Goal: Task Accomplishment & Management: Complete application form

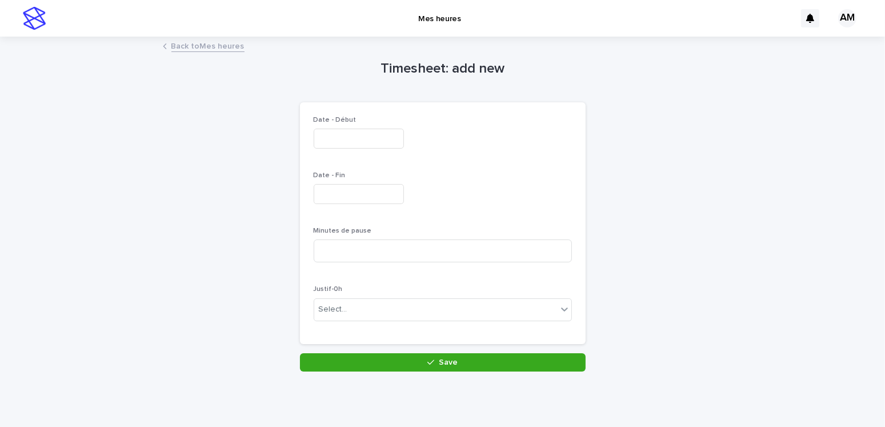
click at [350, 142] on input "text" at bounding box center [359, 139] width 90 height 20
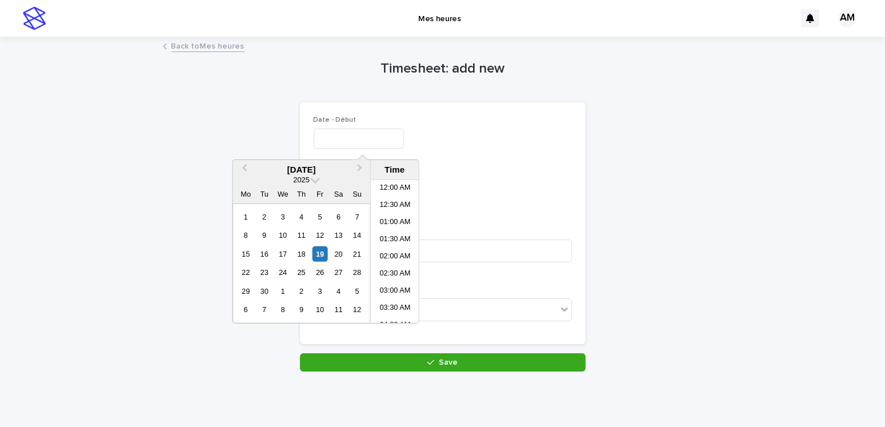
scroll to position [468, 0]
click at [319, 258] on div "19" at bounding box center [319, 253] width 15 height 15
click at [364, 137] on input "**********" at bounding box center [359, 139] width 90 height 20
click at [375, 141] on input "**********" at bounding box center [359, 139] width 90 height 20
type input "**********"
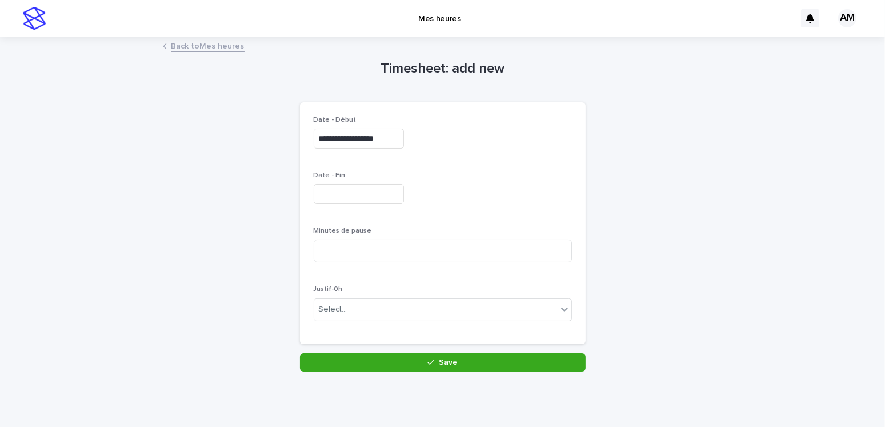
click at [528, 199] on div at bounding box center [443, 194] width 258 height 20
click at [319, 244] on input at bounding box center [443, 250] width 258 height 23
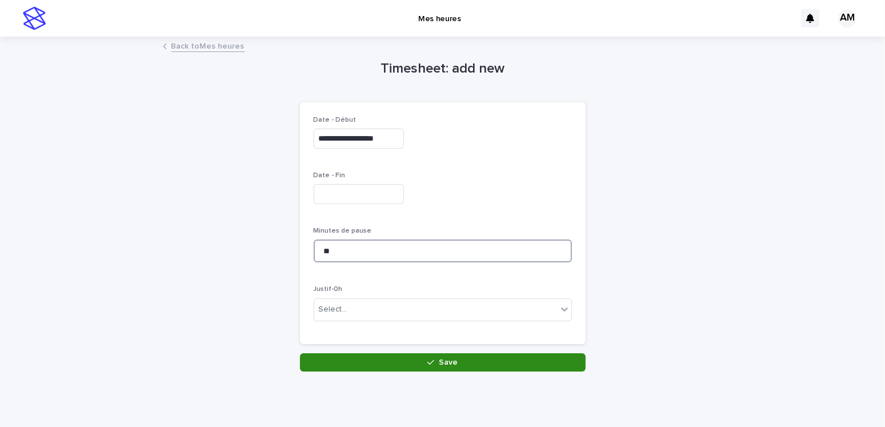
type input "**"
click at [457, 360] on button "Save" at bounding box center [443, 362] width 286 height 18
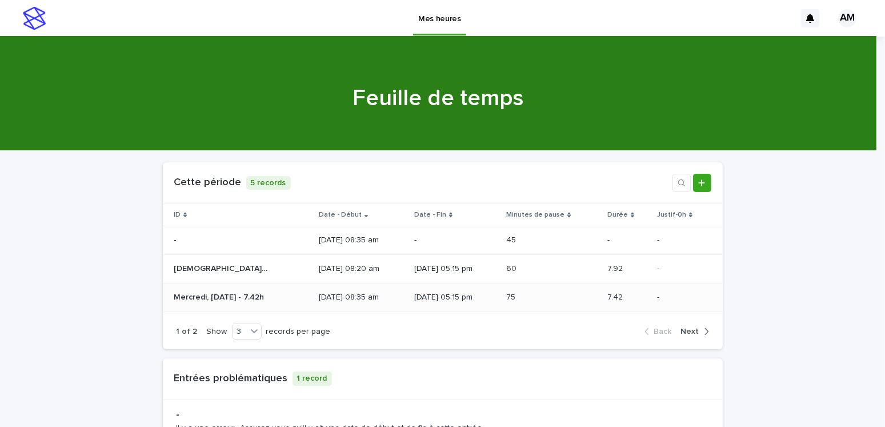
click at [371, 302] on div "[DATE] 08:35 am" at bounding box center [362, 297] width 86 height 19
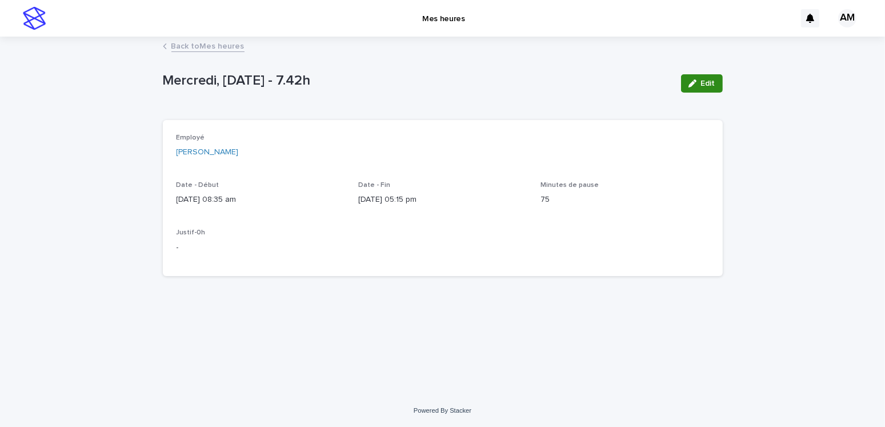
click at [703, 81] on span "Edit" at bounding box center [708, 83] width 14 height 8
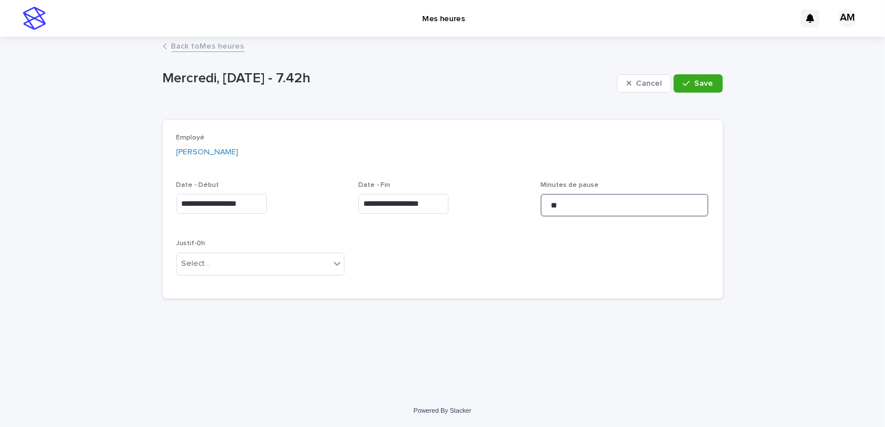
drag, startPoint x: 596, startPoint y: 208, endPoint x: 511, endPoint y: 219, distance: 85.2
click at [511, 219] on div "**********" at bounding box center [443, 209] width 532 height 151
type input "**"
click at [699, 81] on span "Save" at bounding box center [704, 83] width 19 height 8
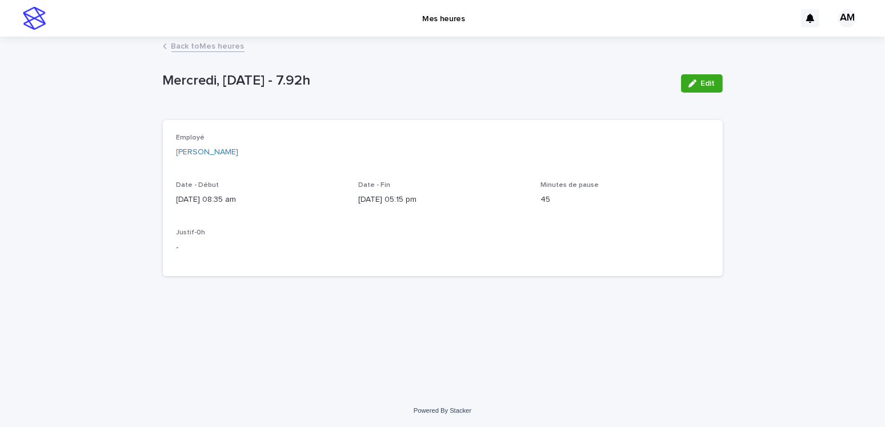
click at [203, 44] on link "Back to Mes heures" at bounding box center [207, 45] width 73 height 13
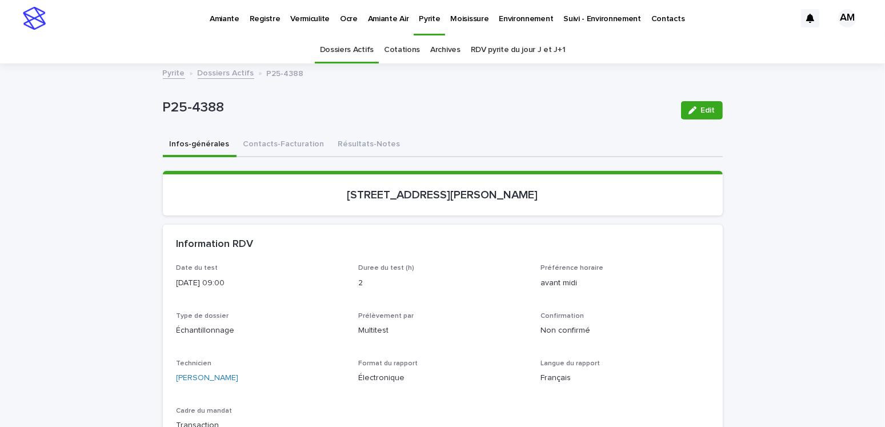
click at [215, 74] on link "Dossiers Actifs" at bounding box center [226, 72] width 57 height 13
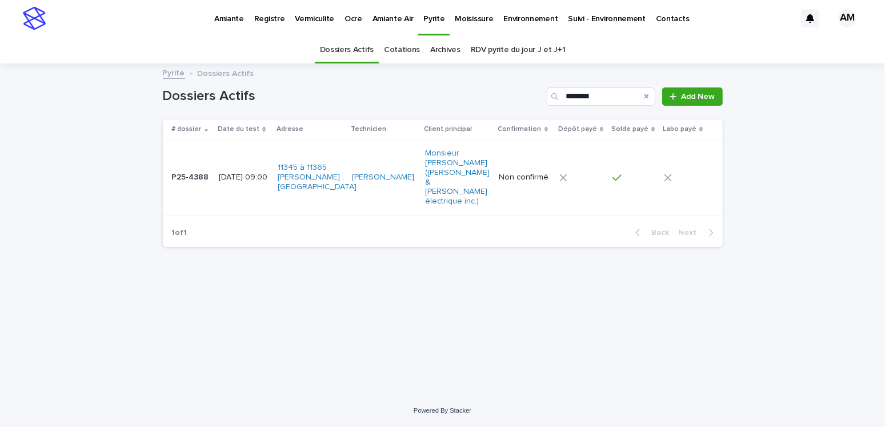
click at [88, 102] on div "Loading... Saving… Loading... Saving… Dossiers Actifs ******** Add New # dossie…" at bounding box center [442, 230] width 885 height 330
click at [611, 96] on input "********" at bounding box center [601, 96] width 109 height 18
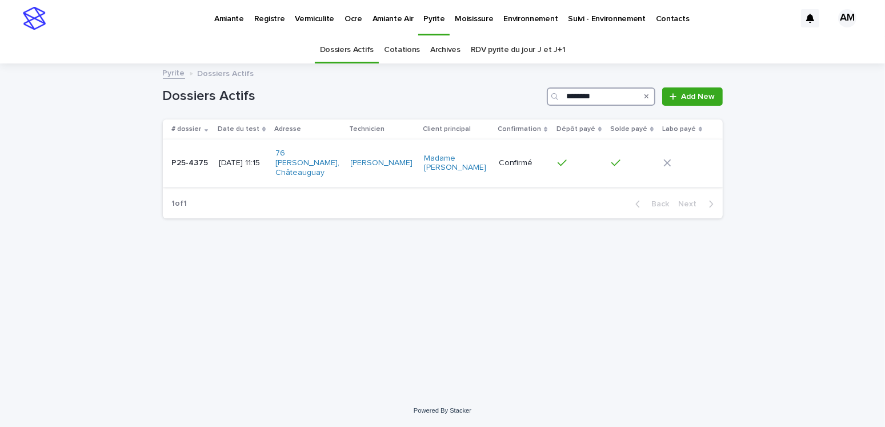
type input "********"
click at [233, 158] on p "2025-09-18 11:15" at bounding box center [242, 163] width 47 height 10
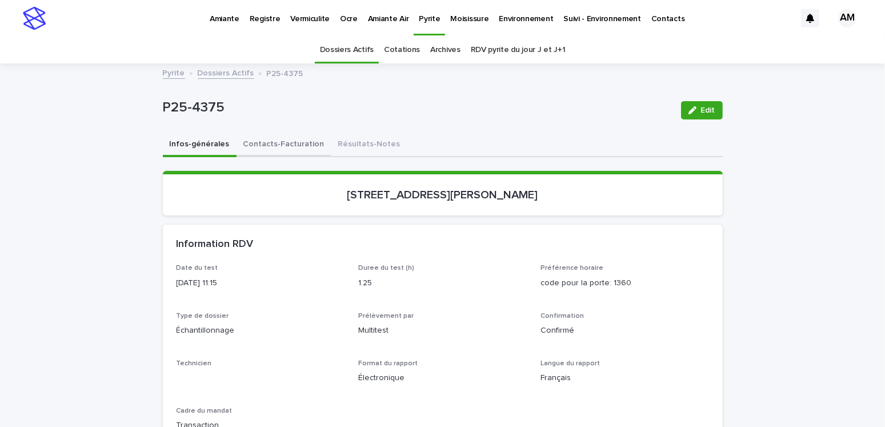
click at [282, 136] on button "Contacts-Facturation" at bounding box center [283, 145] width 95 height 24
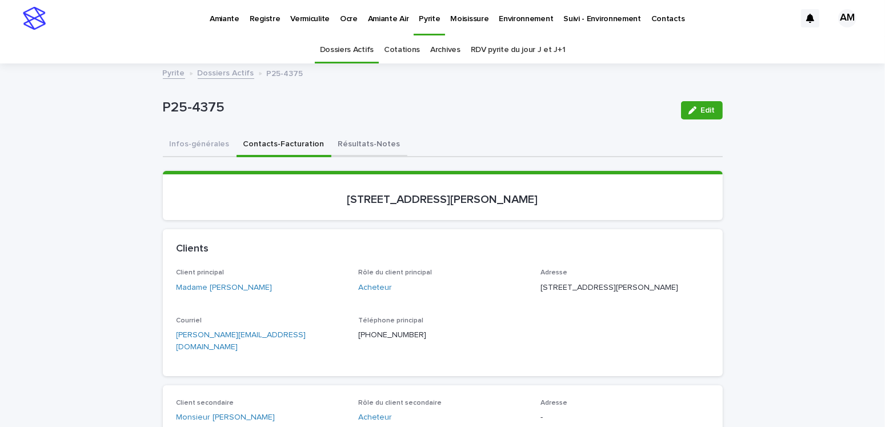
click at [350, 143] on button "Résultats-Notes" at bounding box center [369, 145] width 76 height 24
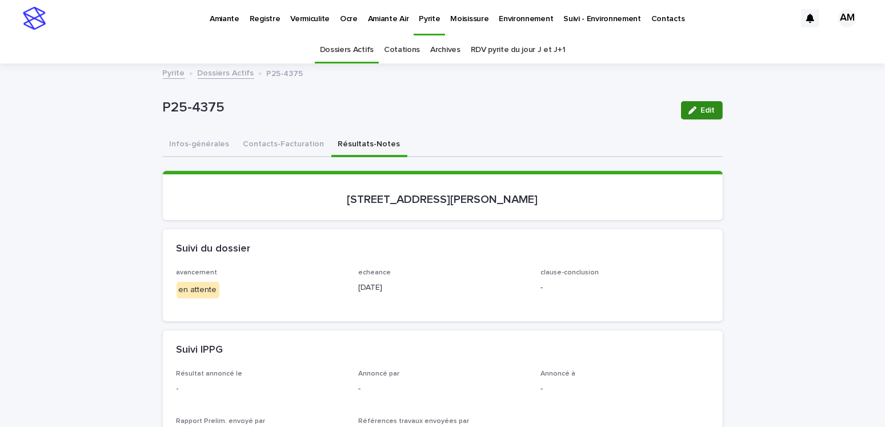
click at [701, 109] on span "Edit" at bounding box center [708, 110] width 14 height 8
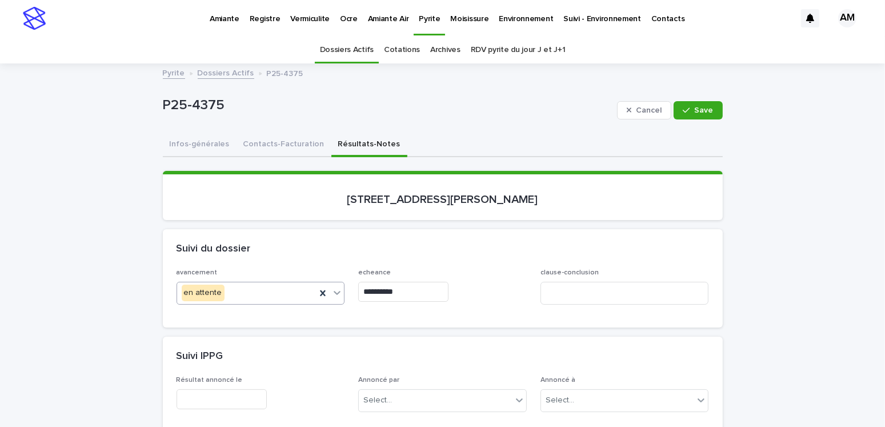
click at [233, 292] on div "en attente" at bounding box center [246, 292] width 139 height 19
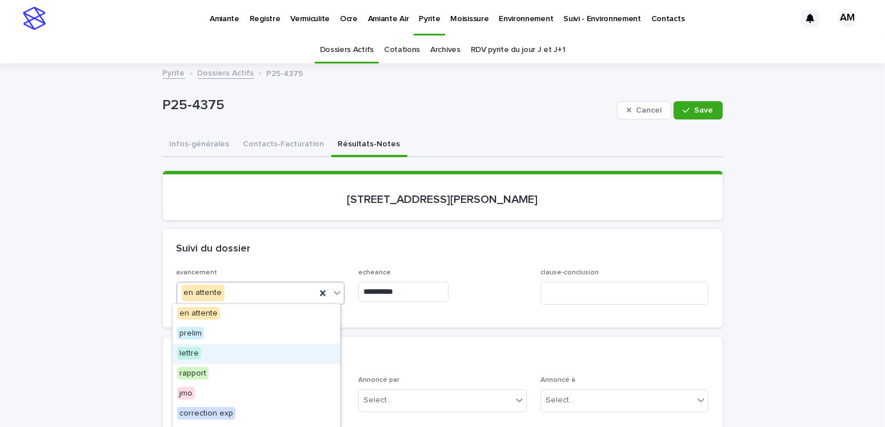
click at [185, 353] on span "lettre" at bounding box center [189, 353] width 24 height 13
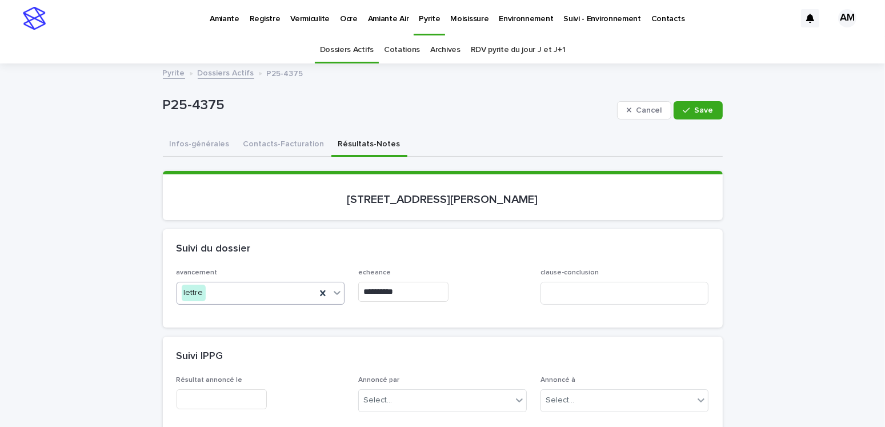
click at [391, 290] on input "**********" at bounding box center [403, 292] width 90 height 20
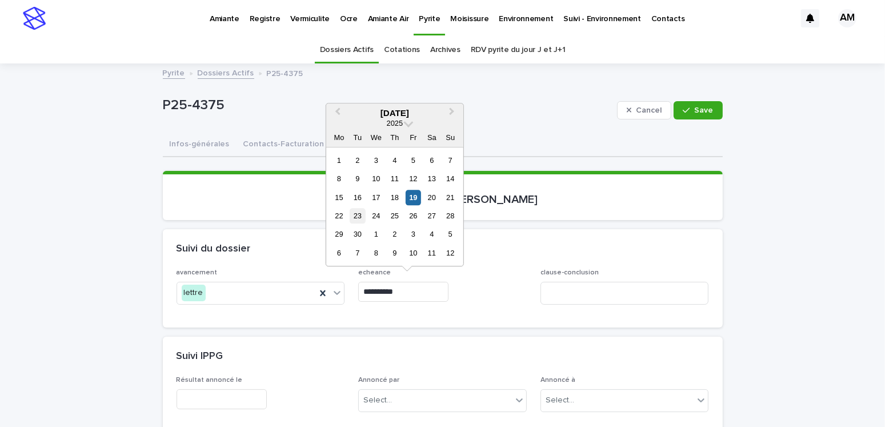
click at [359, 216] on div "23" at bounding box center [357, 215] width 15 height 15
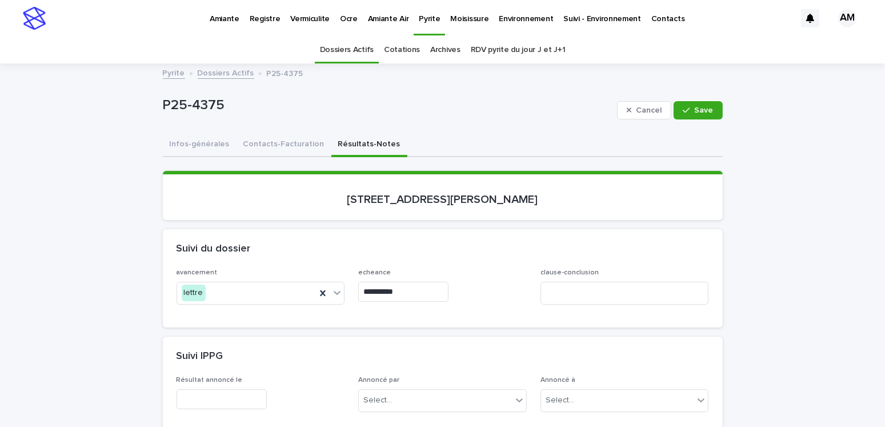
type input "**********"
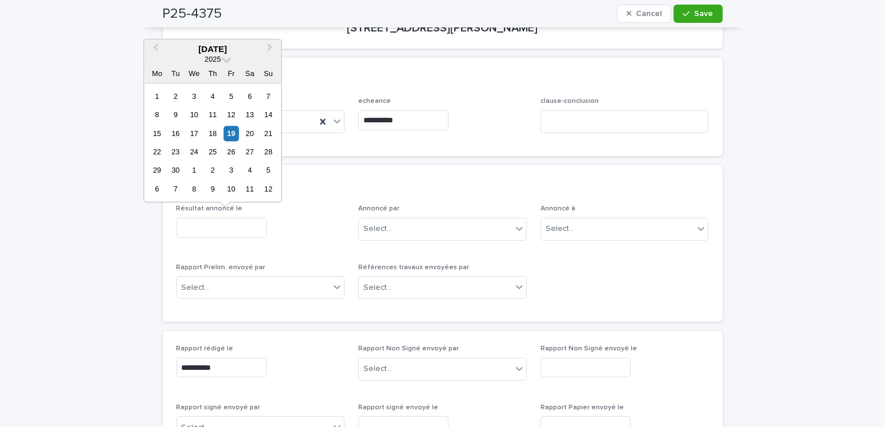
click at [206, 219] on input "text" at bounding box center [222, 228] width 90 height 20
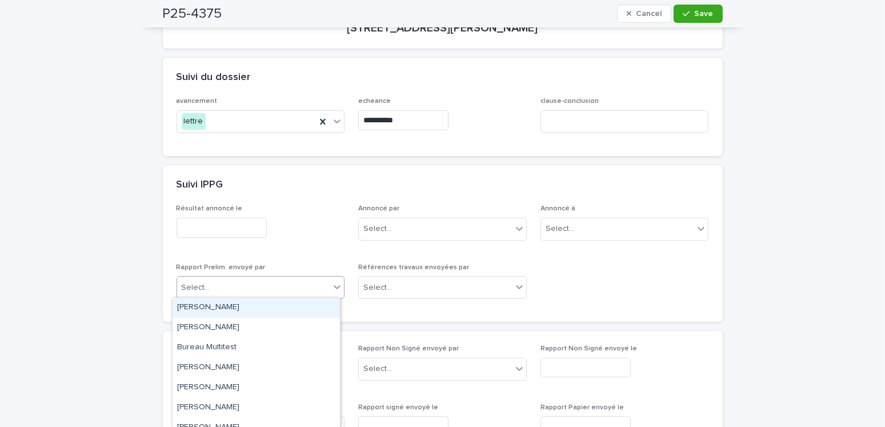
click at [216, 291] on div "Select..." at bounding box center [253, 287] width 153 height 19
click at [215, 221] on input "text" at bounding box center [222, 228] width 90 height 20
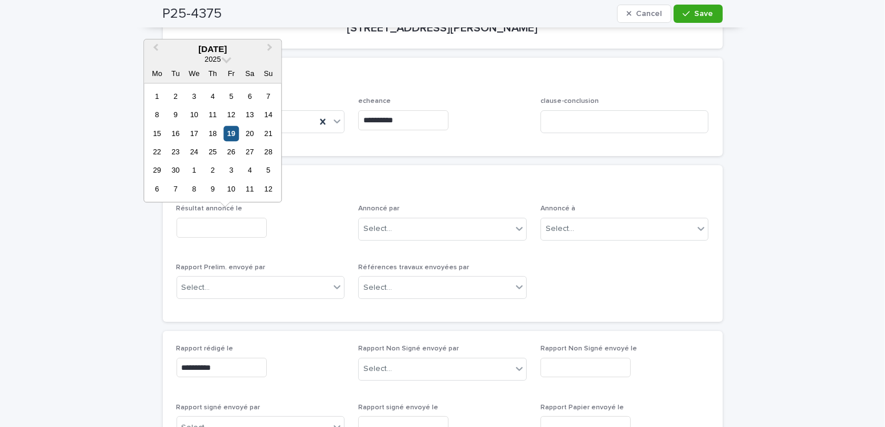
click at [233, 132] on div "19" at bounding box center [230, 133] width 15 height 15
type input "**********"
click at [233, 132] on div "avancement lettre" at bounding box center [261, 119] width 169 height 45
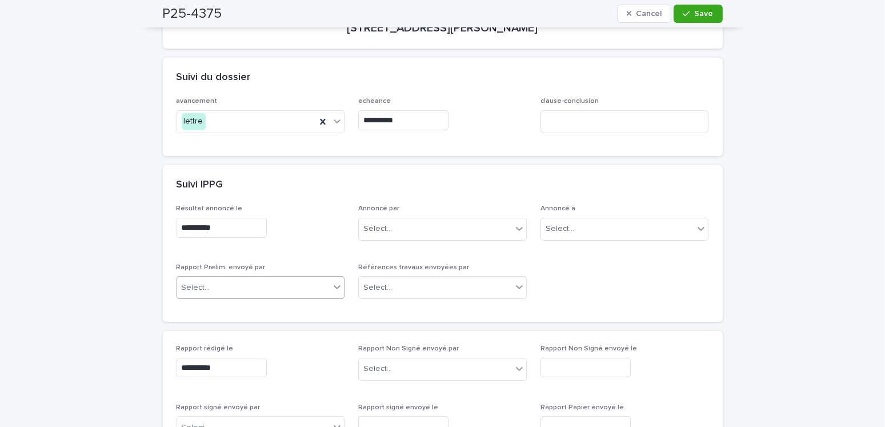
click at [210, 288] on div "Select..." at bounding box center [253, 287] width 153 height 19
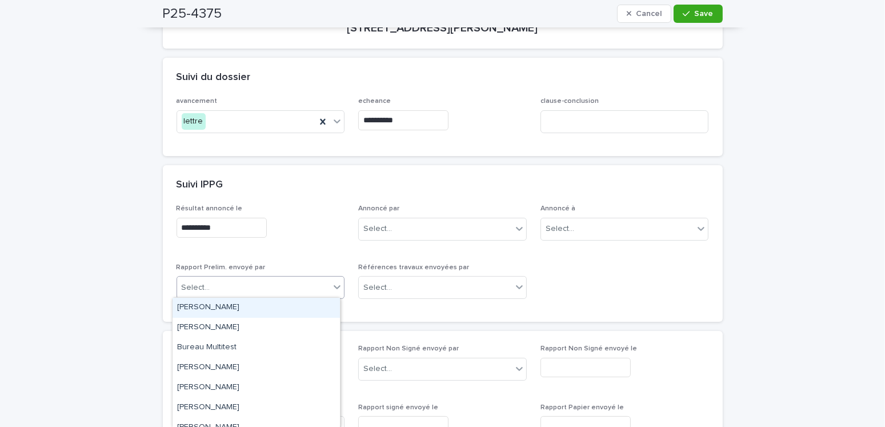
click at [208, 278] on div "Select..." at bounding box center [253, 287] width 153 height 19
click at [216, 304] on div "[PERSON_NAME]" at bounding box center [256, 308] width 167 height 20
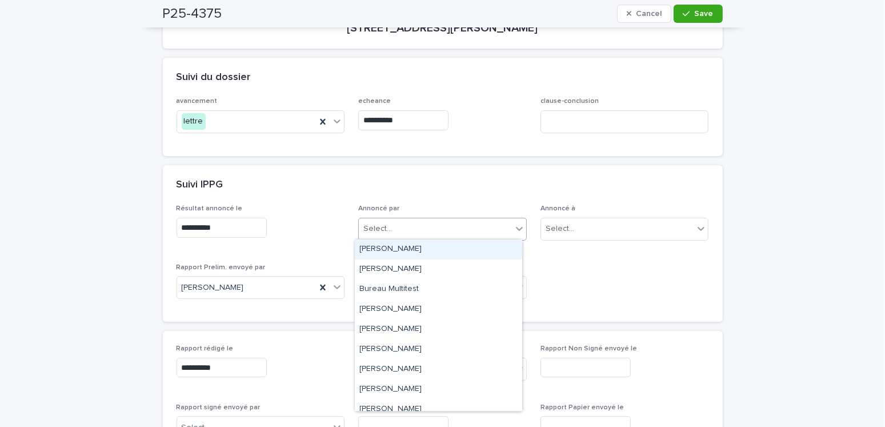
click at [382, 225] on div "Select..." at bounding box center [377, 229] width 29 height 12
click at [377, 249] on div "[PERSON_NAME]" at bounding box center [438, 249] width 167 height 20
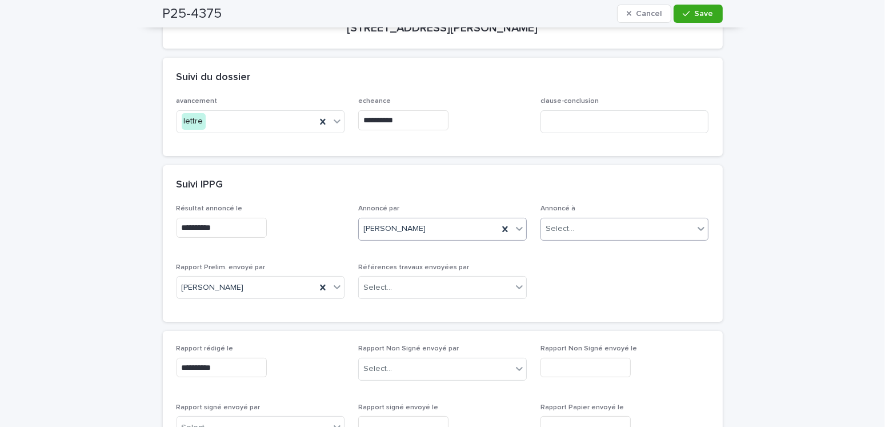
click at [583, 226] on div "Select..." at bounding box center [617, 228] width 153 height 19
click at [568, 226] on input "**********" at bounding box center [571, 229] width 49 height 10
type input "**********"
click at [630, 250] on div "Madame Geneviève Caron" at bounding box center [619, 249] width 167 height 20
click at [686, 15] on icon "button" at bounding box center [686, 14] width 7 height 8
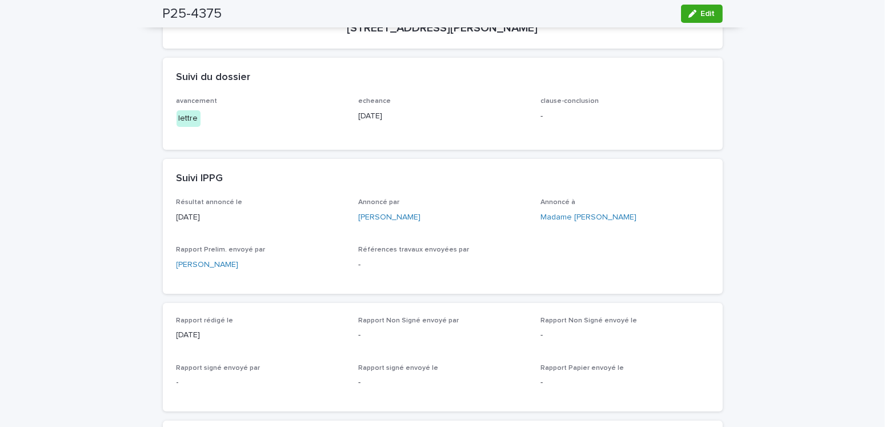
scroll to position [0, 0]
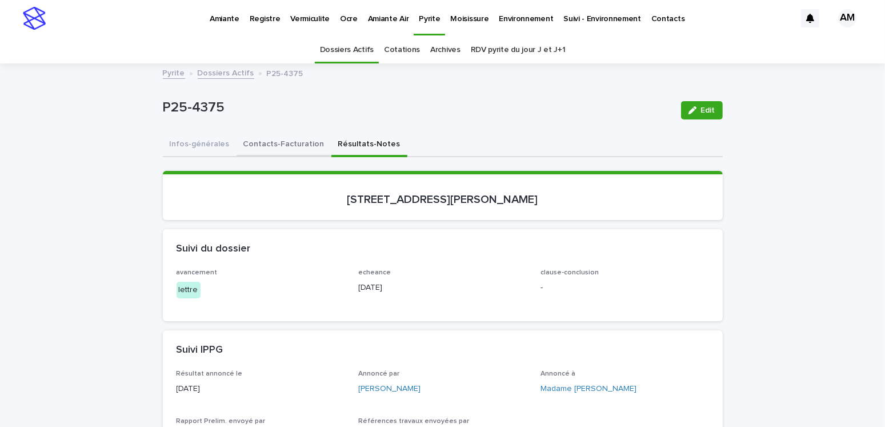
click at [271, 133] on button "Contacts-Facturation" at bounding box center [283, 145] width 95 height 24
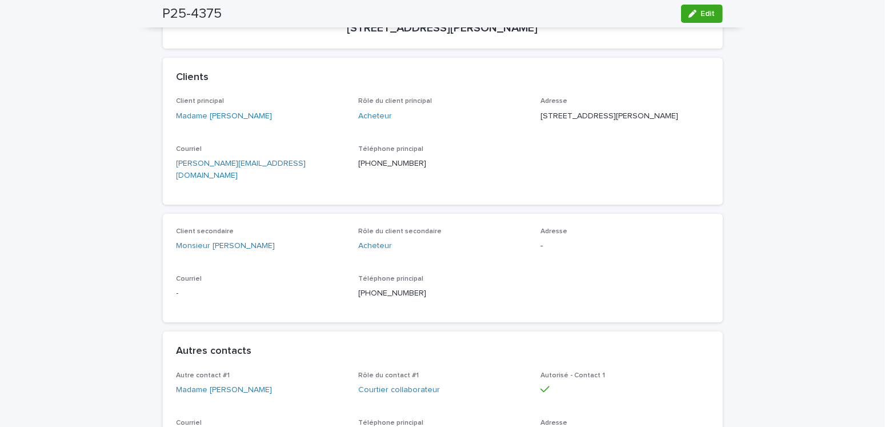
scroll to position [114, 0]
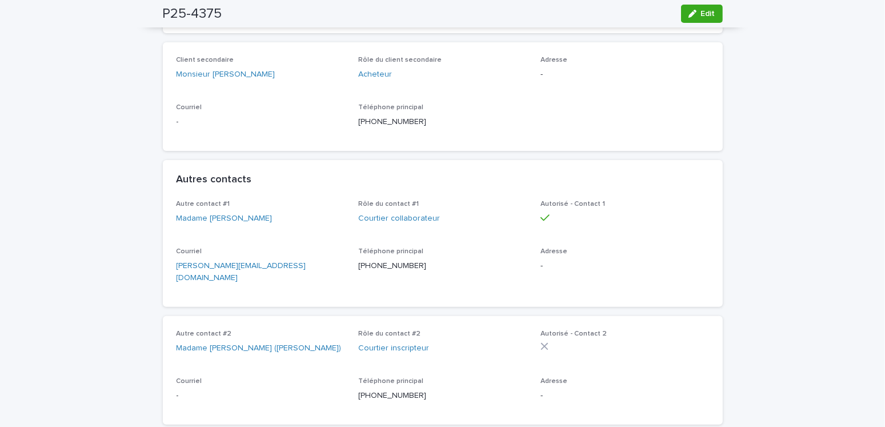
scroll to position [0, 0]
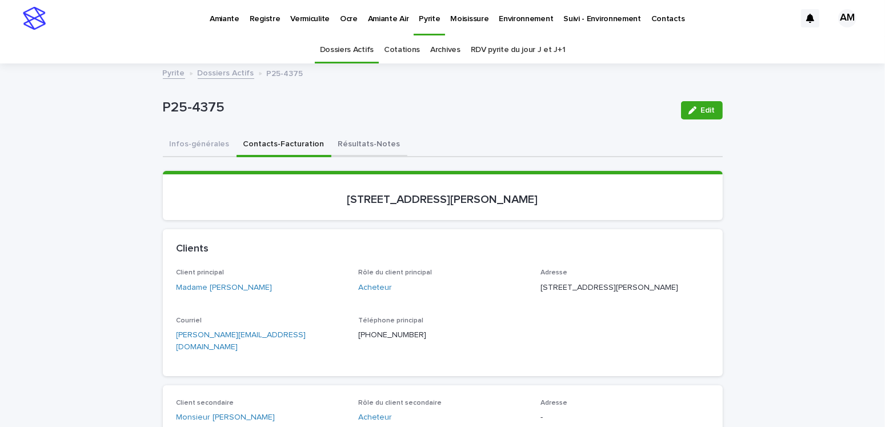
click at [364, 142] on button "Résultats-Notes" at bounding box center [369, 145] width 76 height 24
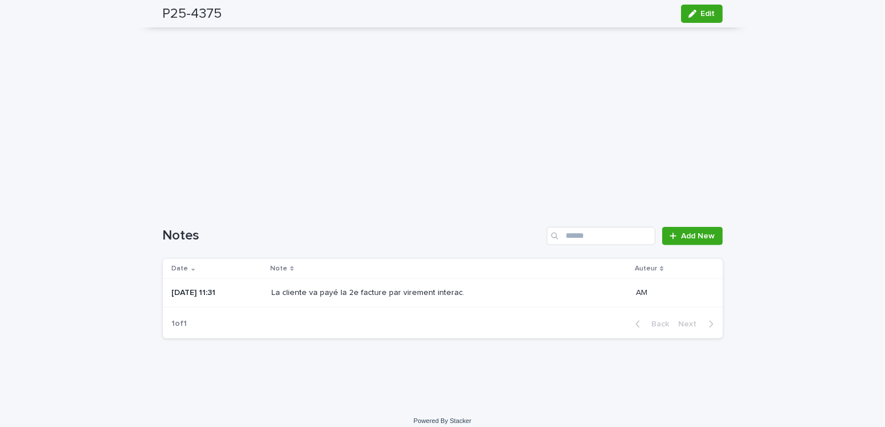
scroll to position [685, 0]
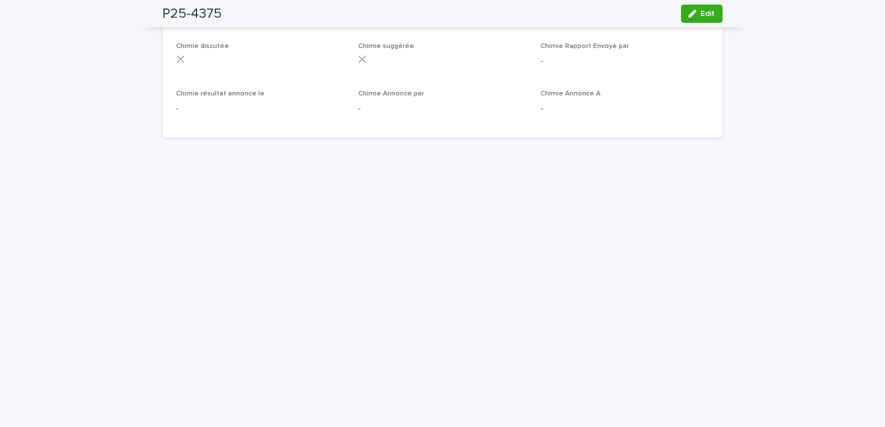
click at [43, 123] on div "Loading... Saving… Loading... Saving… P25-4375 Edit P25-4375 Edit Sorry, there …" at bounding box center [442, 6] width 885 height 1254
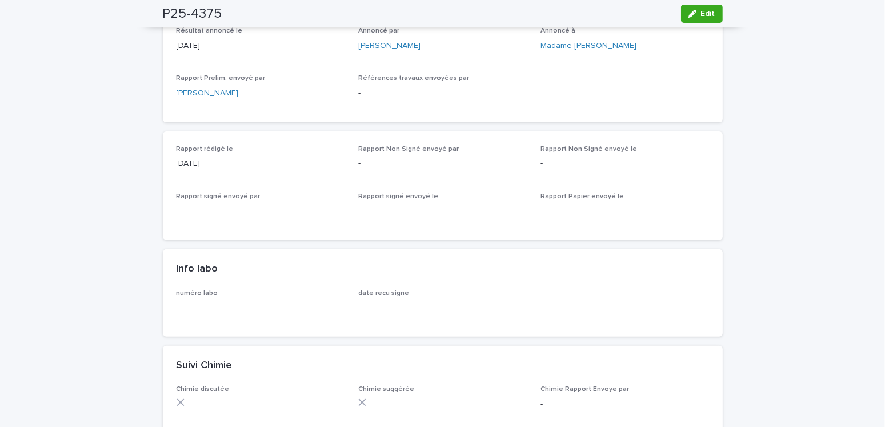
scroll to position [0, 0]
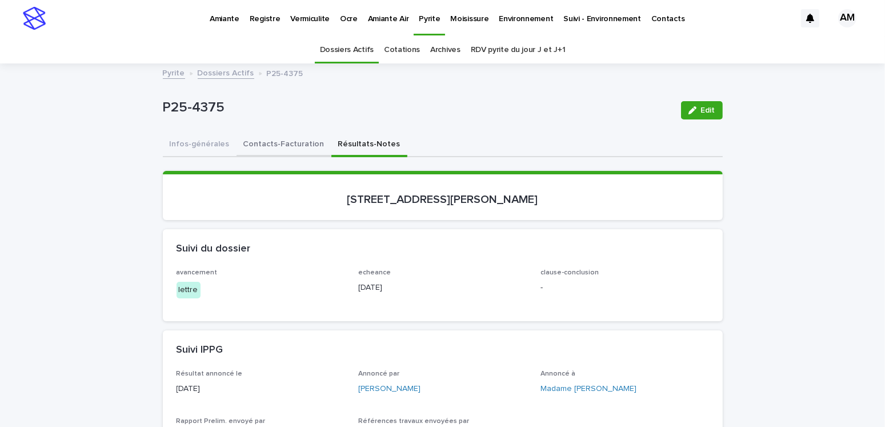
click at [282, 145] on button "Contacts-Facturation" at bounding box center [283, 145] width 95 height 24
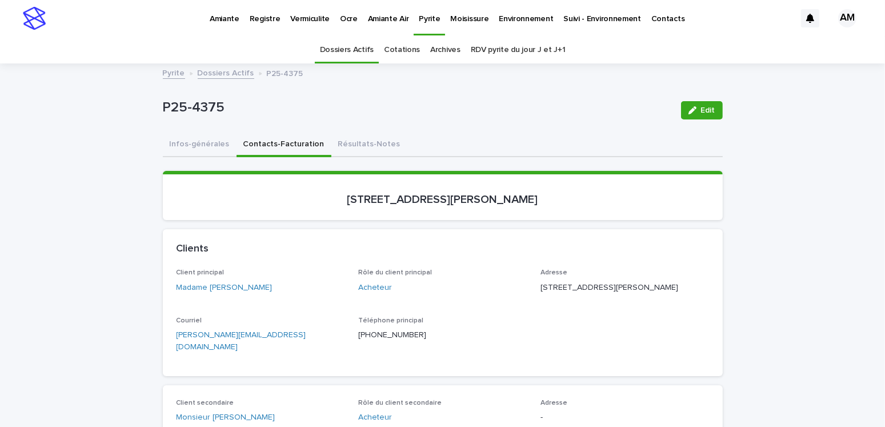
click at [288, 347] on p "genevieve.caron93@gmail.com" at bounding box center [261, 341] width 169 height 24
drag, startPoint x: 288, startPoint y: 347, endPoint x: 172, endPoint y: 348, distance: 116.0
click at [194, 348] on p "genevieve.caron93@gmail.com" at bounding box center [261, 341] width 169 height 24
drag, startPoint x: 291, startPoint y: 347, endPoint x: 247, endPoint y: 346, distance: 43.4
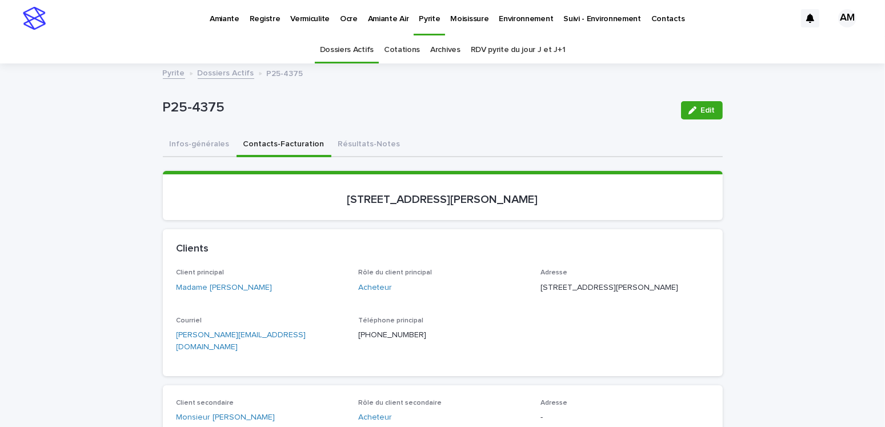
click at [264, 346] on p "genevieve.caron93@gmail.com" at bounding box center [261, 341] width 169 height 24
click at [239, 364] on div "Client principal Madame Geneviève Caron Rôle du client principal Acheteur Adres…" at bounding box center [443, 321] width 560 height 107
click at [282, 345] on p "genevieve.caron93@gmail.com" at bounding box center [261, 341] width 169 height 24
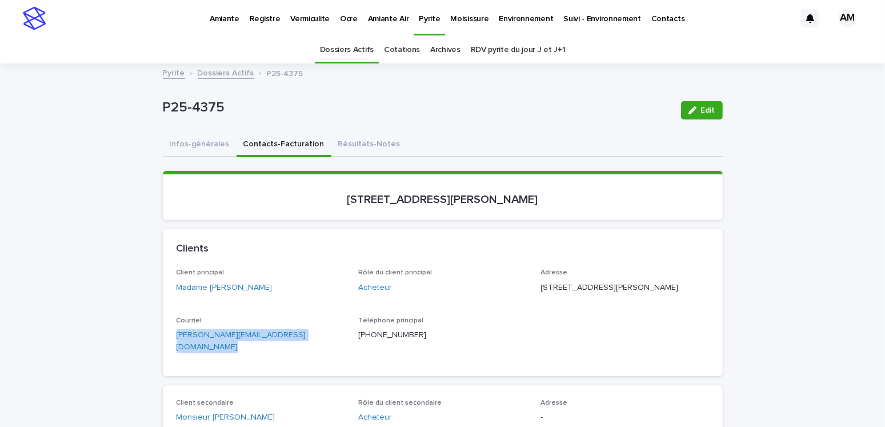
copy link "genevieve.caron93@gmail.com"
click at [302, 282] on div "Madame Geneviève Caron" at bounding box center [261, 288] width 169 height 12
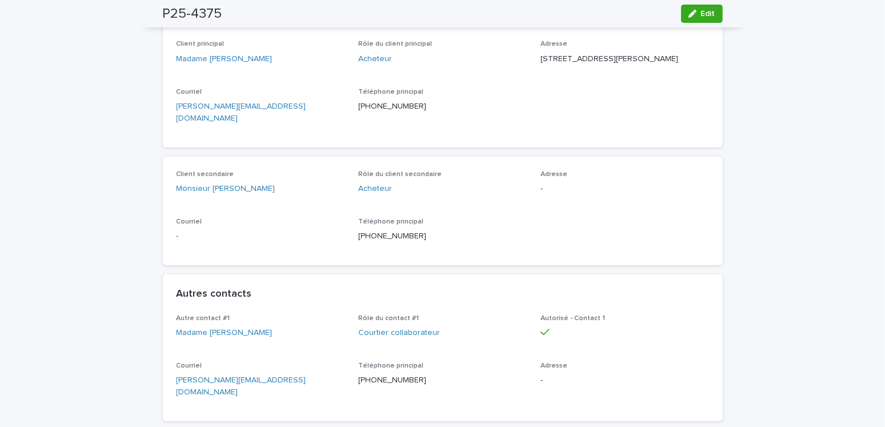
scroll to position [286, 0]
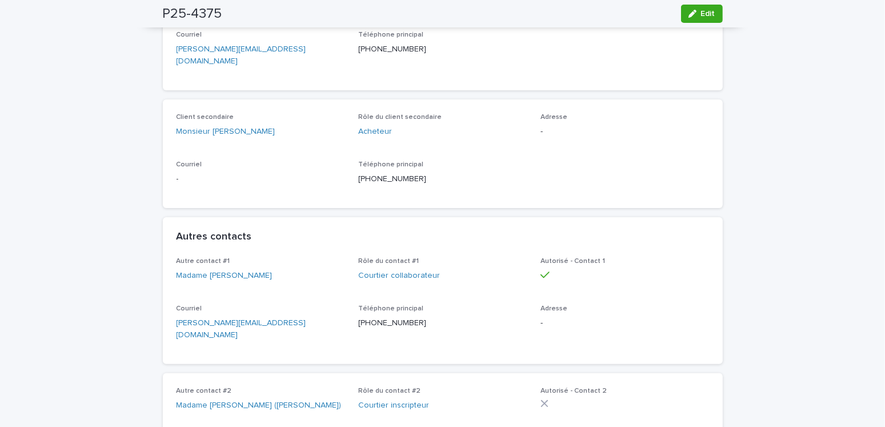
drag, startPoint x: 297, startPoint y: 335, endPoint x: 248, endPoint y: 335, distance: 49.1
click at [254, 335] on div "Courriel rosanne@immobilierose.com" at bounding box center [261, 327] width 169 height 46
drag, startPoint x: 202, startPoint y: 332, endPoint x: 150, endPoint y: 331, distance: 52.6
click at [275, 324] on p "rosanne@immobilierose.com" at bounding box center [261, 329] width 169 height 24
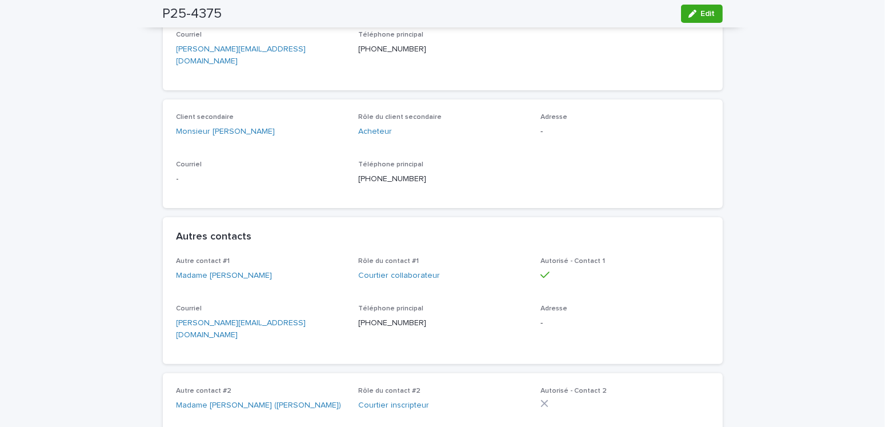
drag, startPoint x: 275, startPoint y: 324, endPoint x: 224, endPoint y: 326, distance: 50.9
click at [264, 326] on p "rosanne@immobilierose.com" at bounding box center [261, 329] width 169 height 24
click at [230, 326] on p "rosanne@immobilierose.com" at bounding box center [261, 329] width 169 height 24
drag, startPoint x: 175, startPoint y: 324, endPoint x: 156, endPoint y: 324, distance: 18.9
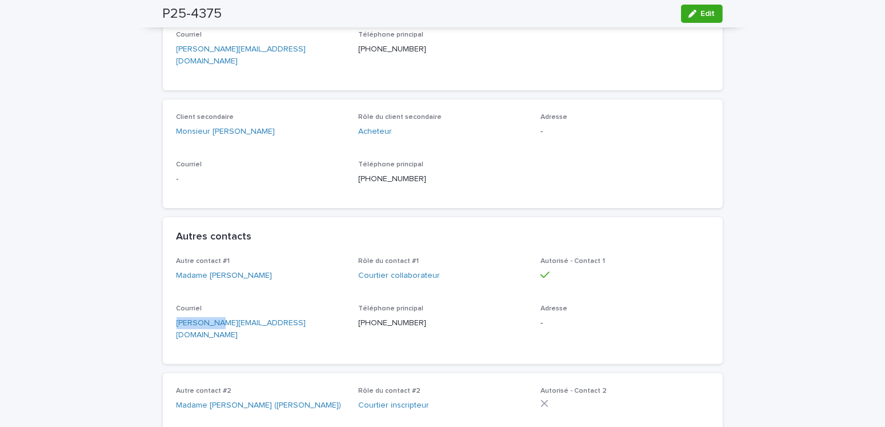
click at [283, 323] on p "rosanne@immobilierose.com" at bounding box center [261, 329] width 169 height 24
copy link "rosanne@immobilierose.com"
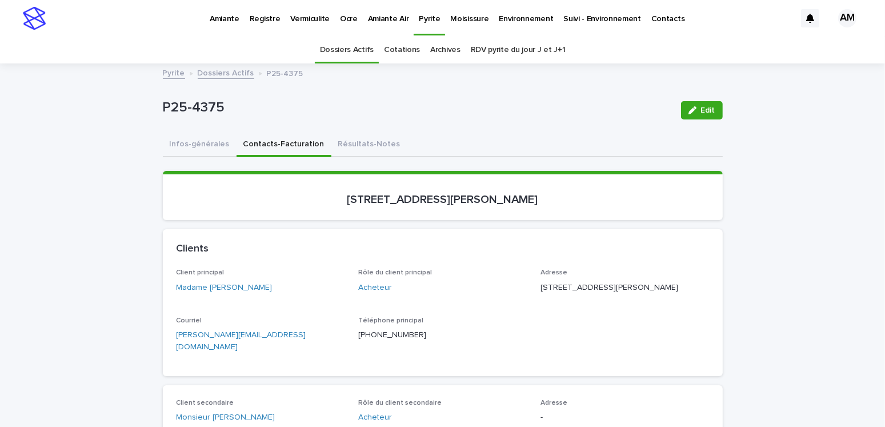
click at [228, 74] on link "Dossiers Actifs" at bounding box center [226, 72] width 57 height 13
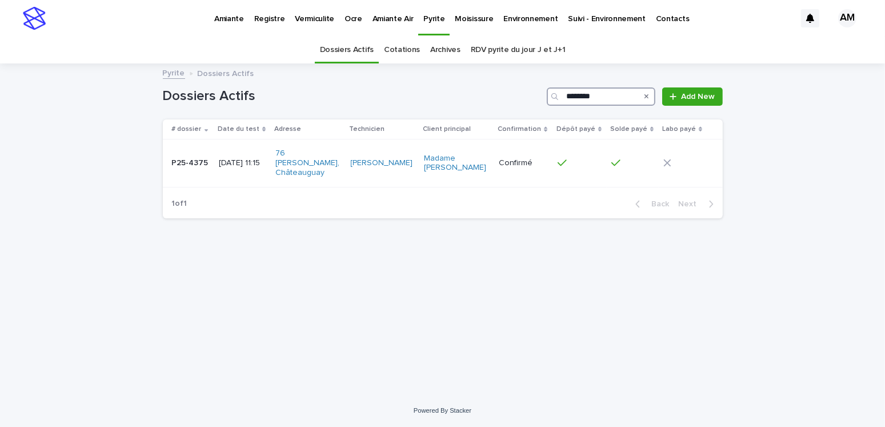
click at [615, 95] on input "********" at bounding box center [601, 96] width 109 height 18
type input "********"
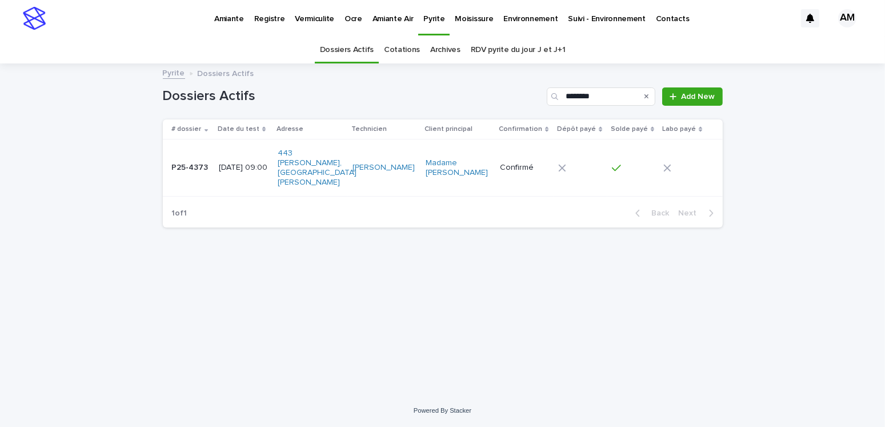
click at [240, 165] on p "2025-09-18 09:00" at bounding box center [244, 168] width 50 height 10
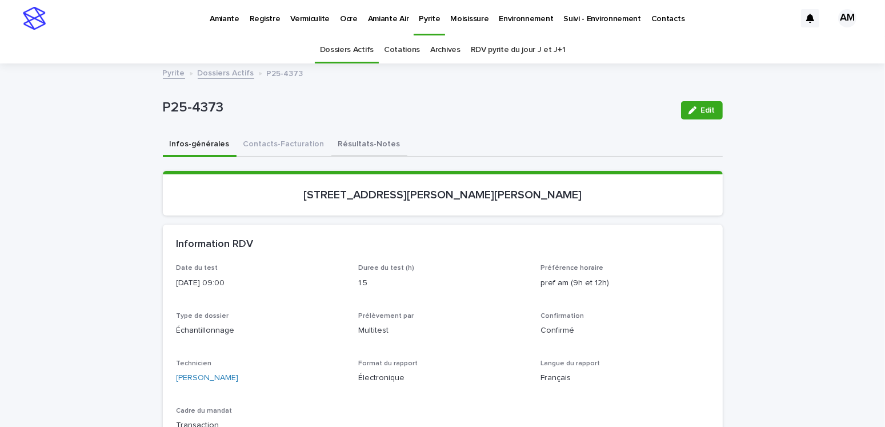
click at [336, 136] on button "Résultats-Notes" at bounding box center [369, 145] width 76 height 24
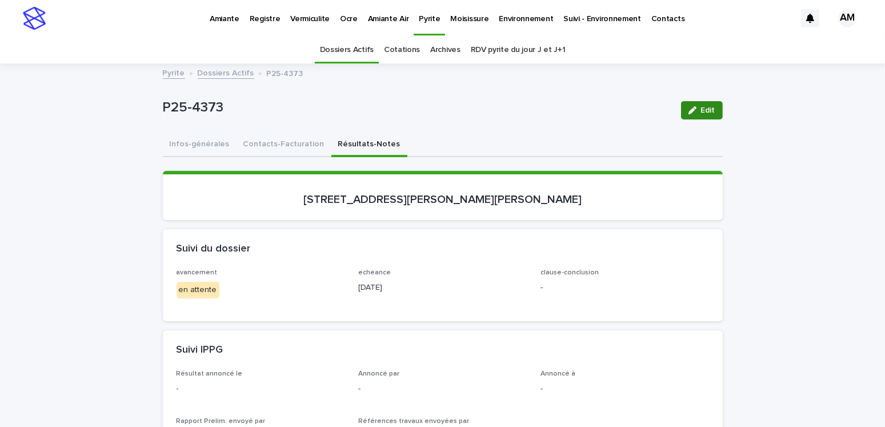
click at [704, 112] on span "Edit" at bounding box center [708, 110] width 14 height 8
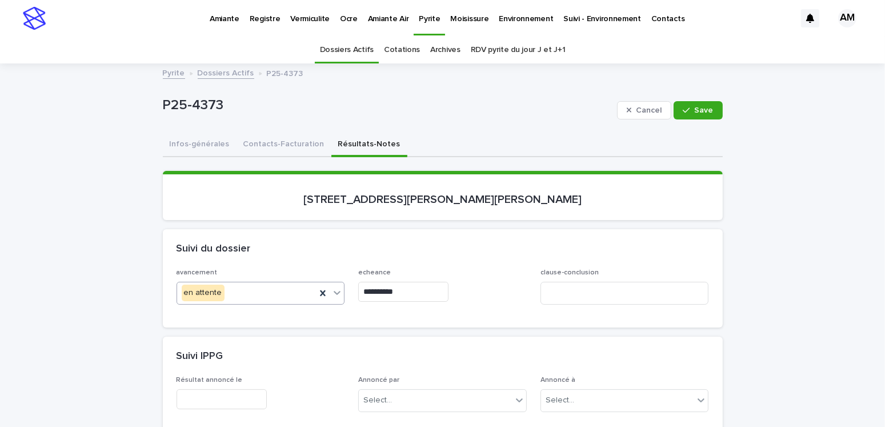
click at [232, 285] on div "en attente" at bounding box center [246, 292] width 139 height 19
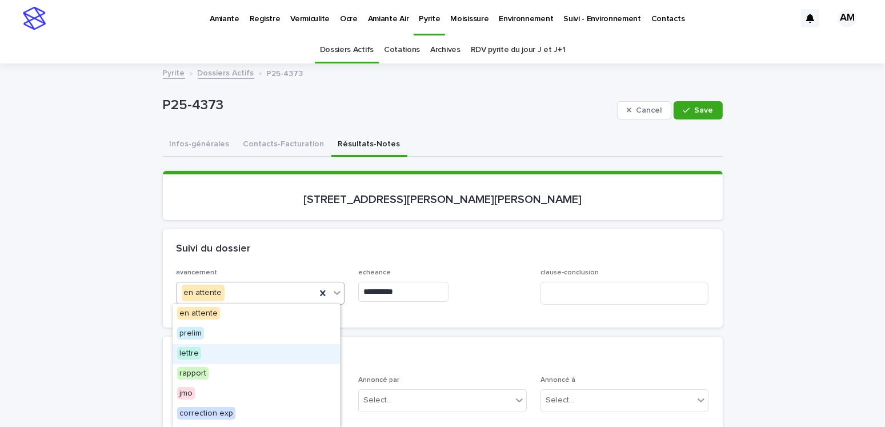
click at [193, 350] on span "lettre" at bounding box center [189, 353] width 24 height 13
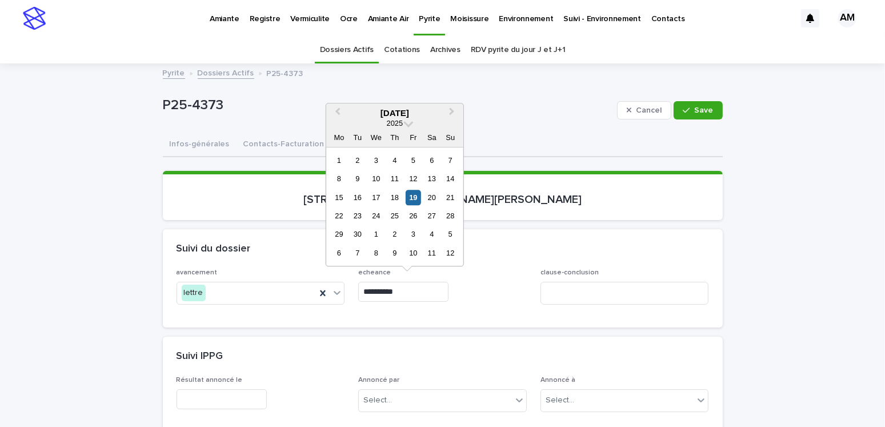
click at [399, 284] on input "**********" at bounding box center [403, 292] width 90 height 20
click at [354, 212] on div "23" at bounding box center [357, 215] width 15 height 15
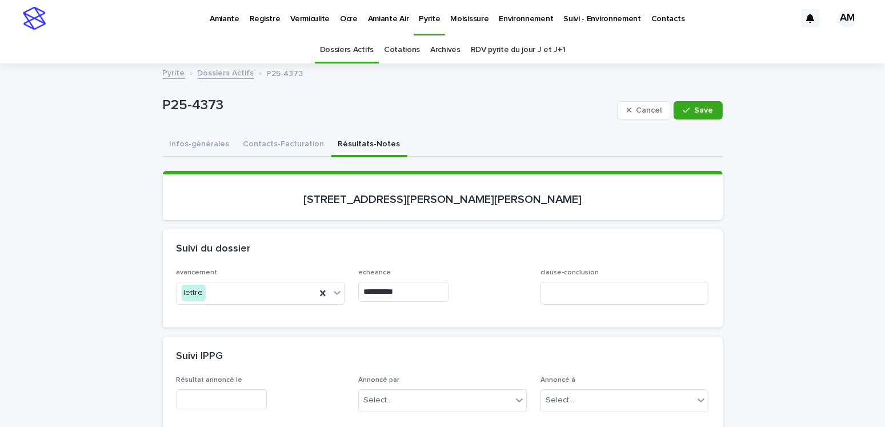
type input "**********"
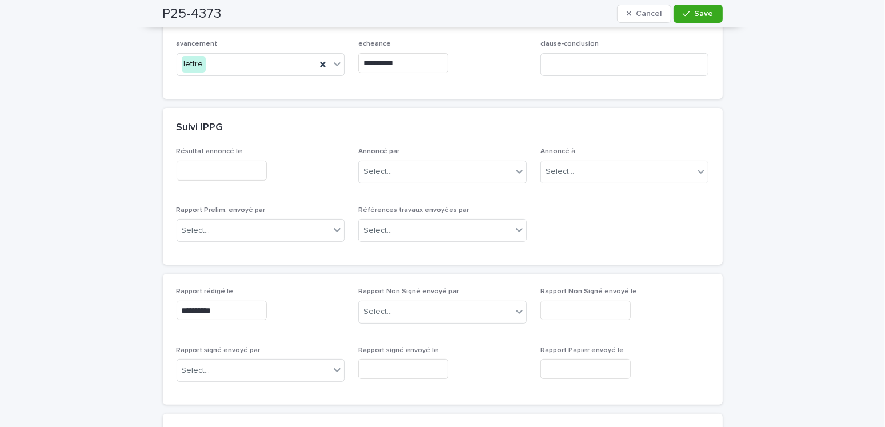
click at [210, 166] on input "text" at bounding box center [222, 171] width 90 height 20
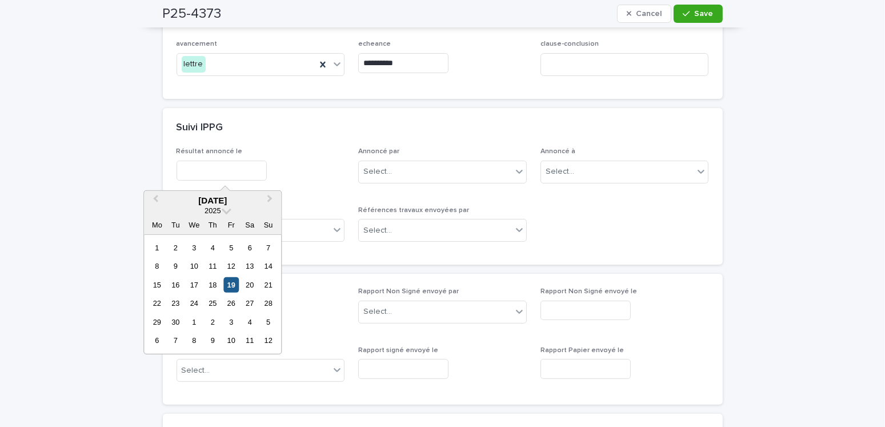
click at [230, 281] on div "19" at bounding box center [230, 284] width 15 height 15
type input "**********"
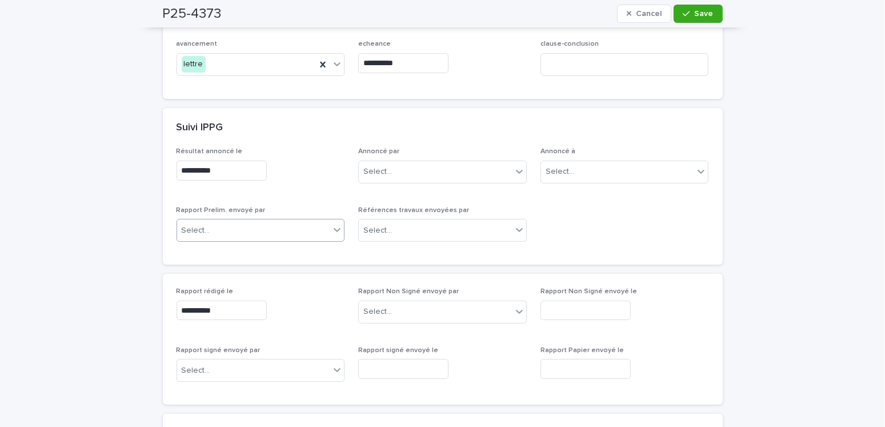
click at [223, 224] on div "Select..." at bounding box center [253, 230] width 153 height 19
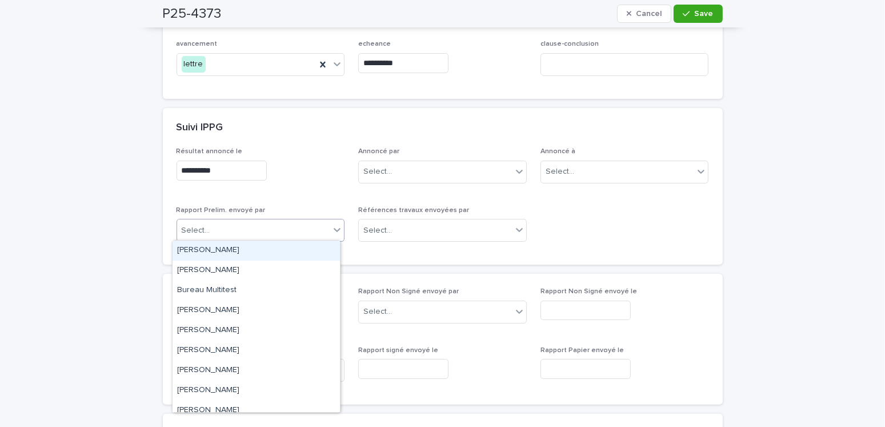
click at [213, 251] on div "[PERSON_NAME]" at bounding box center [256, 250] width 167 height 20
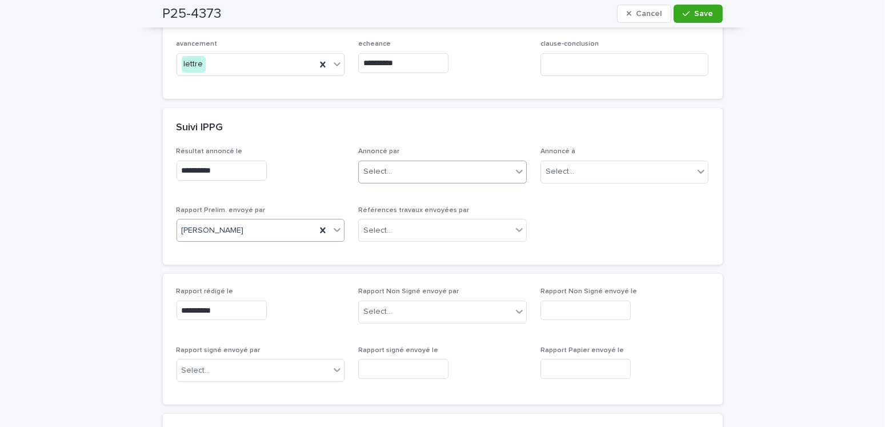
click at [391, 169] on div "Select..." at bounding box center [435, 171] width 153 height 19
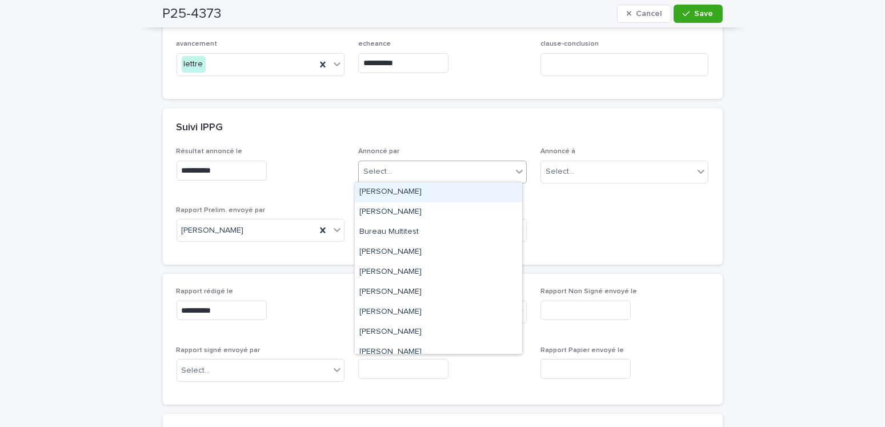
click at [387, 195] on div "[PERSON_NAME]" at bounding box center [438, 192] width 167 height 20
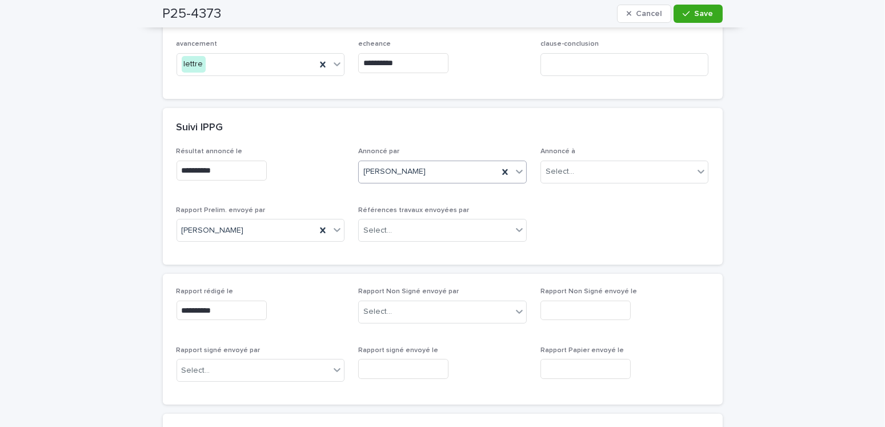
scroll to position [0, 0]
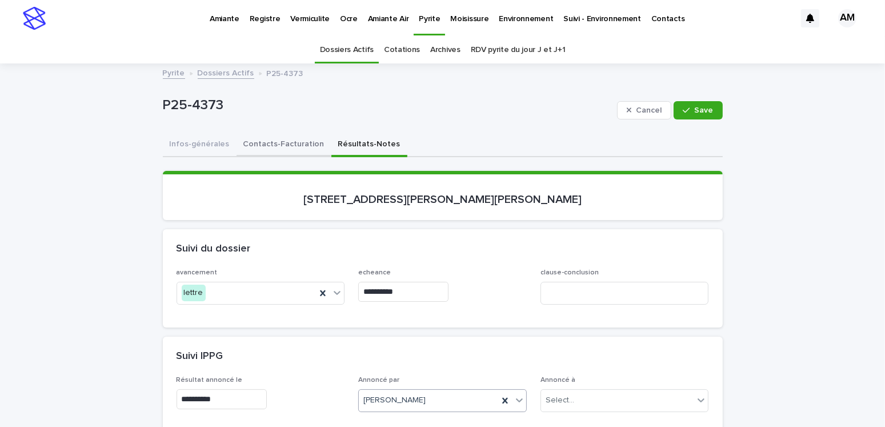
click at [266, 145] on button "Contacts-Facturation" at bounding box center [283, 145] width 95 height 24
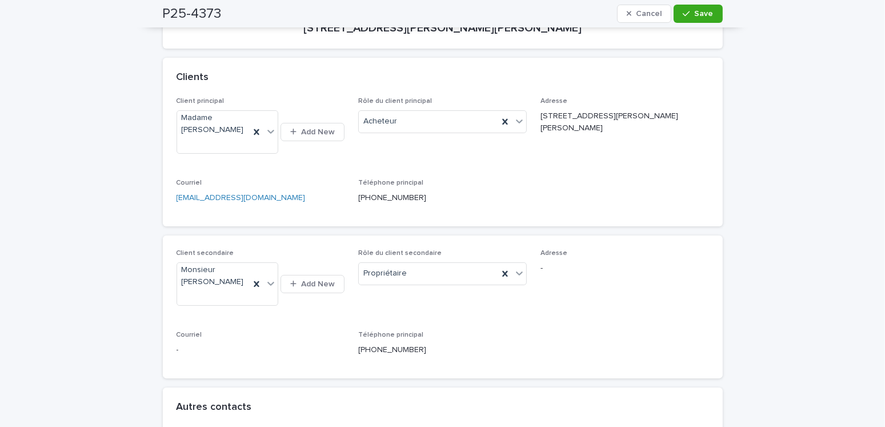
scroll to position [228, 0]
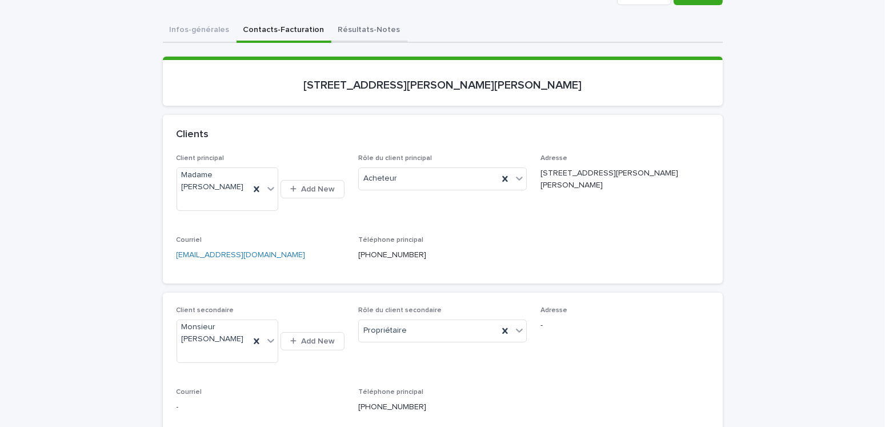
click at [357, 29] on button "Résultats-Notes" at bounding box center [369, 31] width 76 height 24
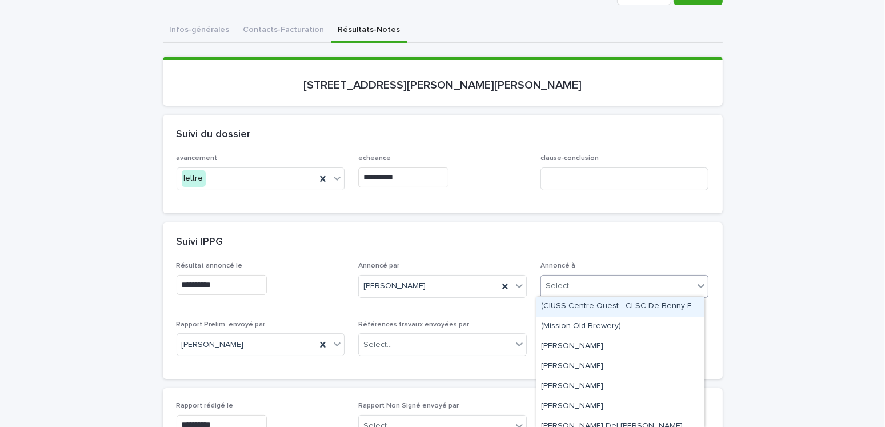
click at [566, 287] on div "Select..." at bounding box center [560, 286] width 29 height 12
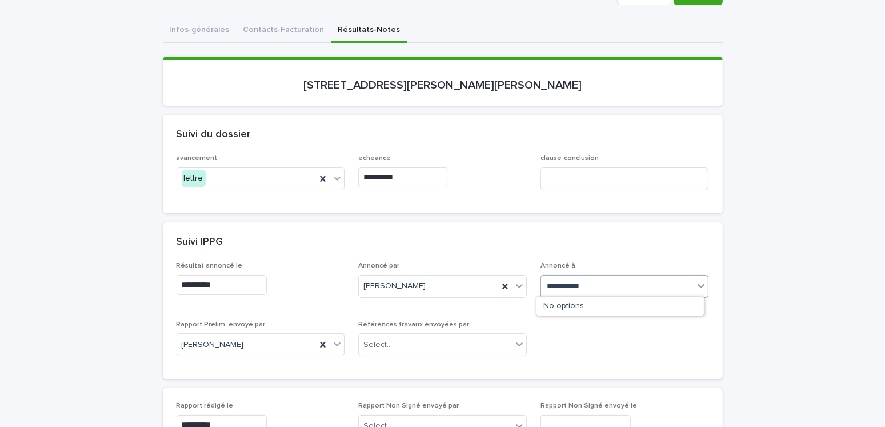
type input "**********"
click at [570, 313] on div "Madame Annie Dumais" at bounding box center [619, 306] width 167 height 20
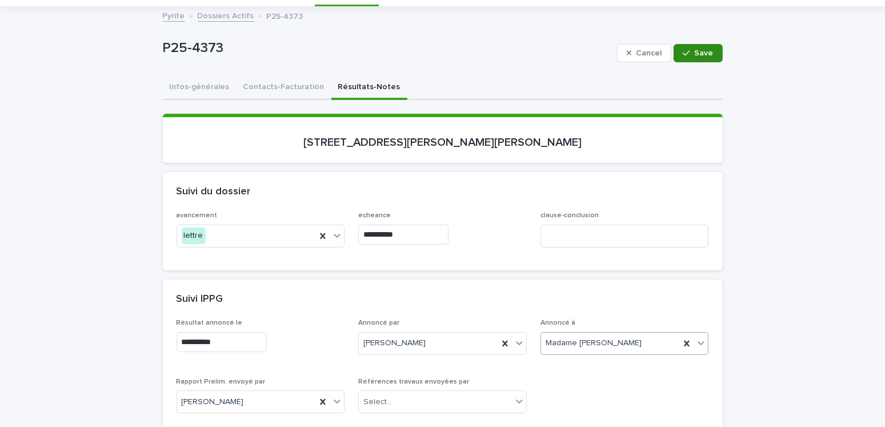
click at [680, 45] on button "Save" at bounding box center [697, 53] width 49 height 18
click at [284, 89] on button "Contacts-Facturation" at bounding box center [283, 88] width 95 height 24
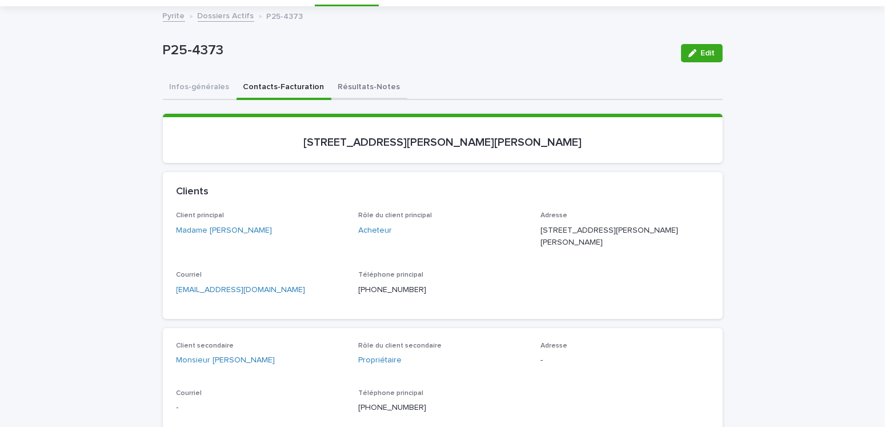
click at [355, 91] on button "Résultats-Notes" at bounding box center [369, 88] width 76 height 24
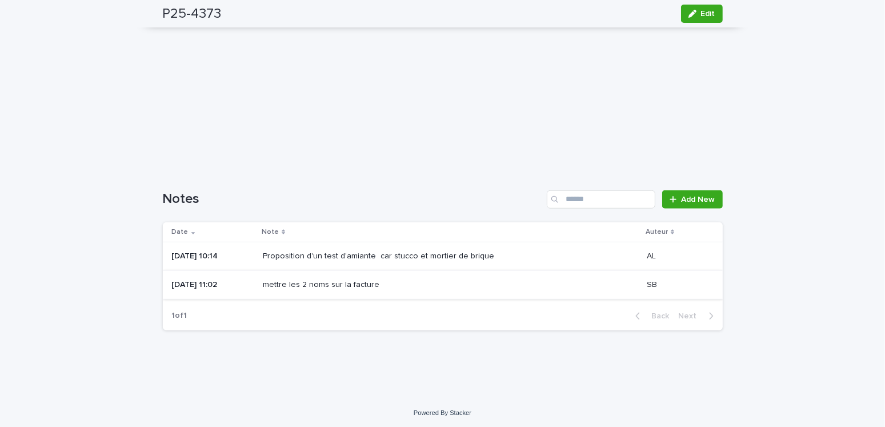
scroll to position [722, 0]
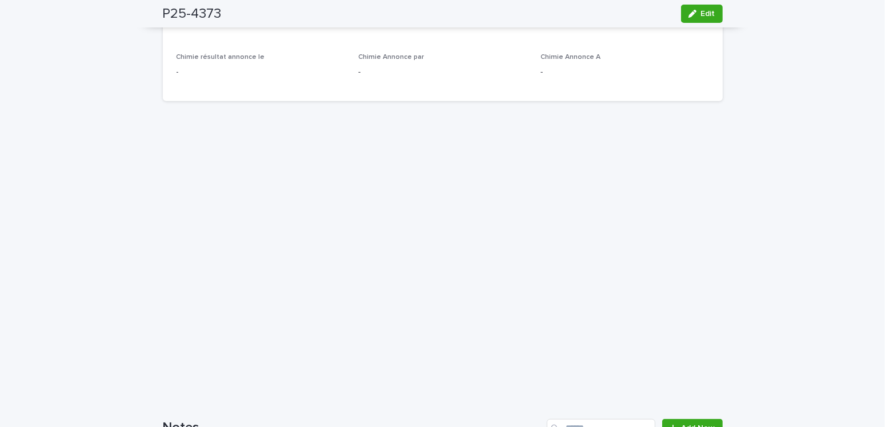
click at [328, 22] on div "P25-4373 Edit" at bounding box center [443, 13] width 560 height 27
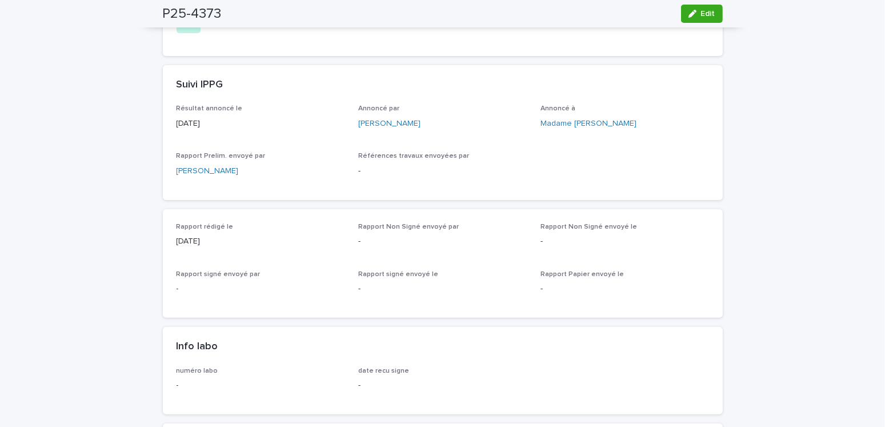
scroll to position [0, 0]
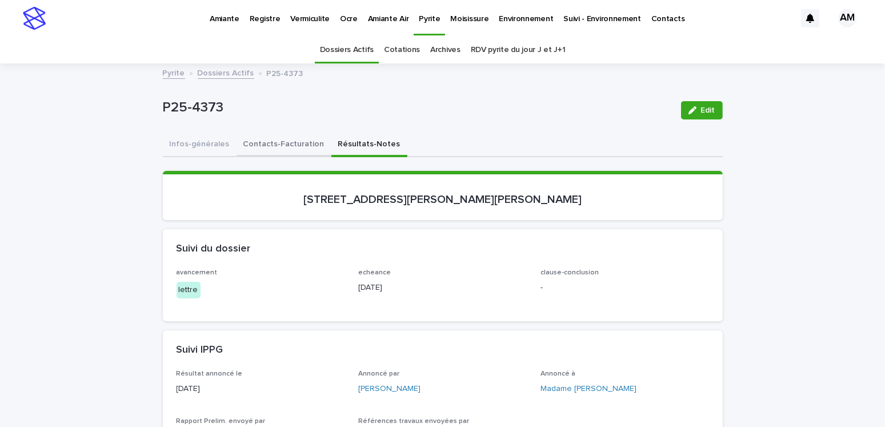
click at [245, 138] on button "Contacts-Facturation" at bounding box center [283, 145] width 95 height 24
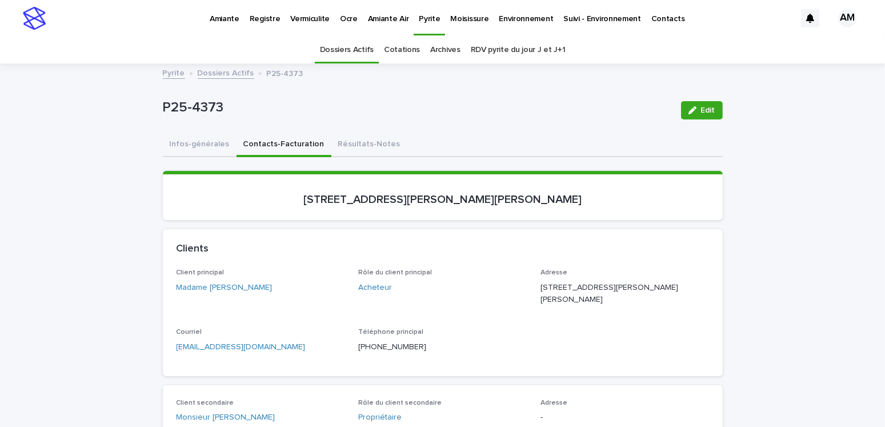
scroll to position [57, 0]
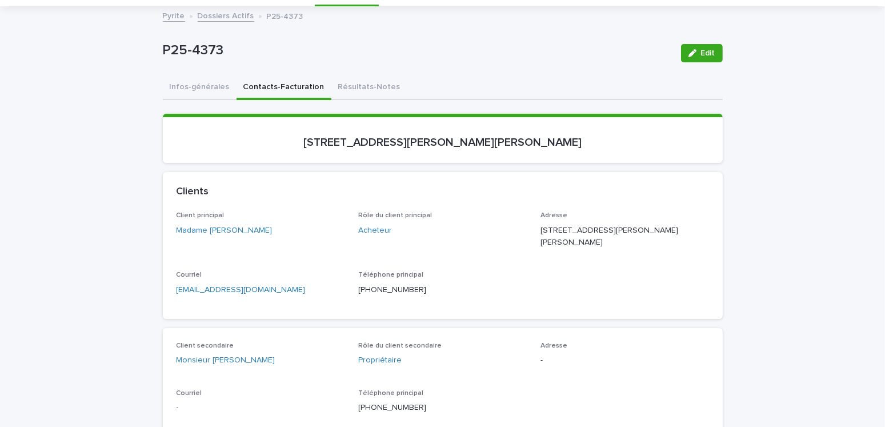
drag, startPoint x: 290, startPoint y: 294, endPoint x: 273, endPoint y: 297, distance: 16.9
click at [287, 295] on div "Courriel anniedumais3@hotmail.com" at bounding box center [261, 288] width 169 height 34
drag, startPoint x: 273, startPoint y: 297, endPoint x: 155, endPoint y: 290, distance: 117.9
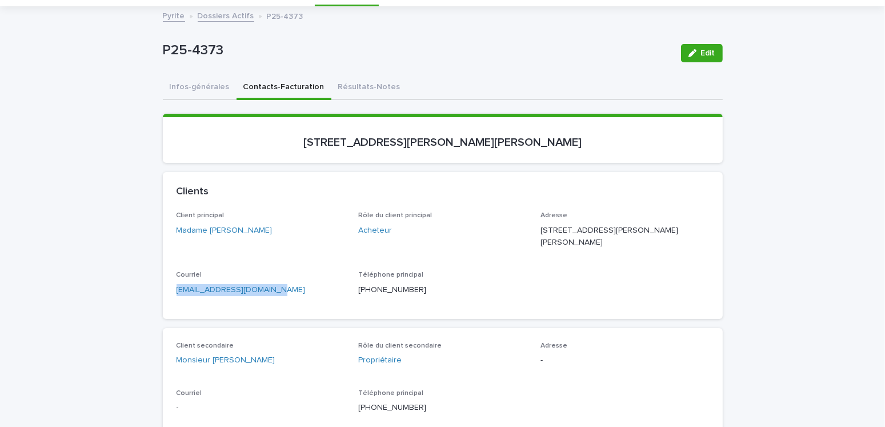
copy link "anniedumais3@hotmail.com"
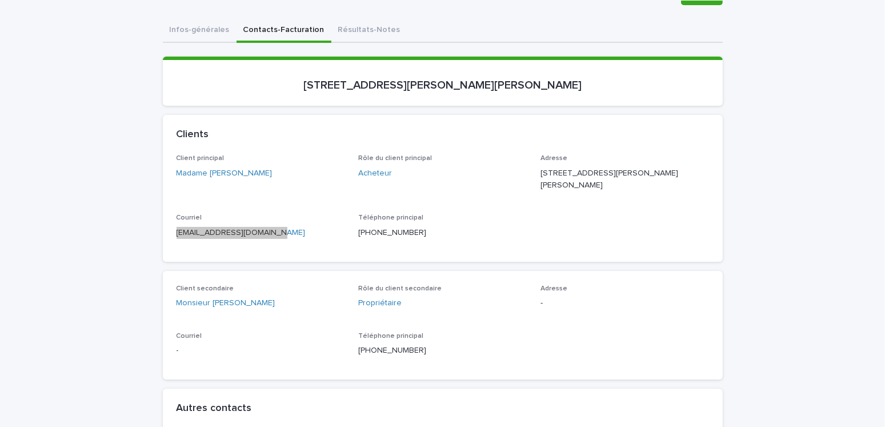
scroll to position [0, 0]
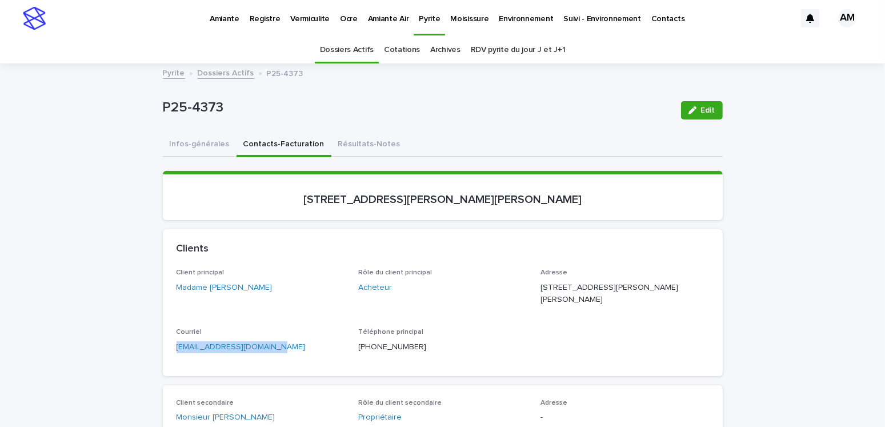
click at [224, 73] on link "Dossiers Actifs" at bounding box center [226, 72] width 57 height 13
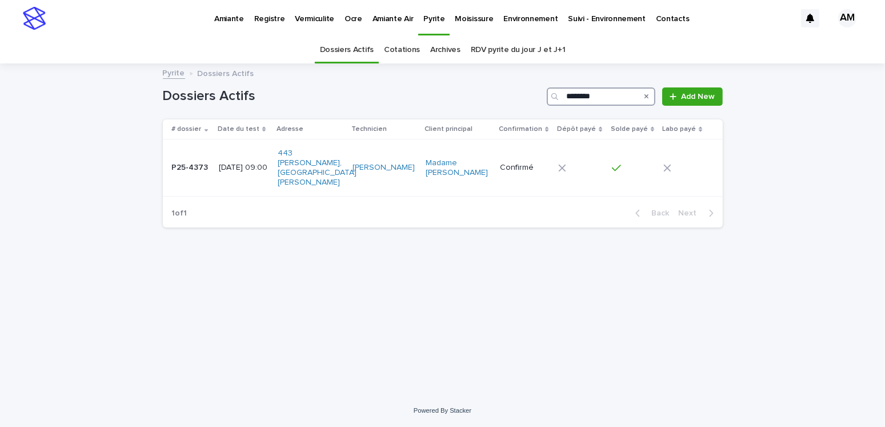
click at [607, 102] on input "********" at bounding box center [601, 96] width 109 height 18
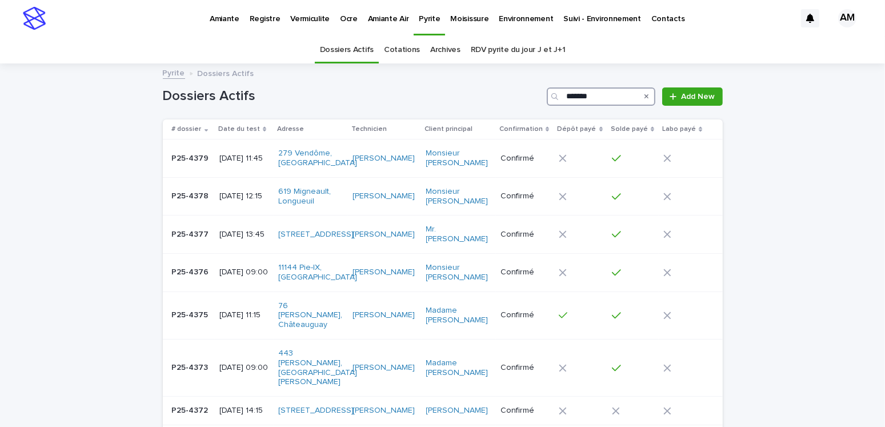
type input "********"
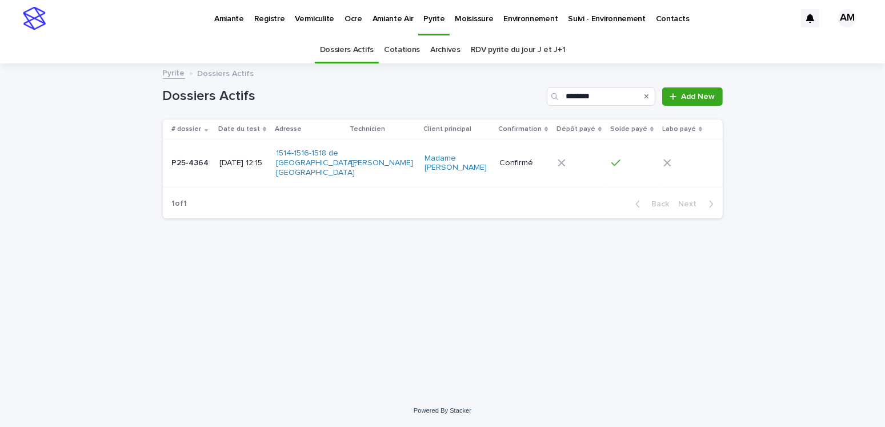
click at [202, 157] on p "P25-4364" at bounding box center [191, 162] width 39 height 12
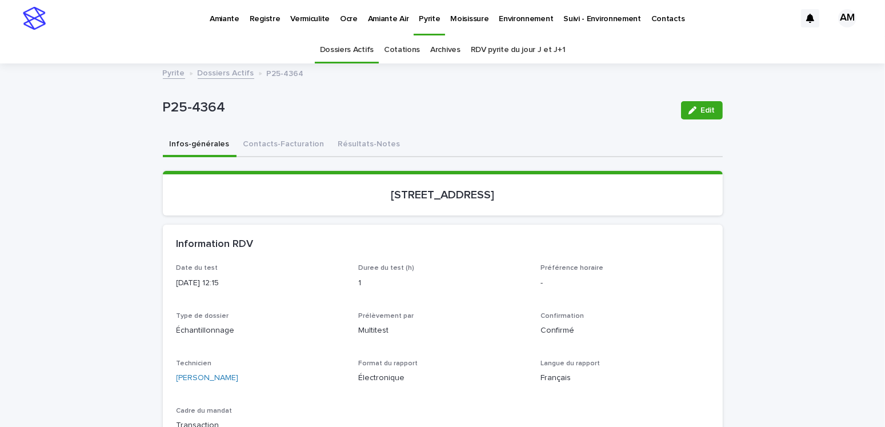
drag, startPoint x: 186, startPoint y: 190, endPoint x: 204, endPoint y: 195, distance: 19.5
click at [186, 190] on p "1514-1516-1518, avenue de Gentilly, Chambly" at bounding box center [443, 195] width 532 height 14
click at [353, 145] on button "Résultats-Notes" at bounding box center [369, 145] width 76 height 24
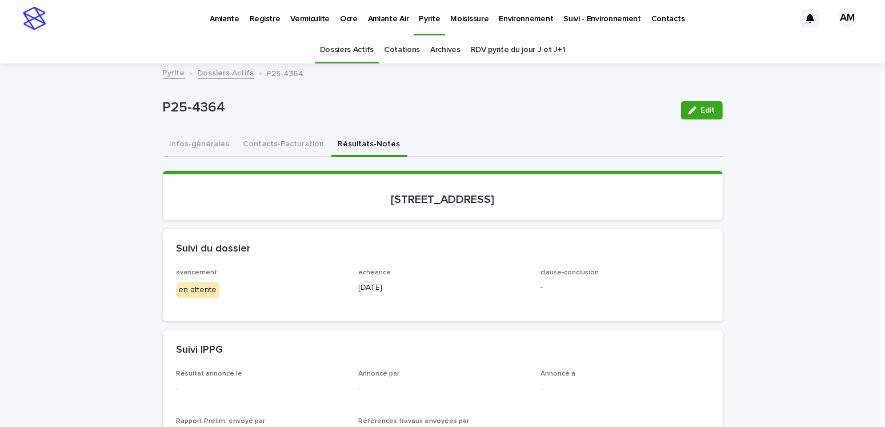
click at [711, 103] on button "Edit" at bounding box center [702, 110] width 42 height 18
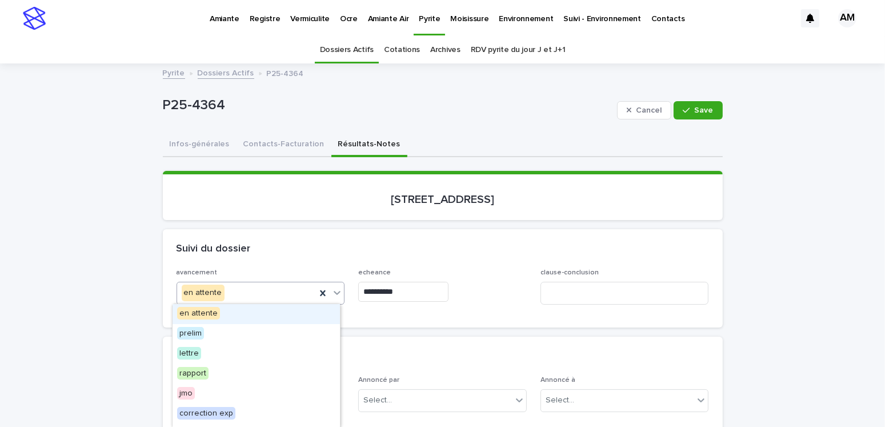
click at [237, 287] on div "en attente" at bounding box center [246, 292] width 139 height 19
click at [193, 350] on span "lettre" at bounding box center [189, 353] width 24 height 13
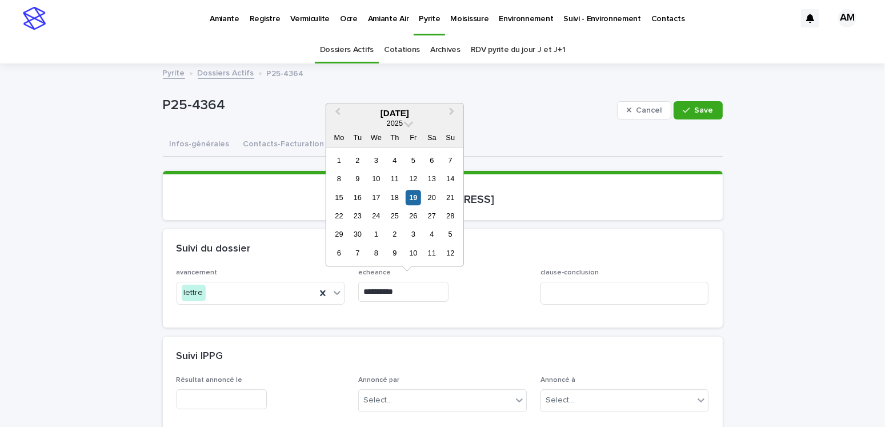
click at [392, 288] on input "**********" at bounding box center [403, 292] width 90 height 20
click at [357, 214] on div "23" at bounding box center [357, 215] width 15 height 15
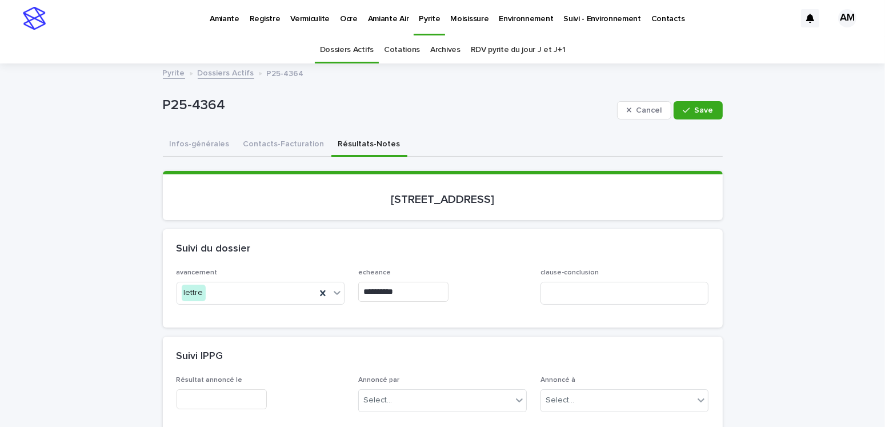
type input "**********"
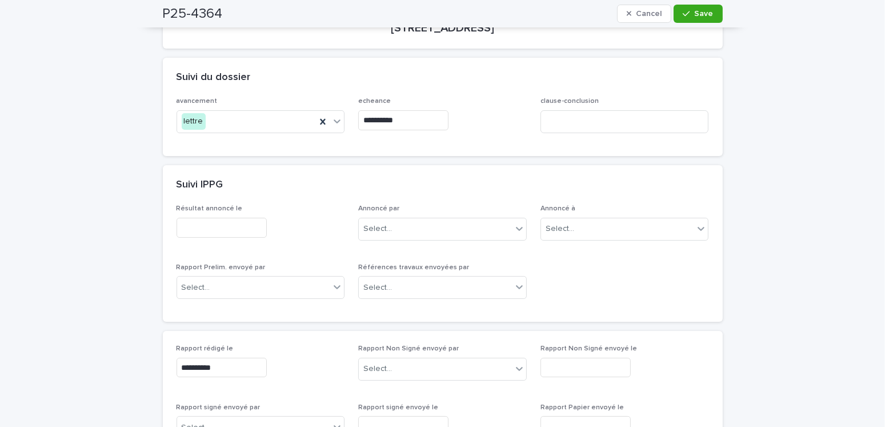
click at [215, 226] on input "text" at bounding box center [222, 228] width 90 height 20
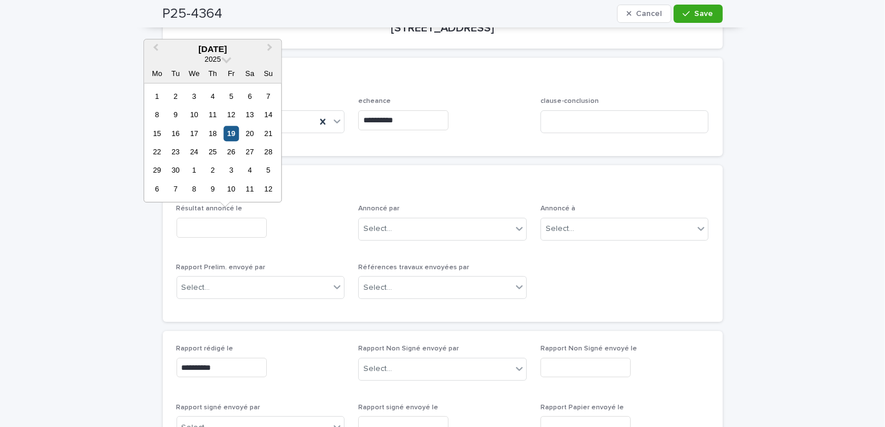
click at [228, 129] on div "19" at bounding box center [230, 133] width 15 height 15
type input "**********"
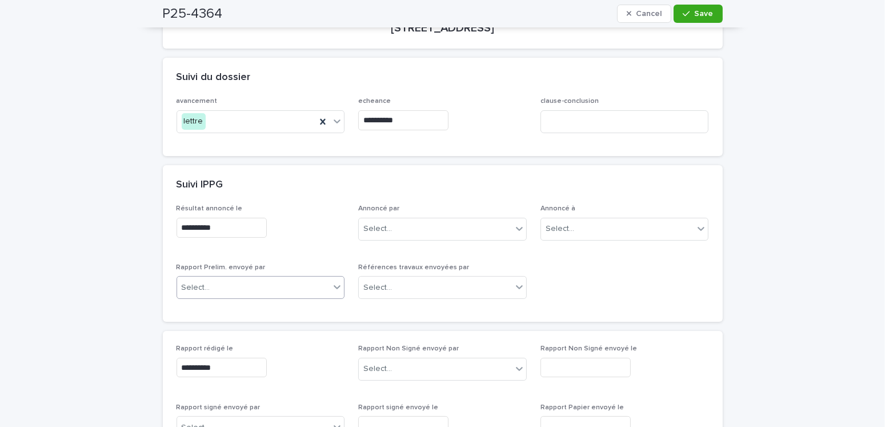
click at [233, 285] on div "Select..." at bounding box center [253, 287] width 153 height 19
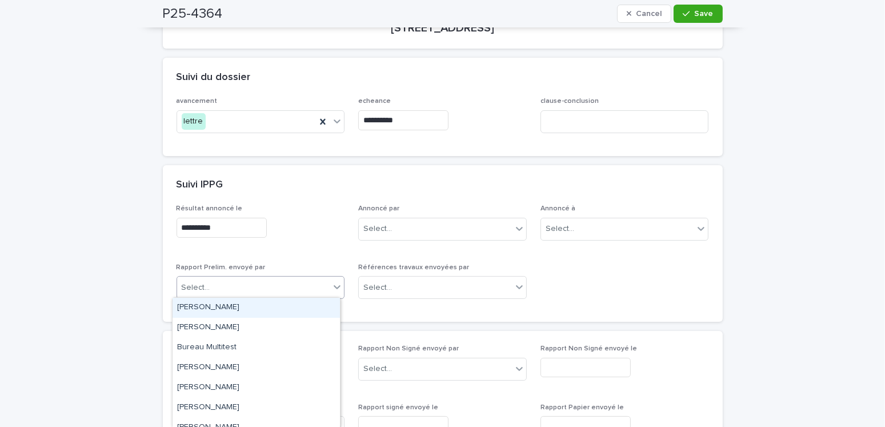
click at [227, 312] on div "[PERSON_NAME]" at bounding box center [256, 308] width 167 height 20
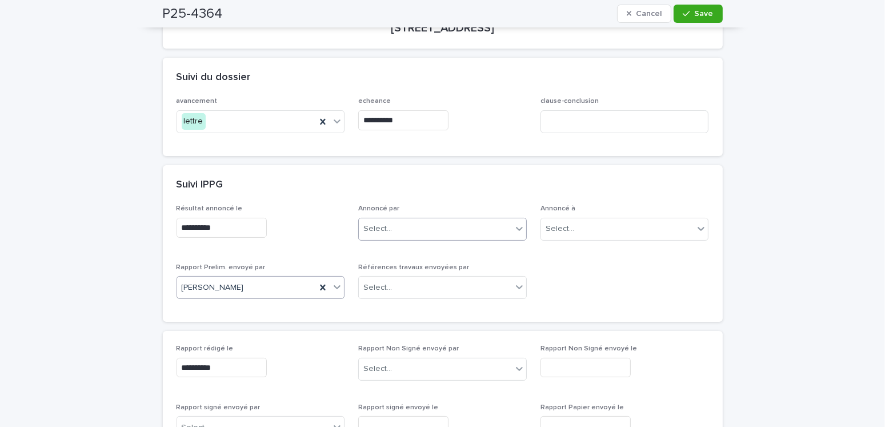
click at [409, 227] on div "Select..." at bounding box center [435, 228] width 153 height 19
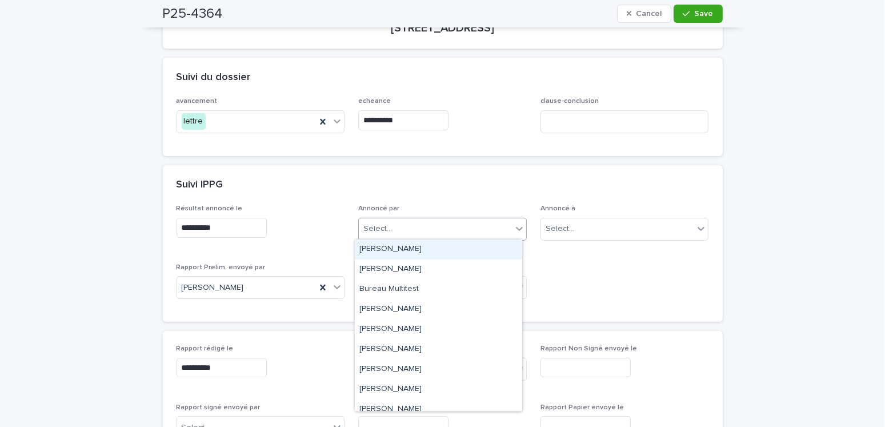
click at [393, 247] on div "[PERSON_NAME]" at bounding box center [438, 249] width 167 height 20
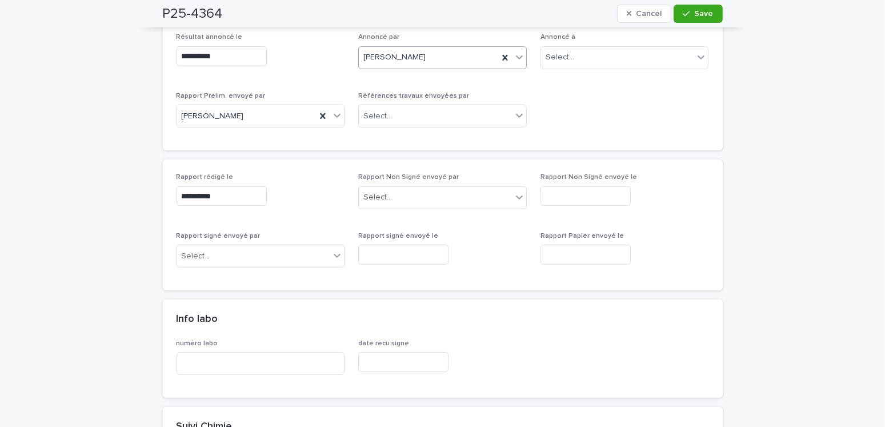
scroll to position [57, 0]
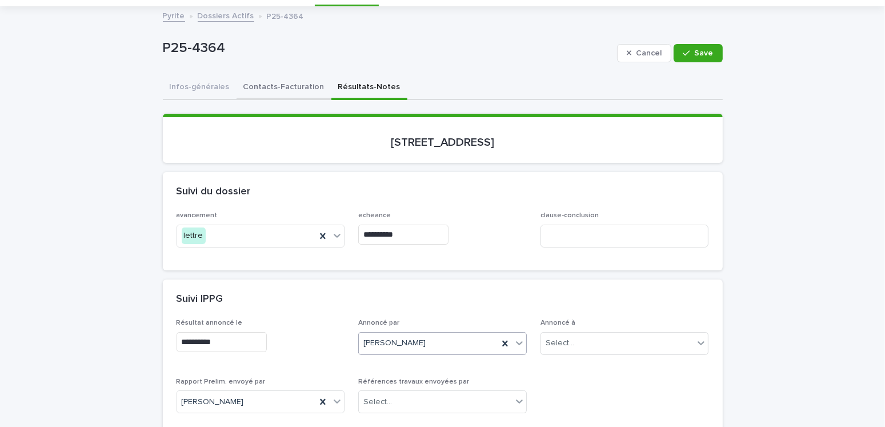
click at [267, 81] on button "Contacts-Facturation" at bounding box center [283, 88] width 95 height 24
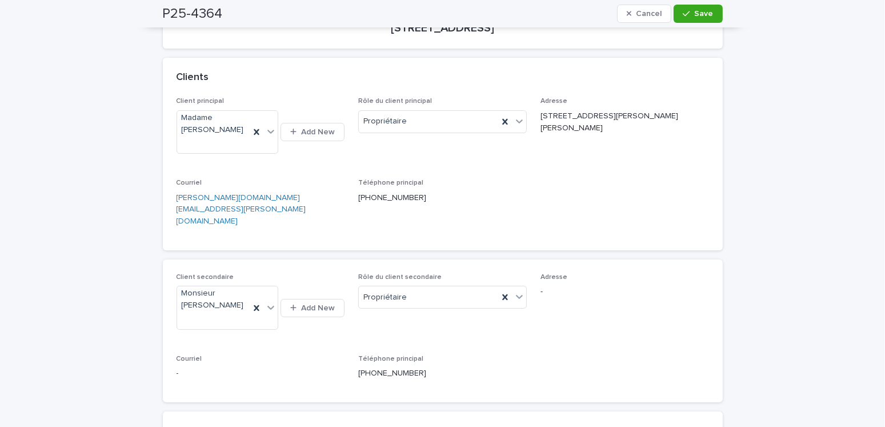
scroll to position [57, 0]
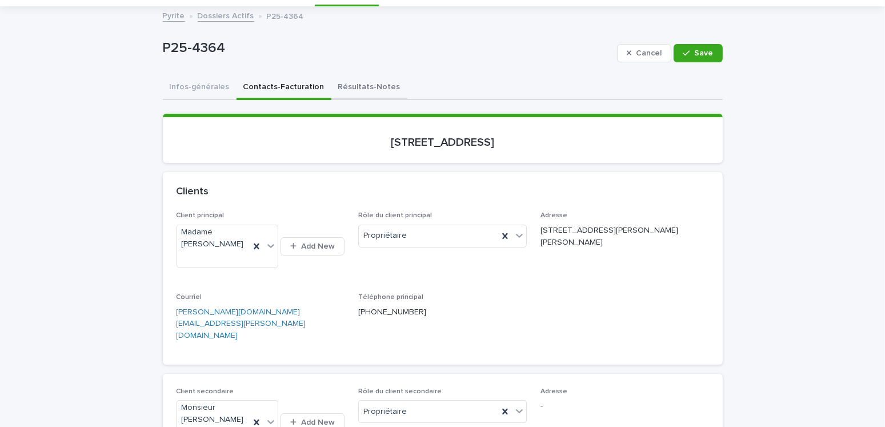
click at [367, 79] on button "Résultats-Notes" at bounding box center [369, 88] width 76 height 24
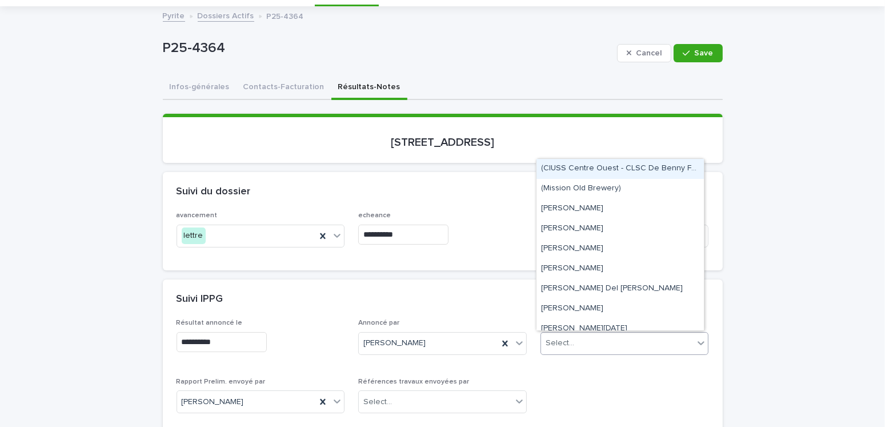
click at [546, 338] on div "Select..." at bounding box center [560, 343] width 29 height 12
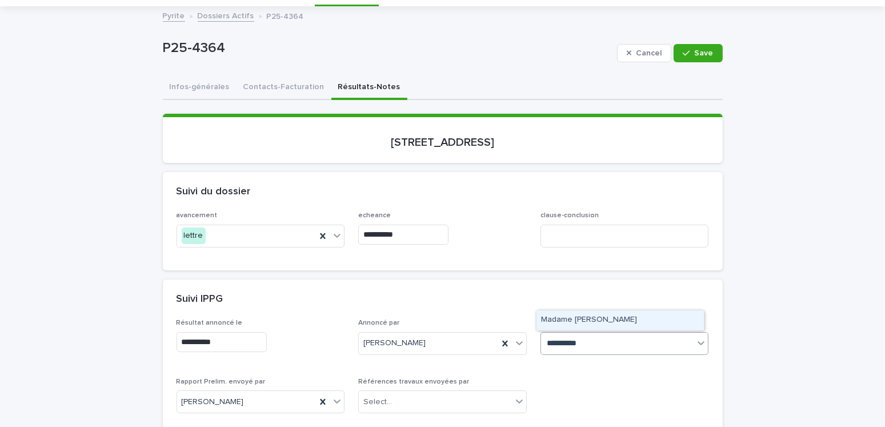
type input "**********"
click at [562, 319] on div "Madame Roxane Leclerc" at bounding box center [619, 320] width 167 height 20
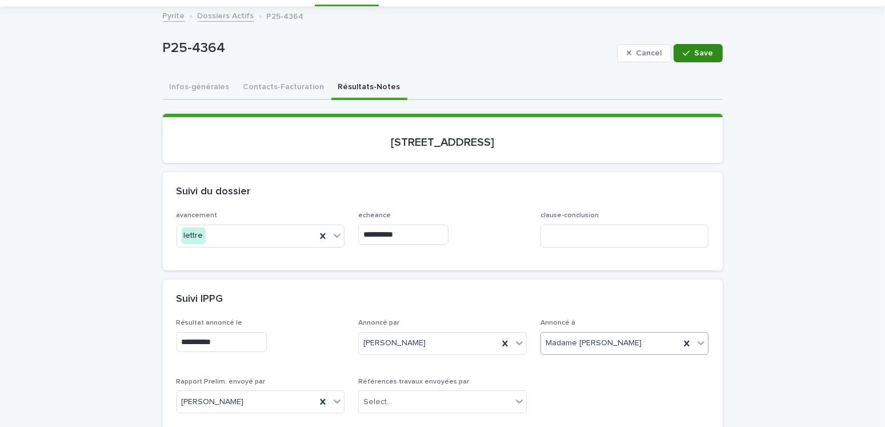
click at [690, 49] on button "Save" at bounding box center [697, 53] width 49 height 18
click at [262, 85] on button "Contacts-Facturation" at bounding box center [283, 88] width 95 height 24
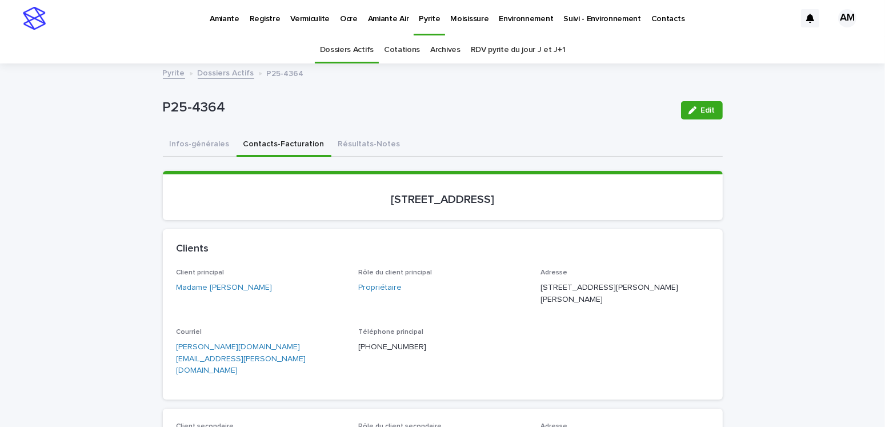
click at [369, 145] on button "Résultats-Notes" at bounding box center [369, 145] width 76 height 24
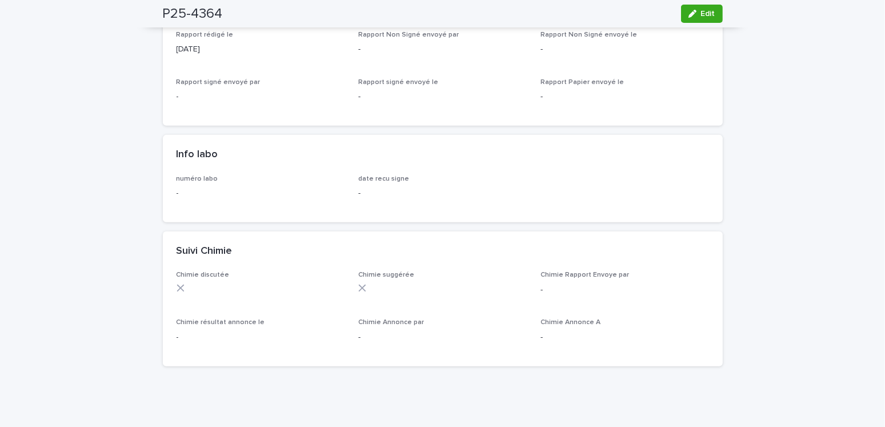
scroll to position [628, 0]
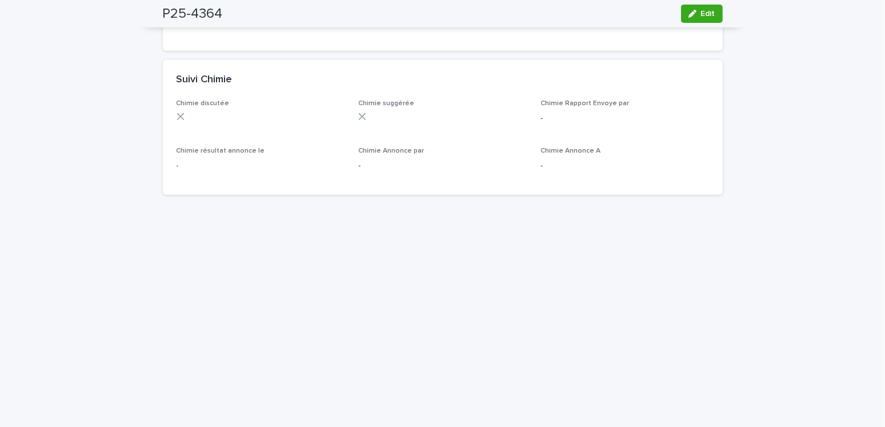
drag, startPoint x: 86, startPoint y: 104, endPoint x: 129, endPoint y: 126, distance: 47.8
click at [86, 104] on div "Loading... Saving… Loading... Saving… P25-4364 Edit P25-4364 Edit Sorry, there …" at bounding box center [442, 63] width 885 height 1254
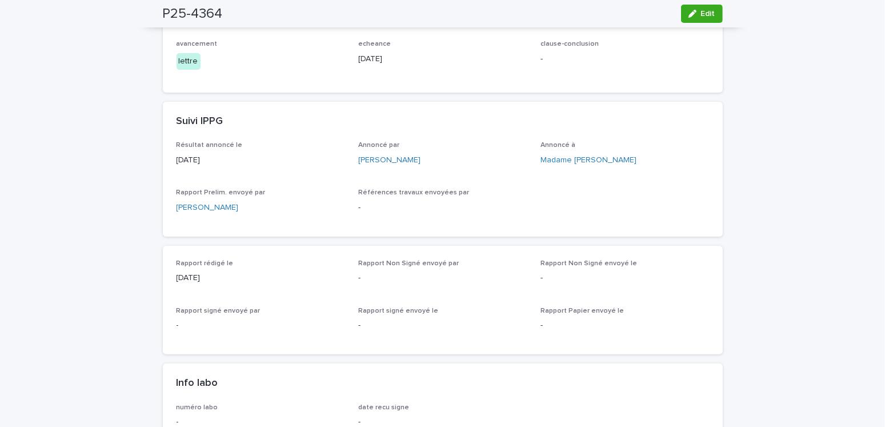
scroll to position [0, 0]
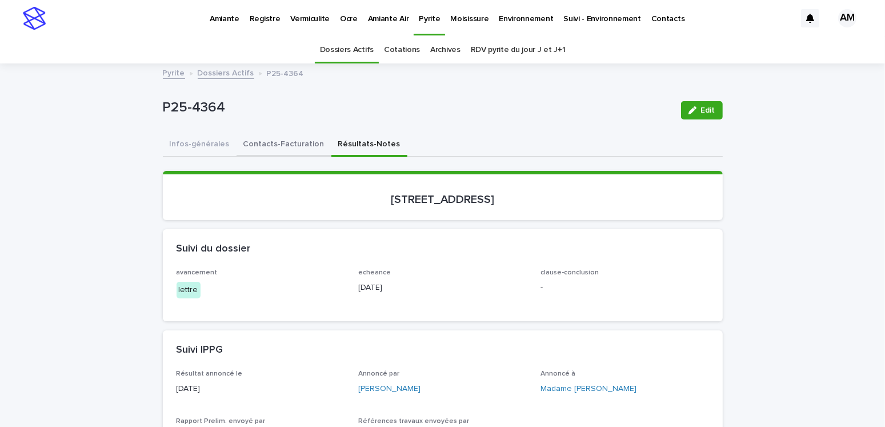
click at [268, 143] on button "Contacts-Facturation" at bounding box center [283, 145] width 95 height 24
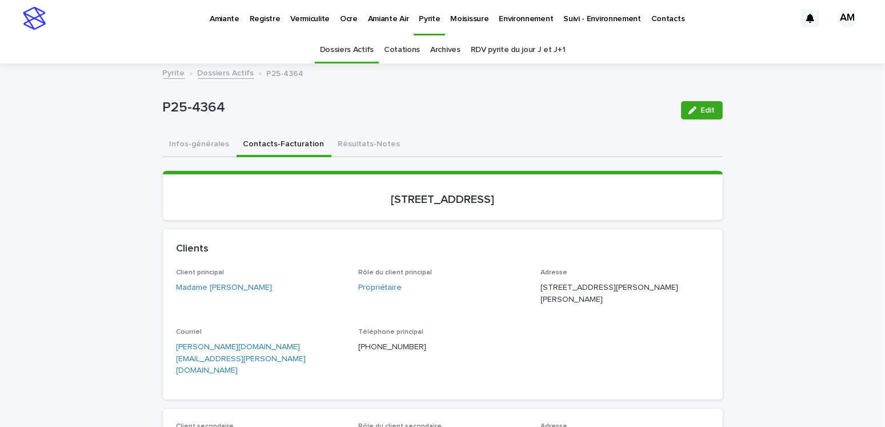
scroll to position [114, 0]
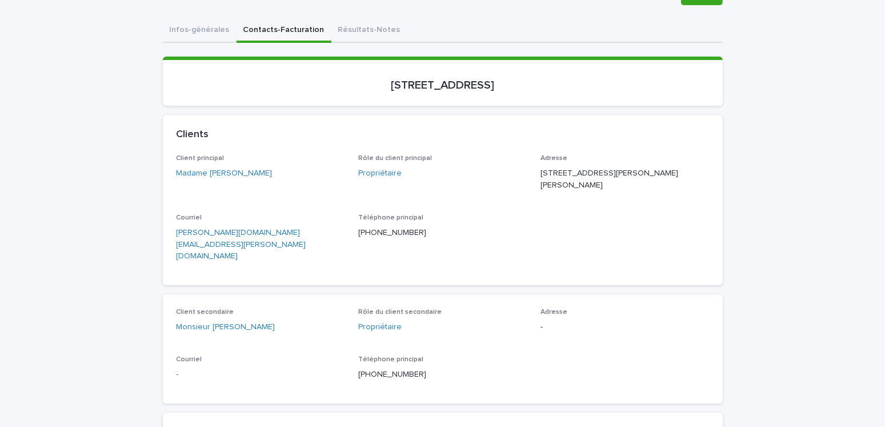
click at [295, 243] on div "Courriel roxane.leclerc@videotron.ca" at bounding box center [261, 243] width 169 height 58
drag, startPoint x: 295, startPoint y: 243, endPoint x: 256, endPoint y: 246, distance: 39.0
click at [287, 243] on div "Courriel roxane.leclerc@videotron.ca" at bounding box center [261, 243] width 169 height 58
drag, startPoint x: 256, startPoint y: 246, endPoint x: 148, endPoint y: 237, distance: 108.3
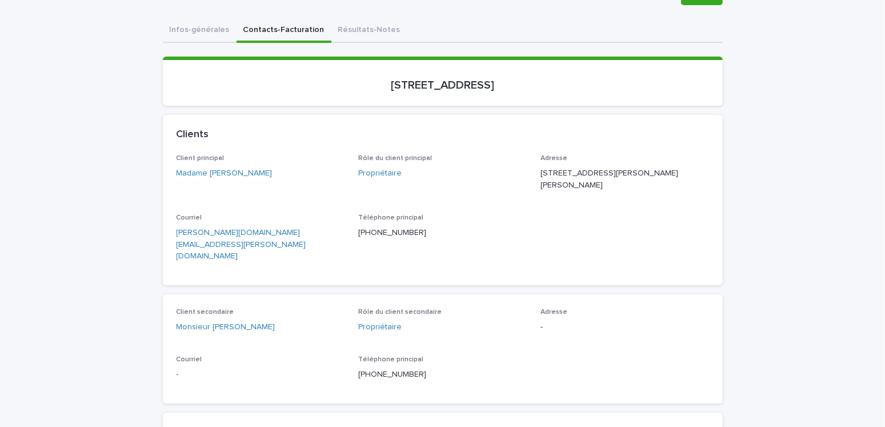
click at [280, 230] on p "roxane.leclerc@videotron.ca" at bounding box center [261, 244] width 169 height 35
drag, startPoint x: 280, startPoint y: 230, endPoint x: 154, endPoint y: 233, distance: 125.7
copy link "roxane.leclerc@videotron.ca"
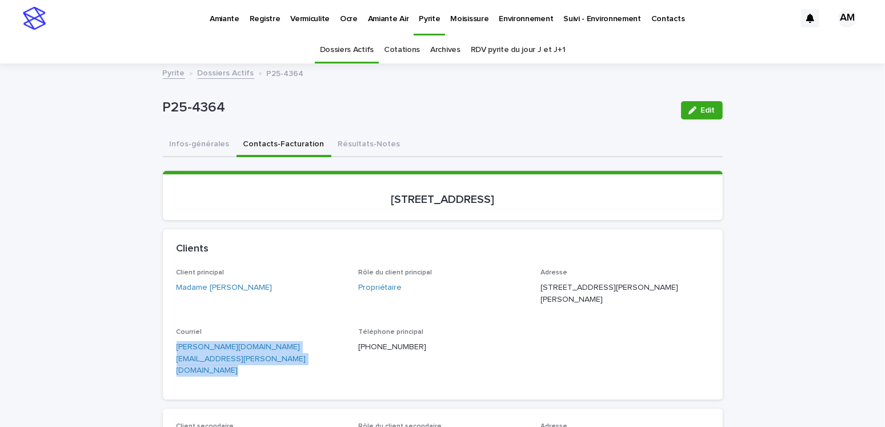
click at [214, 71] on link "Dossiers Actifs" at bounding box center [226, 72] width 57 height 13
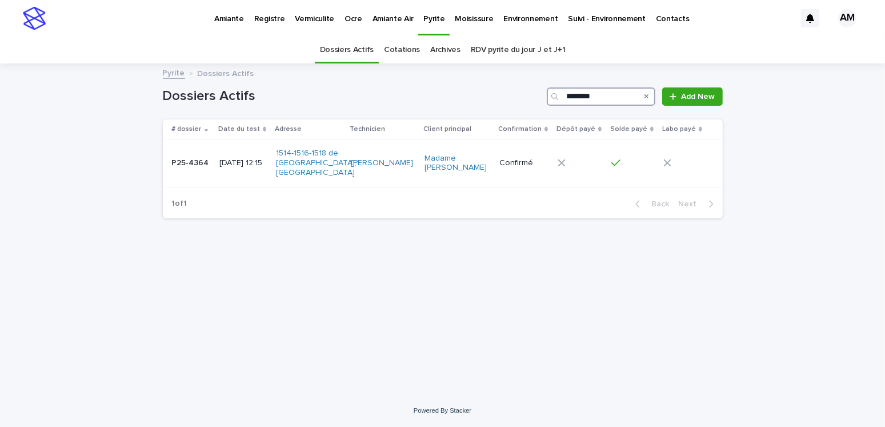
click at [603, 97] on input "********" at bounding box center [601, 96] width 109 height 18
type input "********"
click at [231, 159] on p "2025-09-18 09:00" at bounding box center [244, 163] width 50 height 10
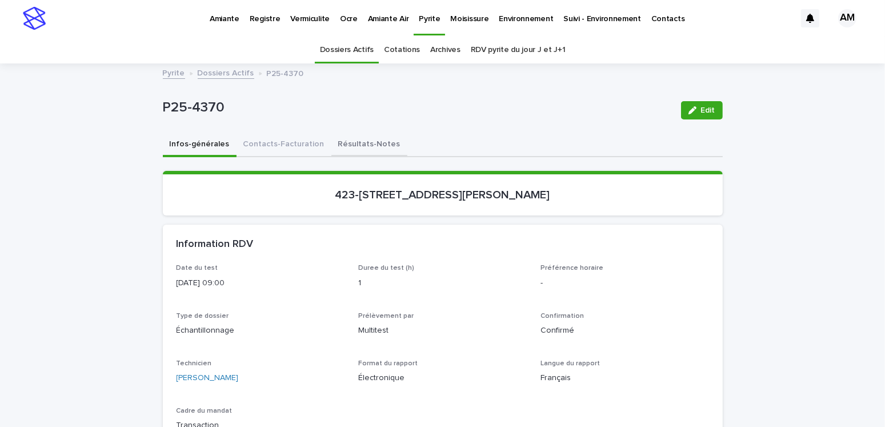
click at [335, 145] on button "Résultats-Notes" at bounding box center [369, 145] width 76 height 24
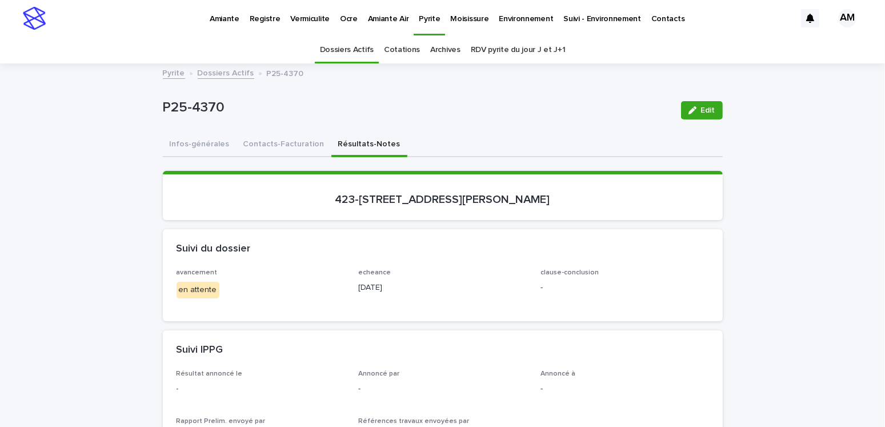
click at [707, 107] on span "Edit" at bounding box center [708, 110] width 14 height 8
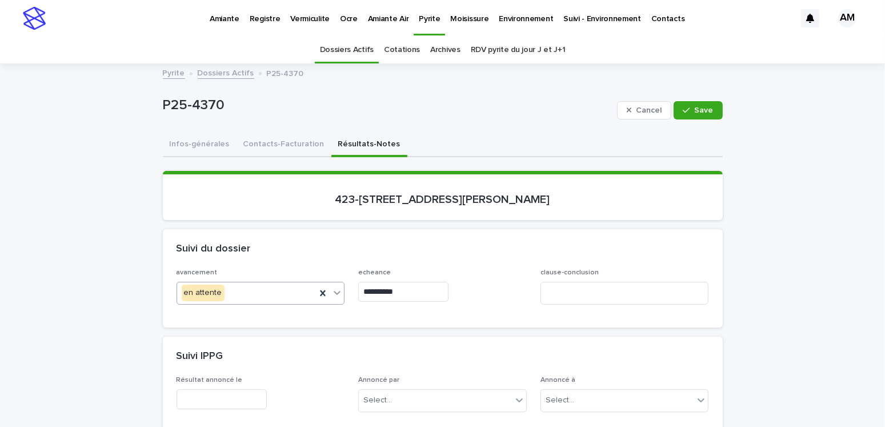
click at [246, 292] on div "en attente" at bounding box center [246, 292] width 139 height 19
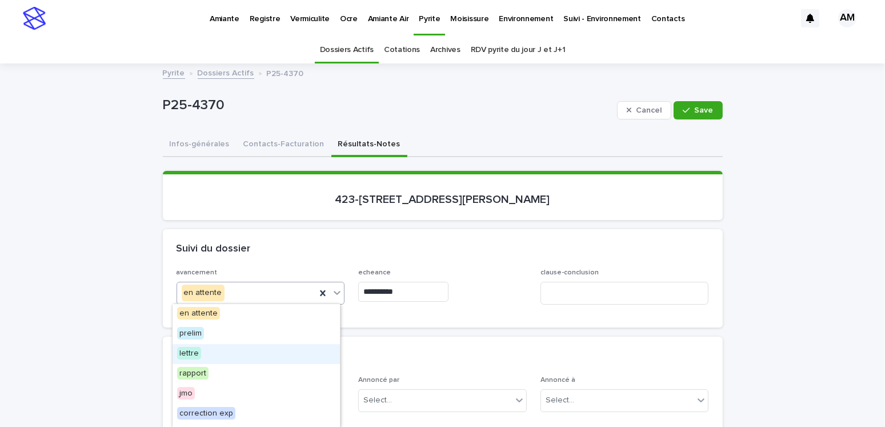
click at [190, 354] on span "lettre" at bounding box center [189, 353] width 24 height 13
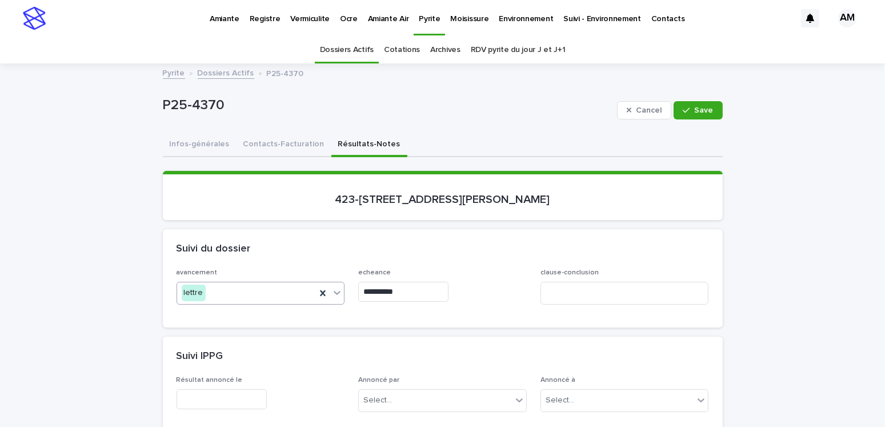
click at [408, 297] on input "**********" at bounding box center [403, 292] width 90 height 20
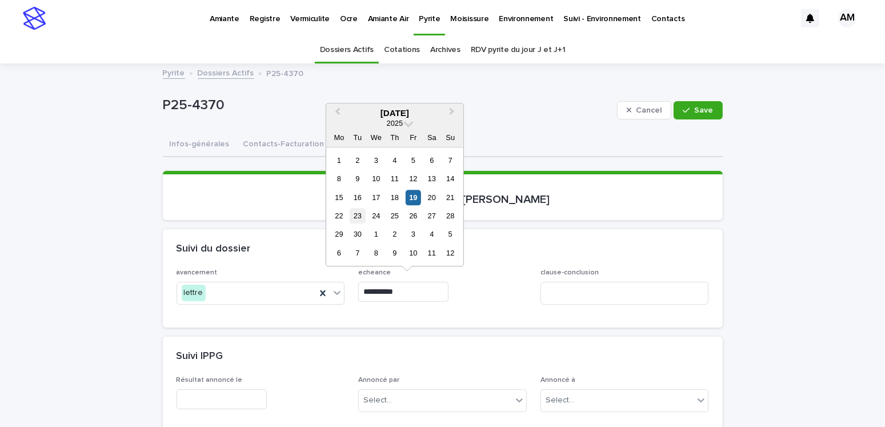
click at [358, 212] on div "23" at bounding box center [357, 215] width 15 height 15
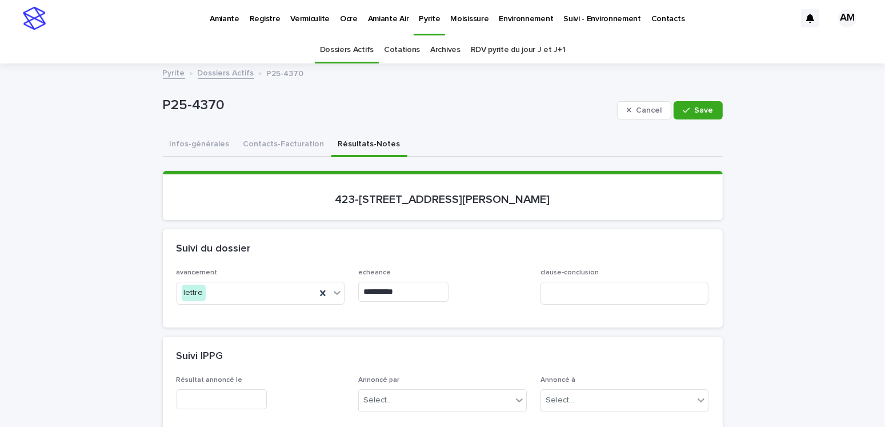
type input "**********"
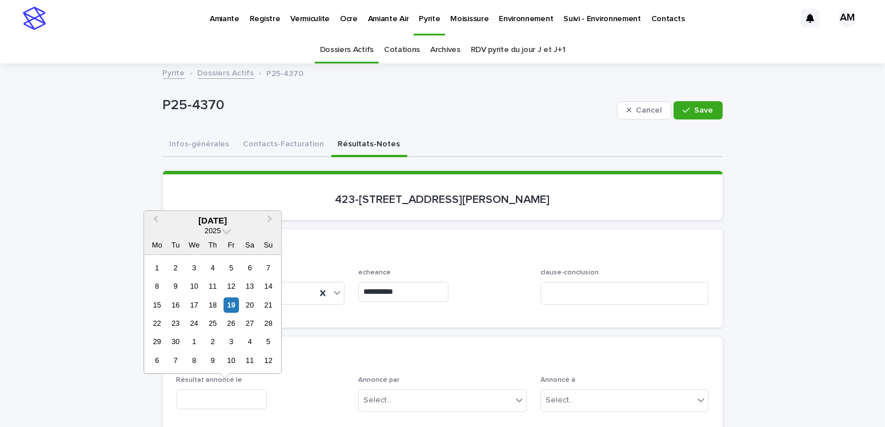
click at [212, 397] on input "text" at bounding box center [222, 399] width 90 height 20
click at [231, 299] on div "19" at bounding box center [230, 304] width 15 height 15
type input "**********"
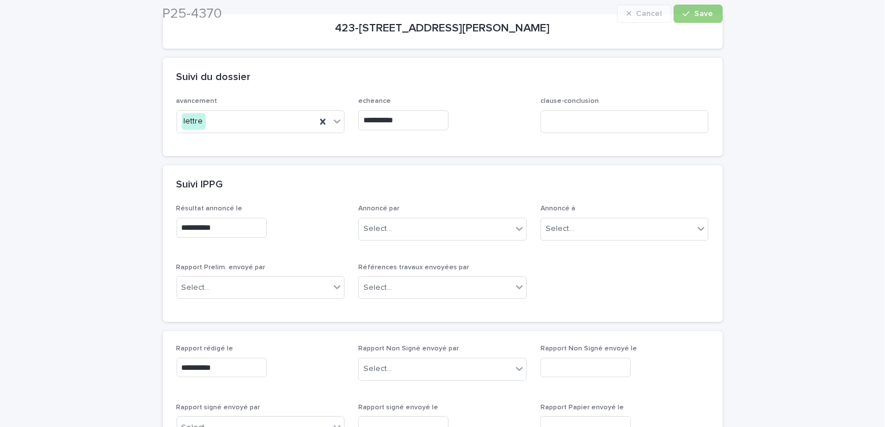
scroll to position [228, 0]
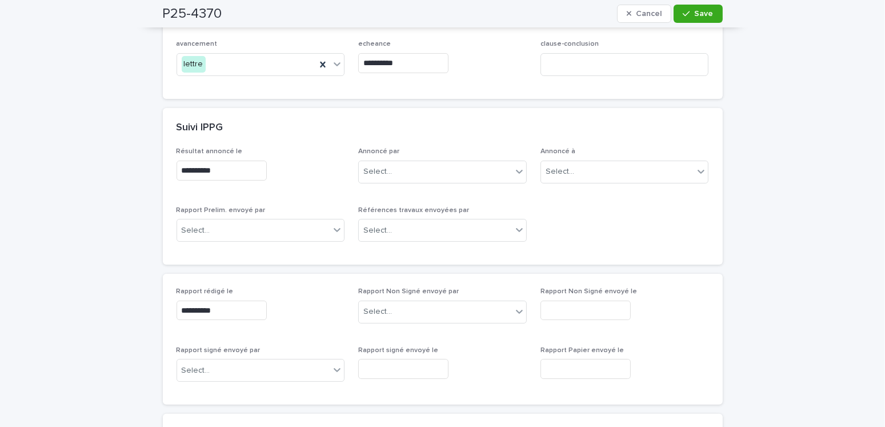
click at [223, 293] on span "Rapport rédigé le" at bounding box center [205, 291] width 57 height 7
click at [236, 240] on div "Rapport Prelim. envoyé par Select..." at bounding box center [261, 228] width 169 height 45
click at [234, 229] on div "Select..." at bounding box center [253, 230] width 153 height 19
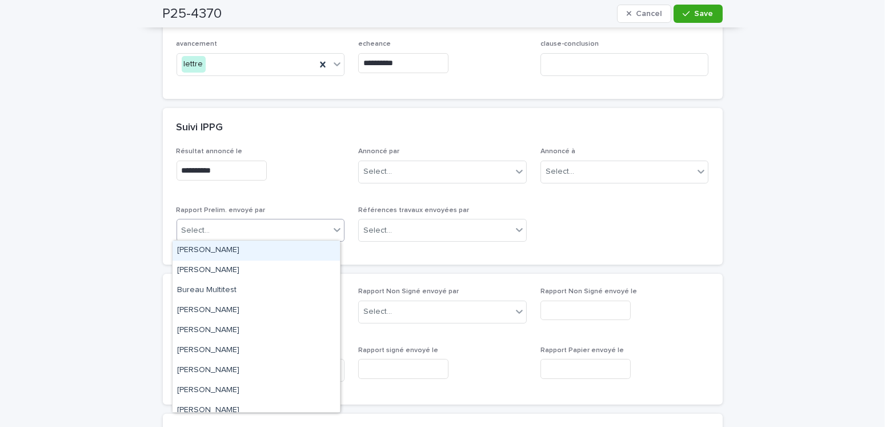
click at [219, 248] on div "[PERSON_NAME]" at bounding box center [256, 250] width 167 height 20
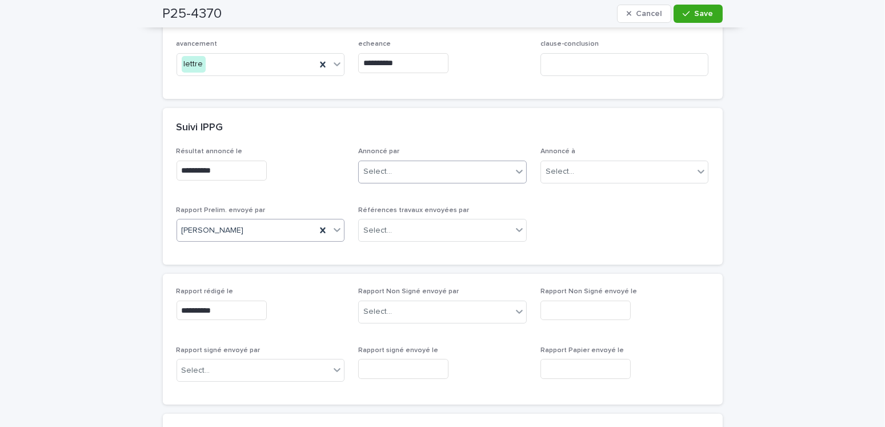
click at [379, 177] on div "Select..." at bounding box center [435, 171] width 153 height 19
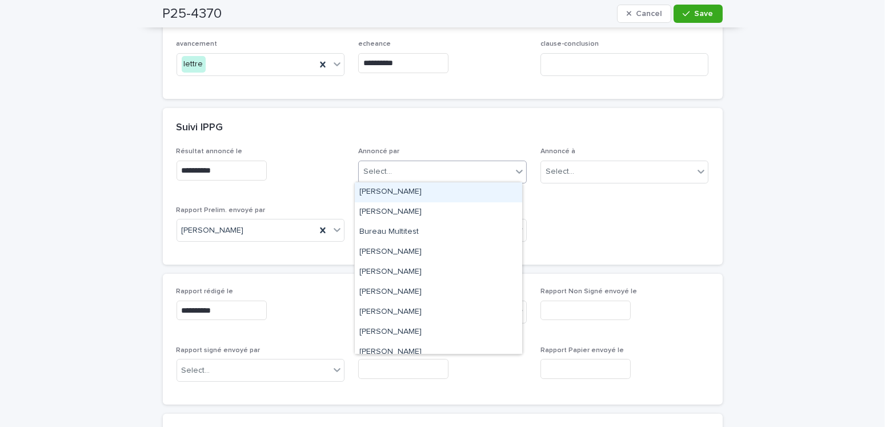
click at [376, 198] on div "[PERSON_NAME]" at bounding box center [438, 192] width 167 height 20
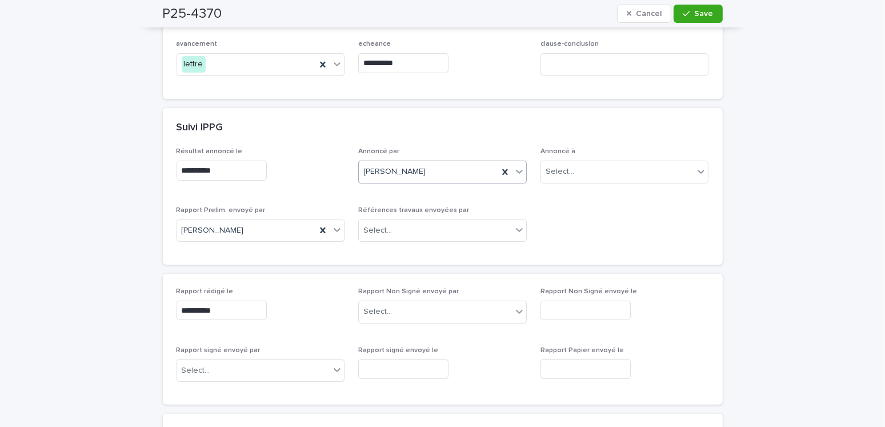
scroll to position [0, 0]
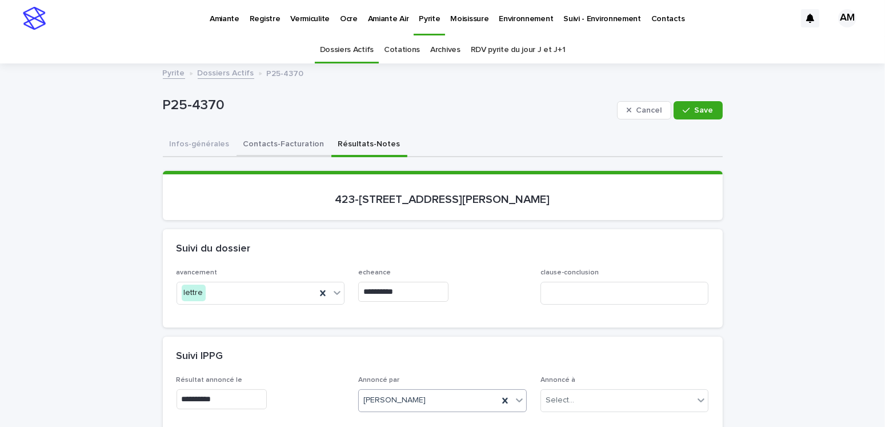
click at [282, 142] on button "Contacts-Facturation" at bounding box center [283, 145] width 95 height 24
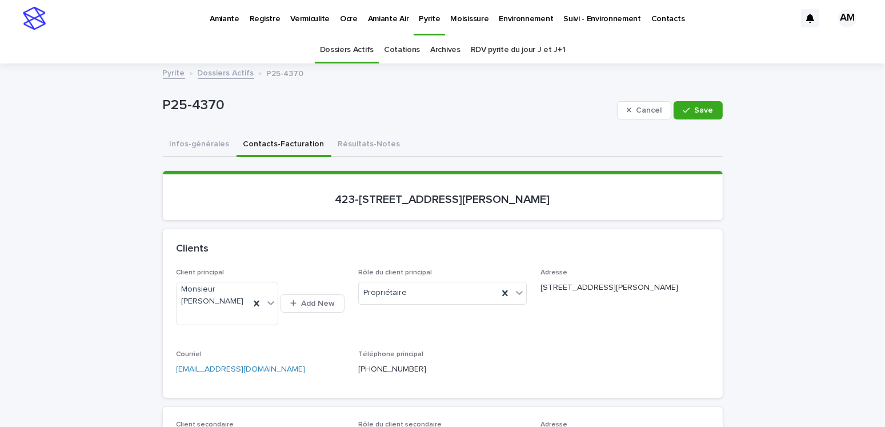
scroll to position [114, 0]
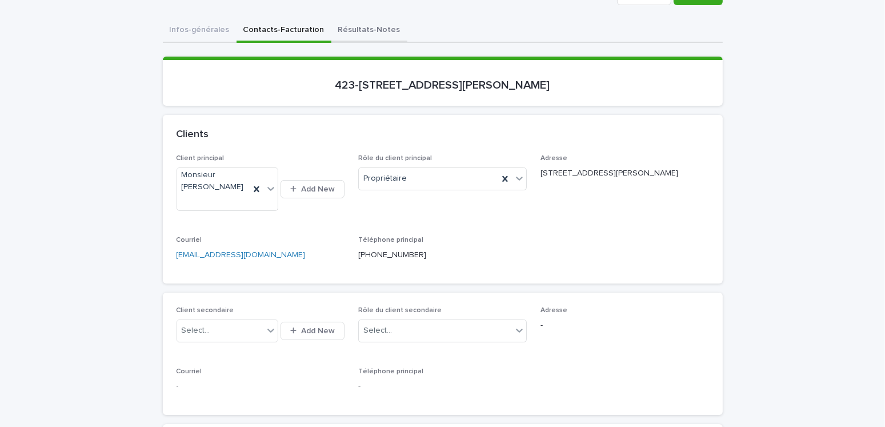
click at [346, 30] on button "Résultats-Notes" at bounding box center [369, 31] width 76 height 24
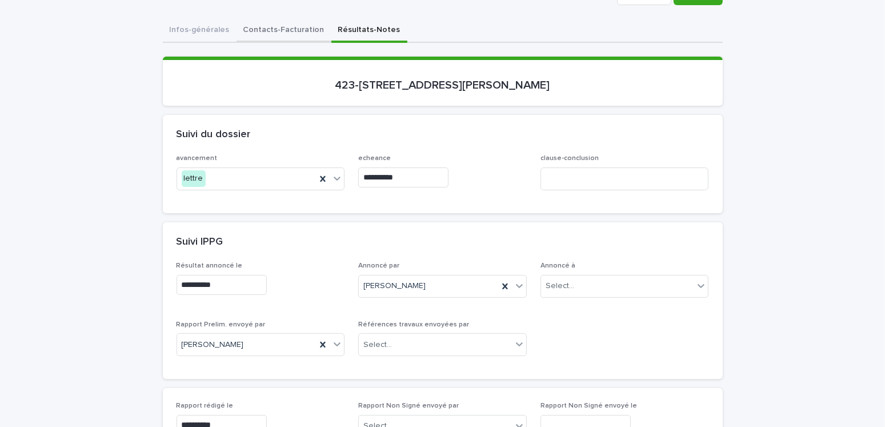
click at [253, 27] on button "Contacts-Facturation" at bounding box center [283, 31] width 95 height 24
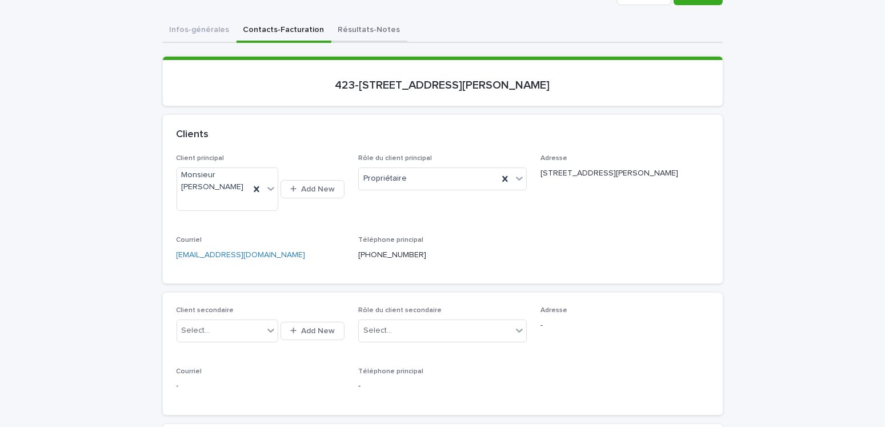
click at [366, 33] on button "Résultats-Notes" at bounding box center [369, 31] width 76 height 24
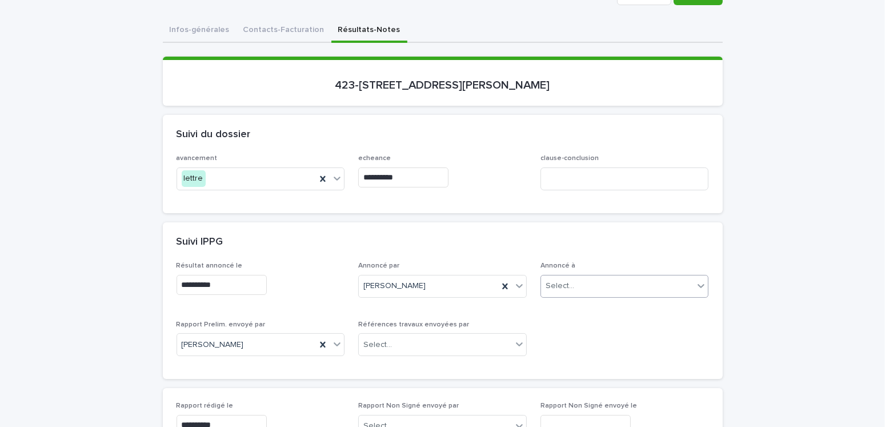
click at [592, 280] on div "Select..." at bounding box center [617, 285] width 153 height 19
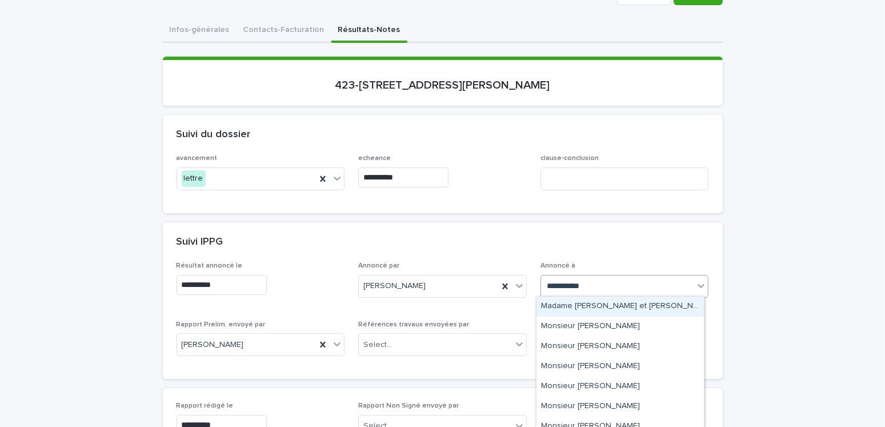
type input "**********"
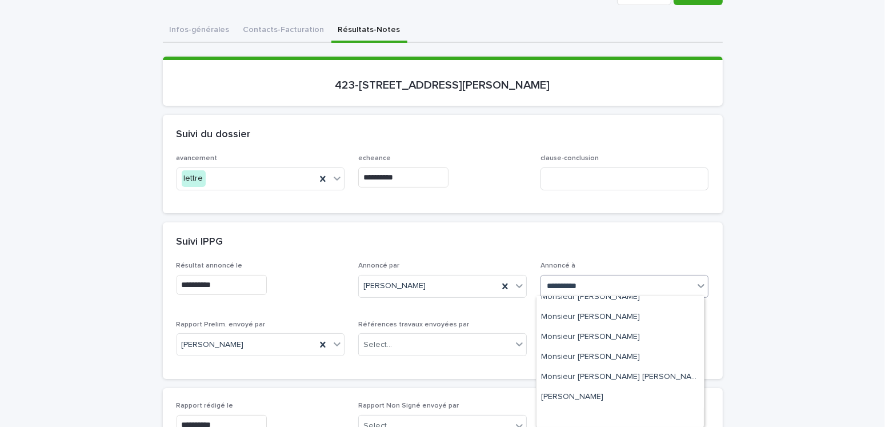
scroll to position [98, 0]
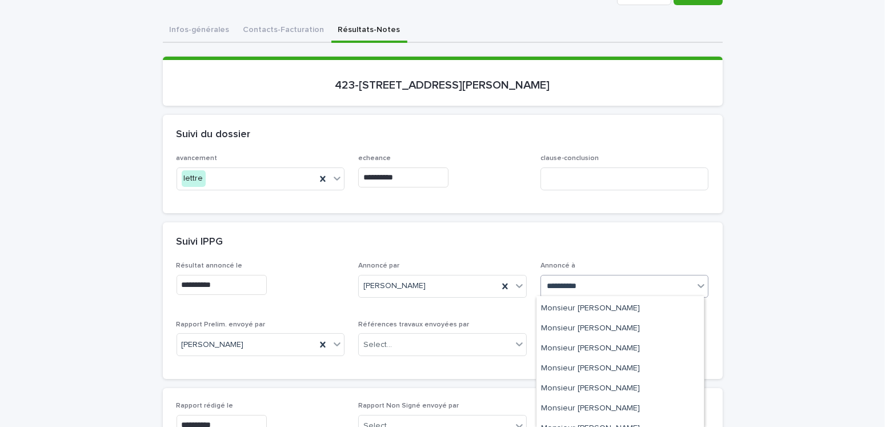
click at [268, 32] on button "Contacts-Facturation" at bounding box center [283, 31] width 95 height 24
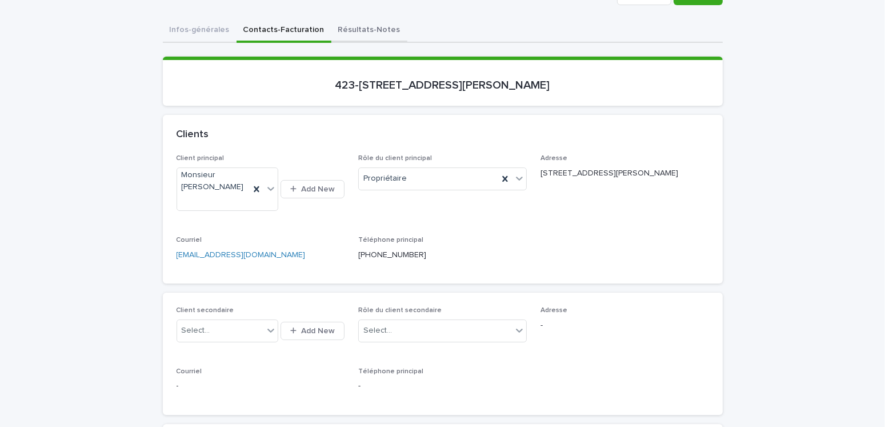
click at [371, 37] on button "Résultats-Notes" at bounding box center [369, 31] width 76 height 24
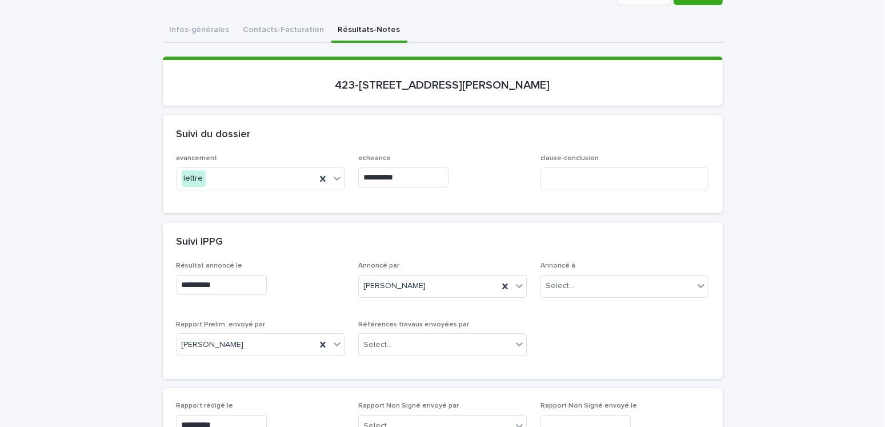
click at [262, 29] on button "Contacts-Facturation" at bounding box center [283, 31] width 95 height 24
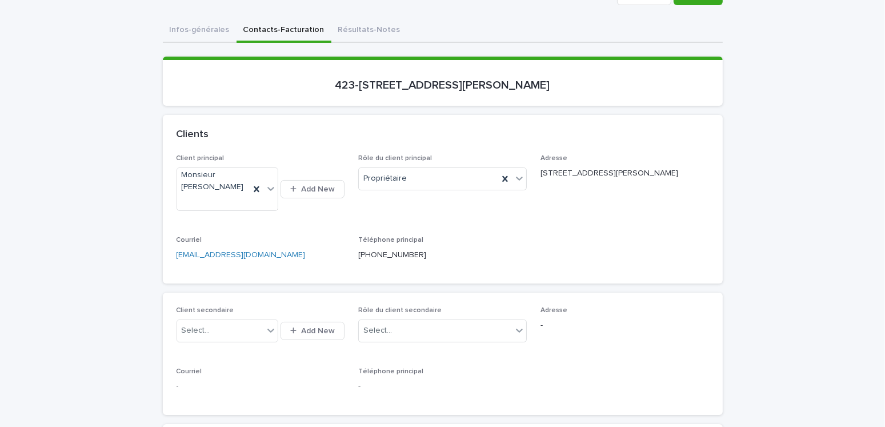
click at [371, 28] on button "Résultats-Notes" at bounding box center [369, 31] width 76 height 24
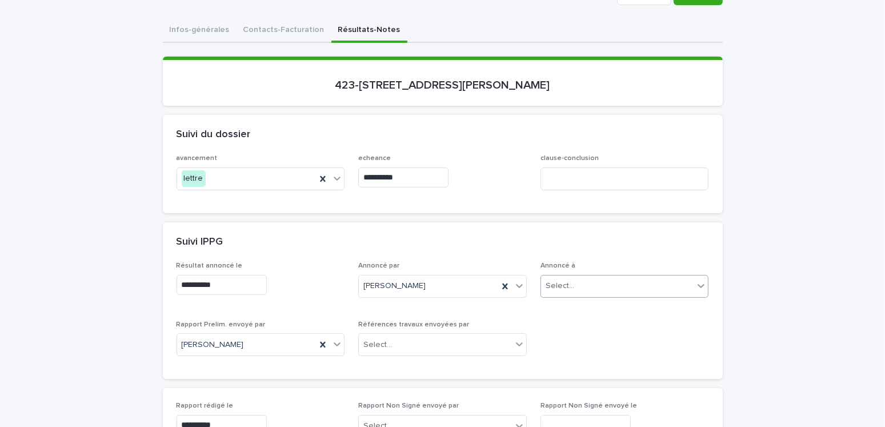
click at [567, 283] on div "Select..." at bounding box center [560, 286] width 29 height 12
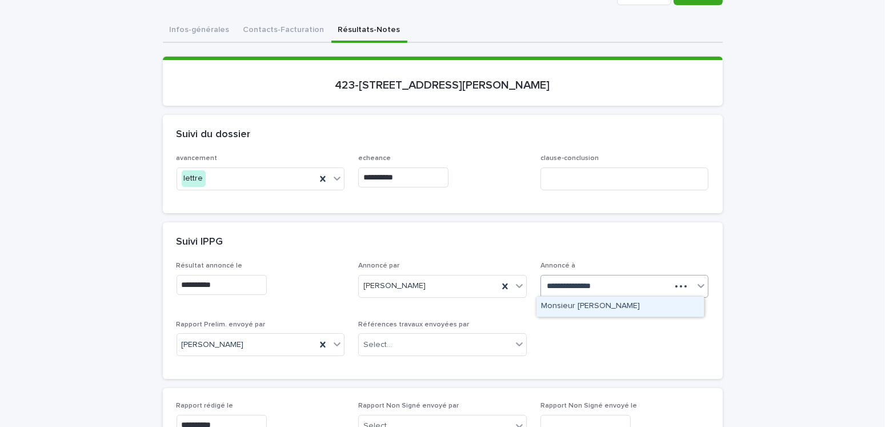
type input "**********"
click at [580, 308] on div "Monsieur Jean-Claude Regimbeau" at bounding box center [619, 306] width 167 height 20
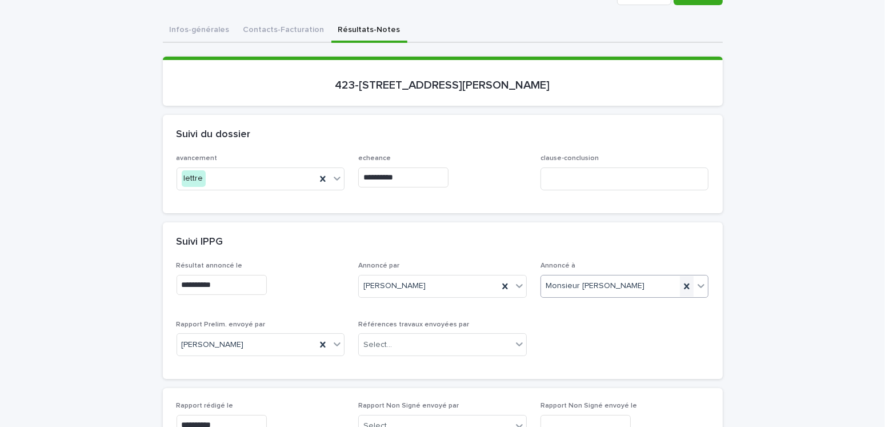
click at [684, 285] on icon at bounding box center [686, 286] width 5 height 6
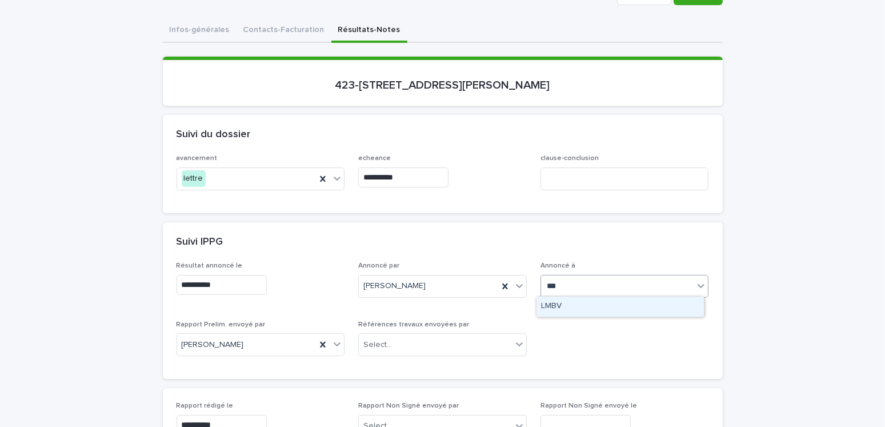
type input "****"
click at [576, 305] on div "LMBV" at bounding box center [619, 306] width 167 height 20
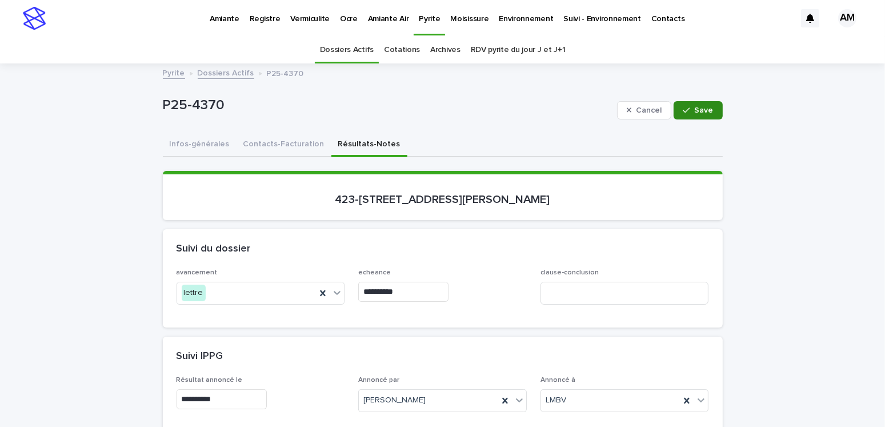
click at [701, 110] on span "Save" at bounding box center [704, 110] width 19 height 8
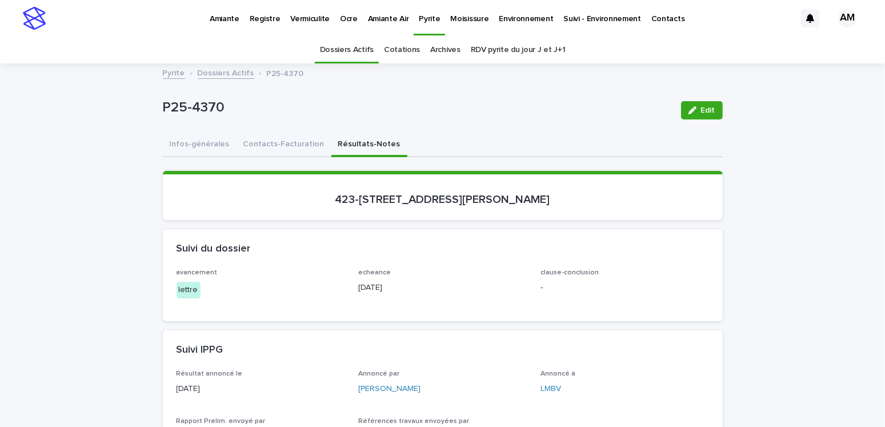
drag, startPoint x: 93, startPoint y: 237, endPoint x: 176, endPoint y: 219, distance: 85.4
click at [286, 141] on button "Contacts-Facturation" at bounding box center [283, 145] width 95 height 24
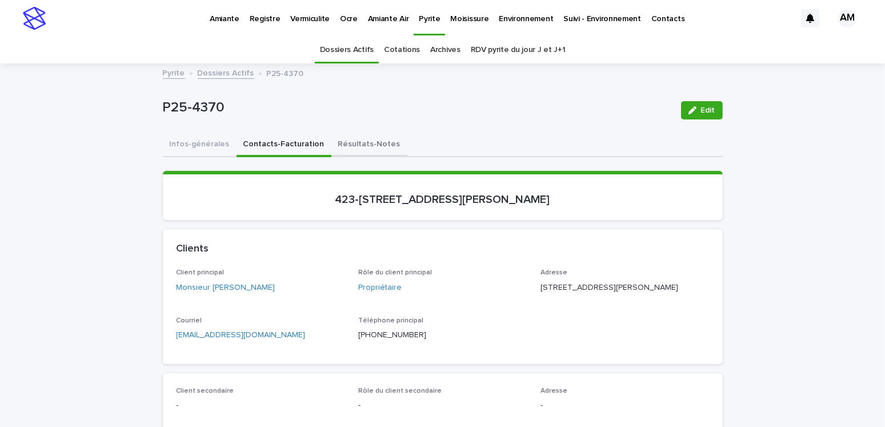
click at [362, 146] on button "Résultats-Notes" at bounding box center [369, 145] width 76 height 24
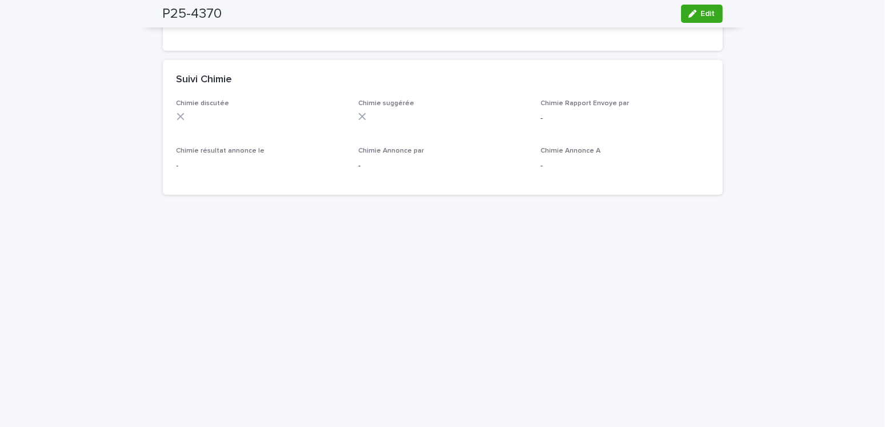
scroll to position [685, 0]
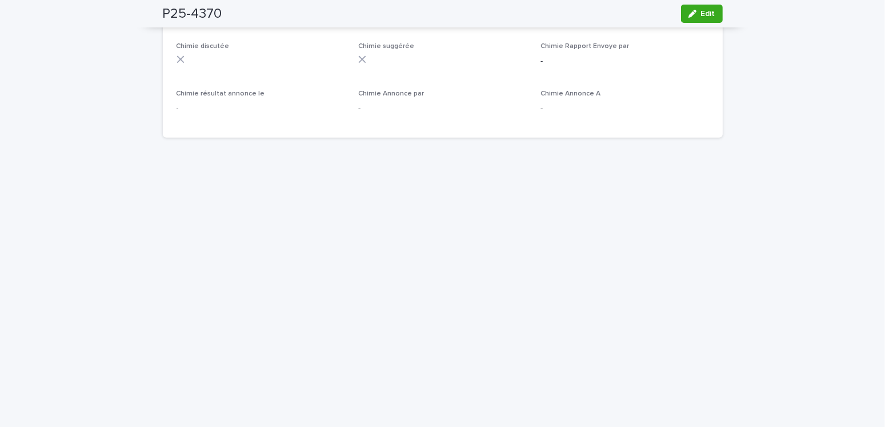
click at [238, 11] on div "P25-4370 Edit" at bounding box center [443, 13] width 560 height 27
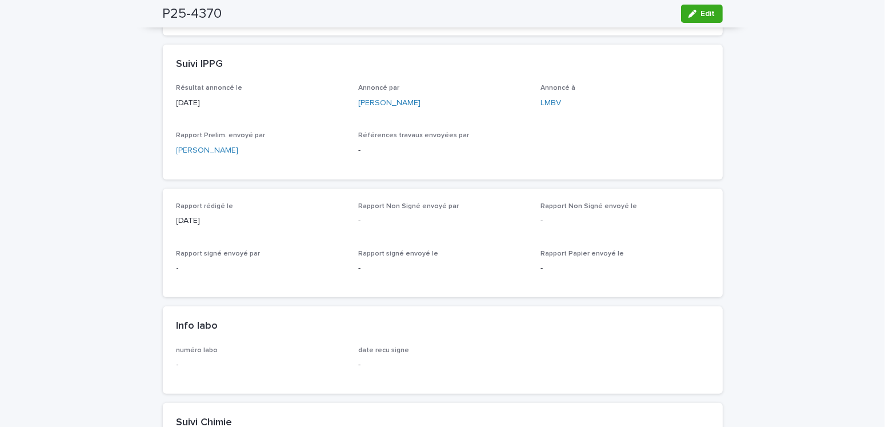
scroll to position [0, 0]
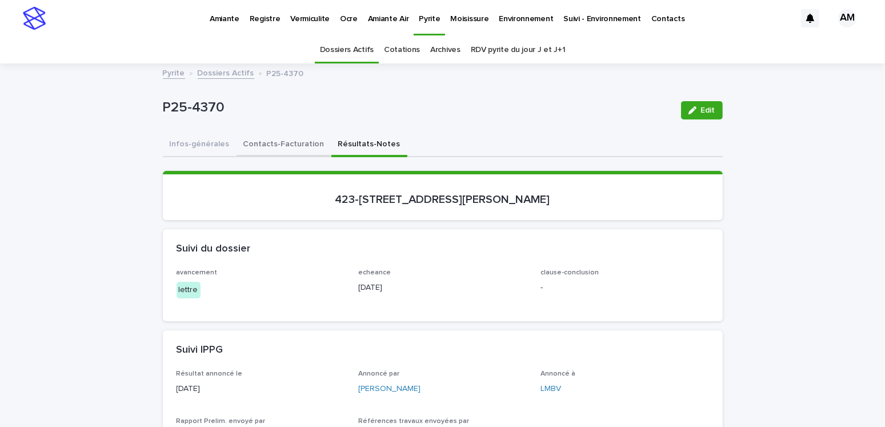
click at [297, 142] on button "Contacts-Facturation" at bounding box center [283, 145] width 95 height 24
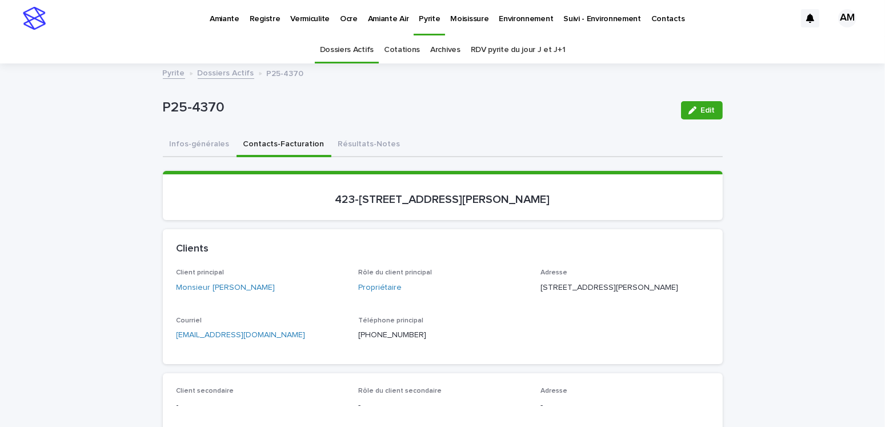
scroll to position [114, 0]
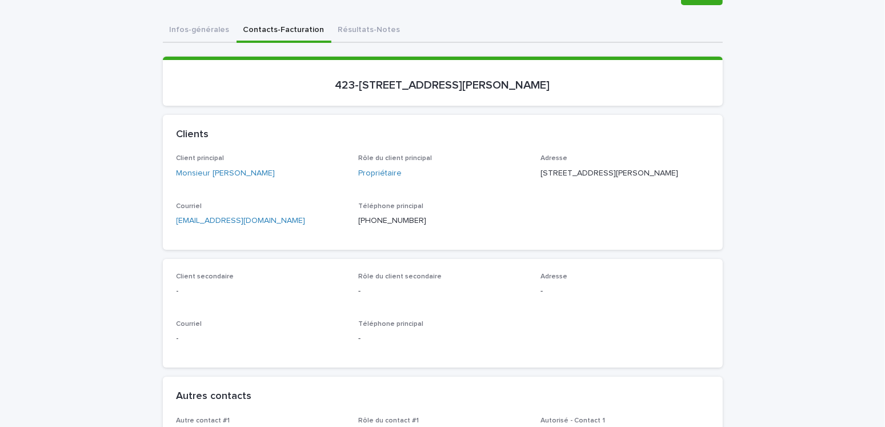
drag, startPoint x: 315, startPoint y: 252, endPoint x: 210, endPoint y: 248, distance: 105.2
click at [234, 236] on div "Courriel jeanclauderegimbeau08@gmail.com" at bounding box center [261, 219] width 169 height 34
drag, startPoint x: 210, startPoint y: 248, endPoint x: 177, endPoint y: 247, distance: 32.6
click at [180, 227] on p "jeanclauderegimbeau08@gmail.com" at bounding box center [261, 221] width 169 height 12
click at [305, 227] on p "jeanclauderegimbeau08@gmail.com" at bounding box center [261, 221] width 169 height 12
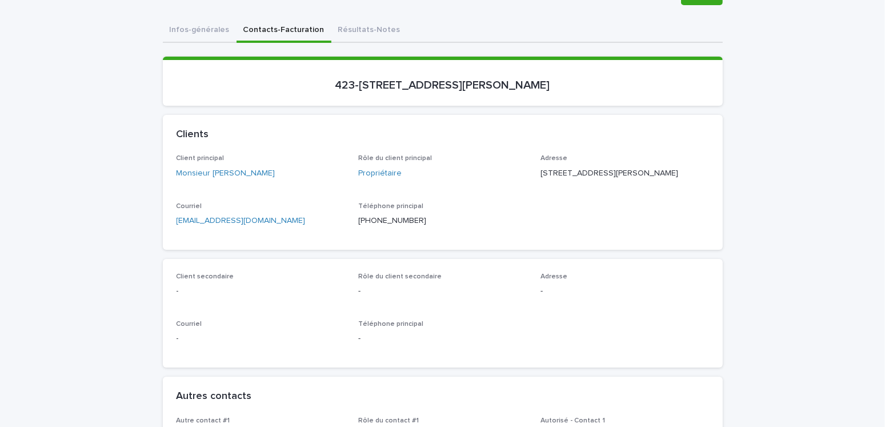
click at [305, 227] on p "jeanclauderegimbeau08@gmail.com" at bounding box center [261, 221] width 169 height 12
copy link "jeanclauderegimbeau08@gmail.com"
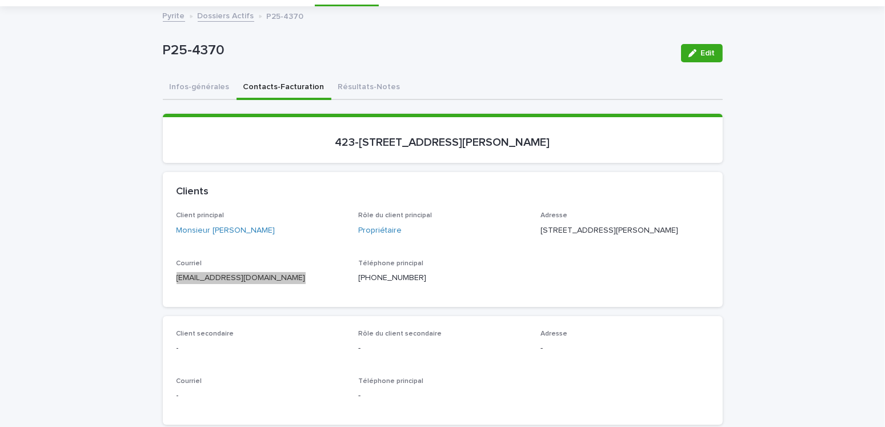
scroll to position [0, 0]
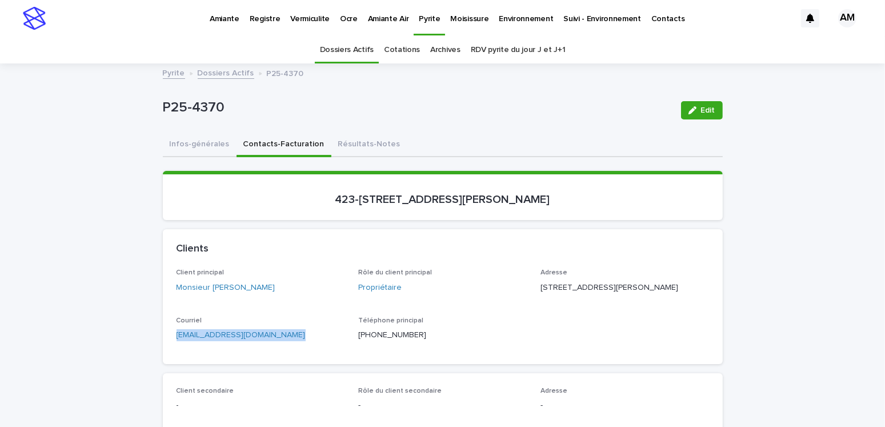
click at [218, 73] on link "Dossiers Actifs" at bounding box center [226, 72] width 57 height 13
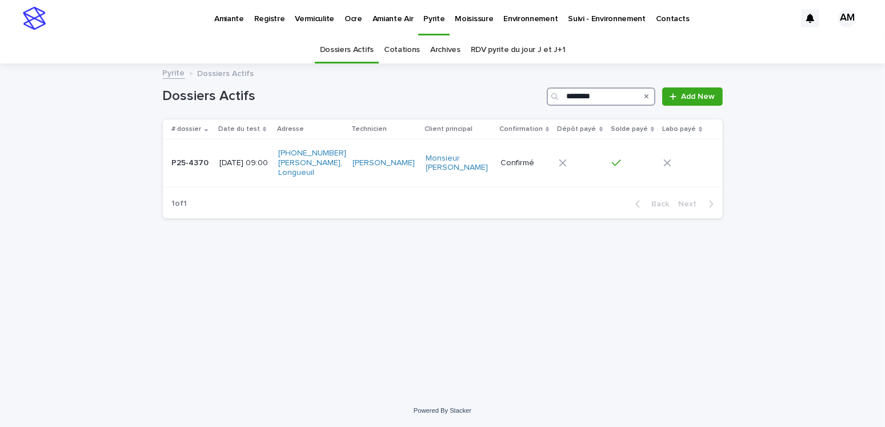
click at [613, 97] on input "********" at bounding box center [601, 96] width 109 height 18
type input "********"
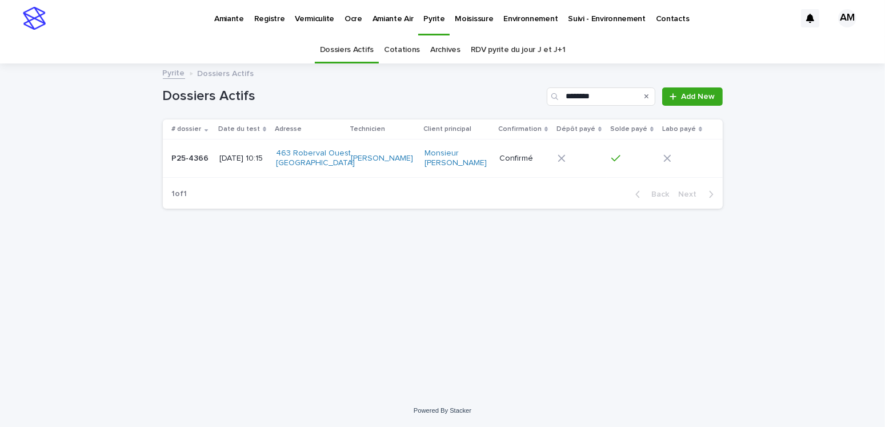
click at [239, 157] on p "2025-09-18 10:15" at bounding box center [242, 159] width 47 height 10
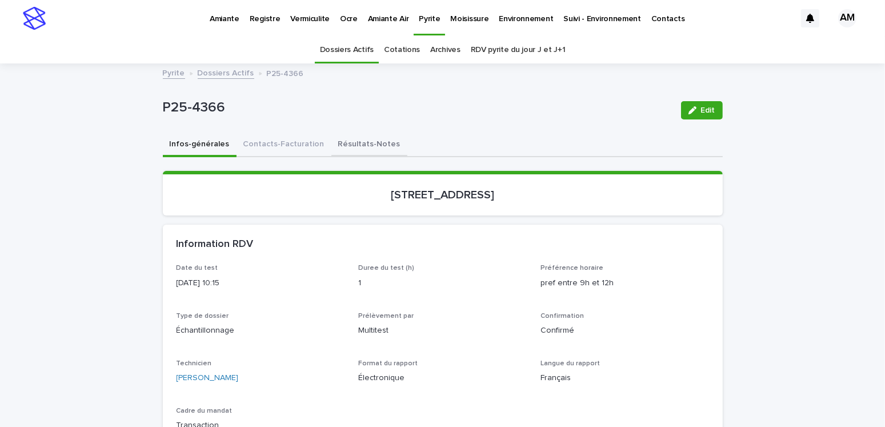
click at [367, 140] on button "Résultats-Notes" at bounding box center [369, 145] width 76 height 24
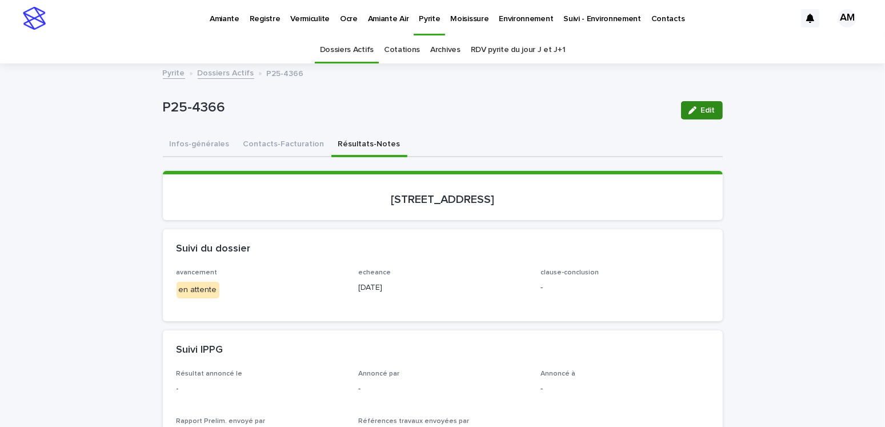
click at [695, 109] on div "button" at bounding box center [694, 110] width 13 height 8
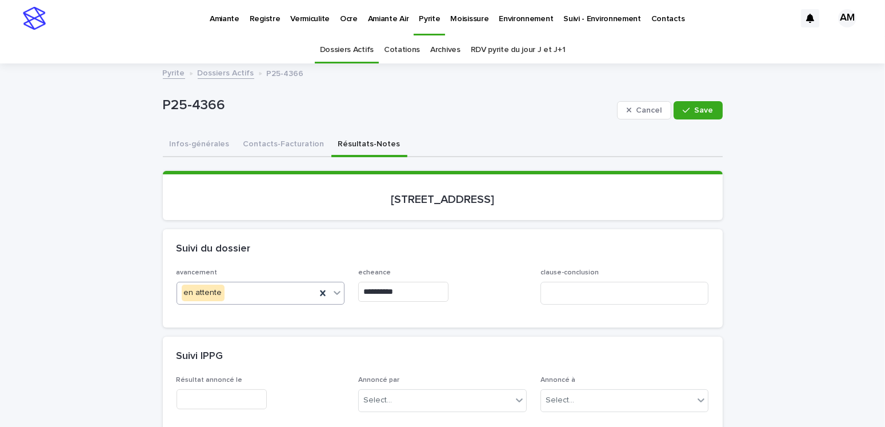
click at [235, 286] on div "en attente" at bounding box center [246, 292] width 139 height 19
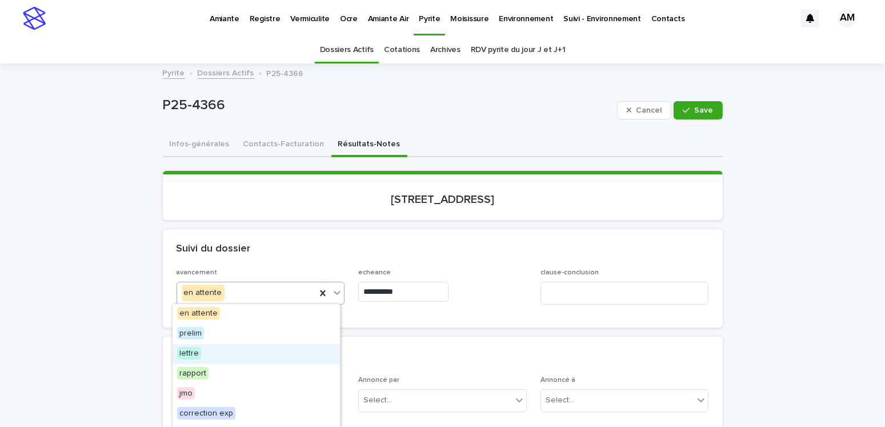
click at [197, 351] on span "lettre" at bounding box center [189, 353] width 24 height 13
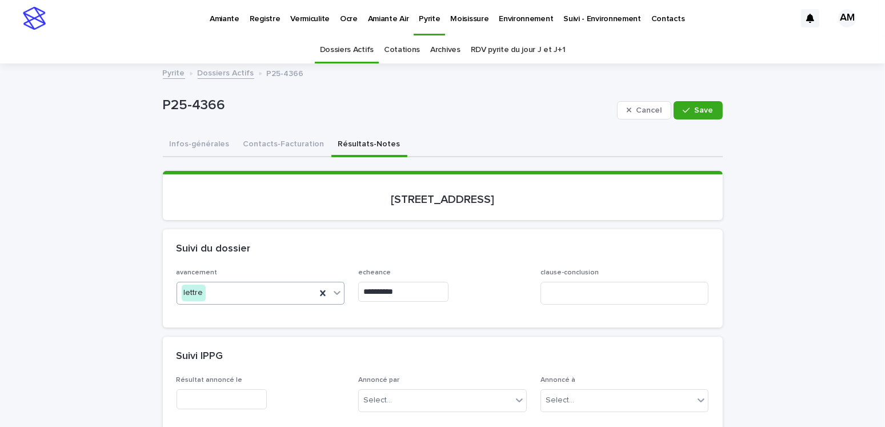
click at [414, 293] on input "**********" at bounding box center [403, 292] width 90 height 20
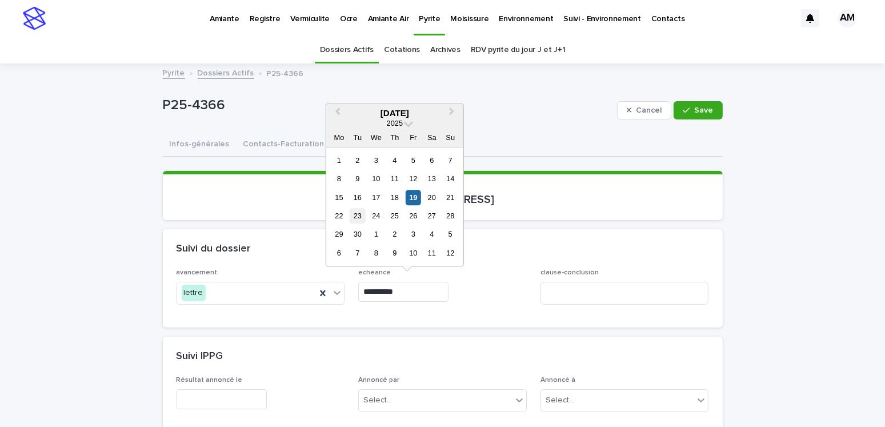
click at [354, 215] on div "23" at bounding box center [357, 215] width 15 height 15
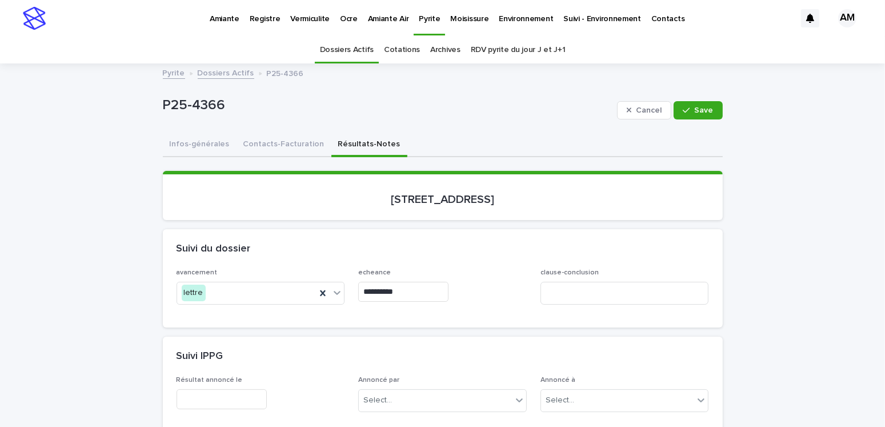
type input "**********"
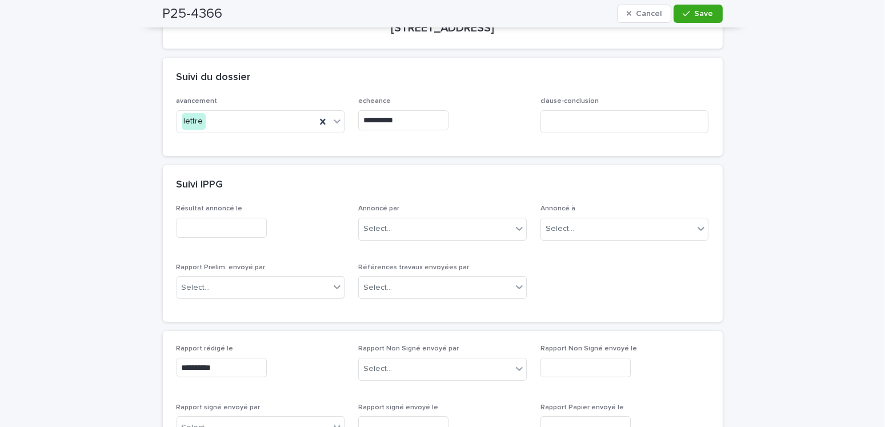
click at [206, 227] on input "text" at bounding box center [222, 228] width 90 height 20
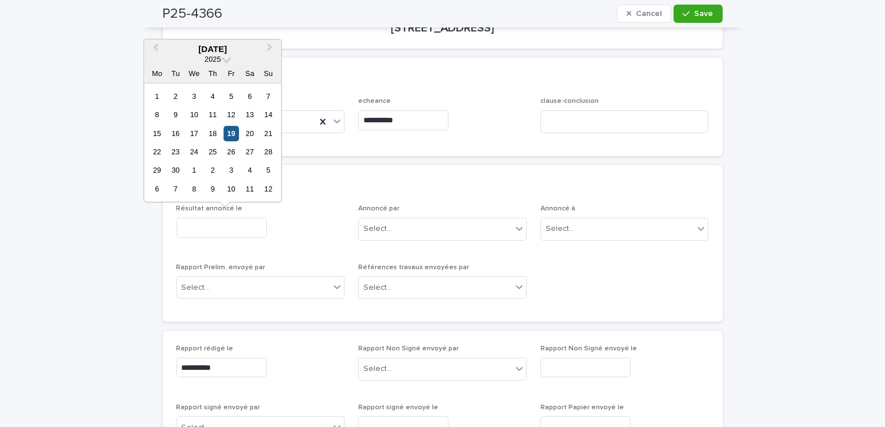
click at [237, 137] on div "19" at bounding box center [230, 133] width 15 height 15
type input "**********"
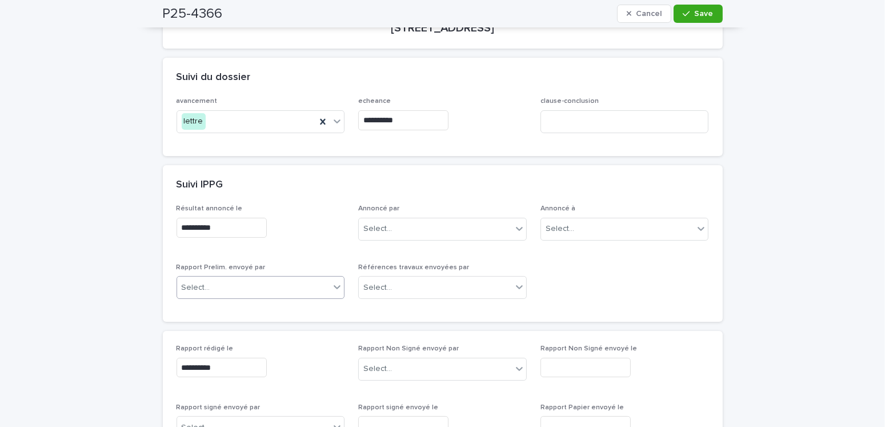
click at [228, 286] on div "Select..." at bounding box center [253, 287] width 153 height 19
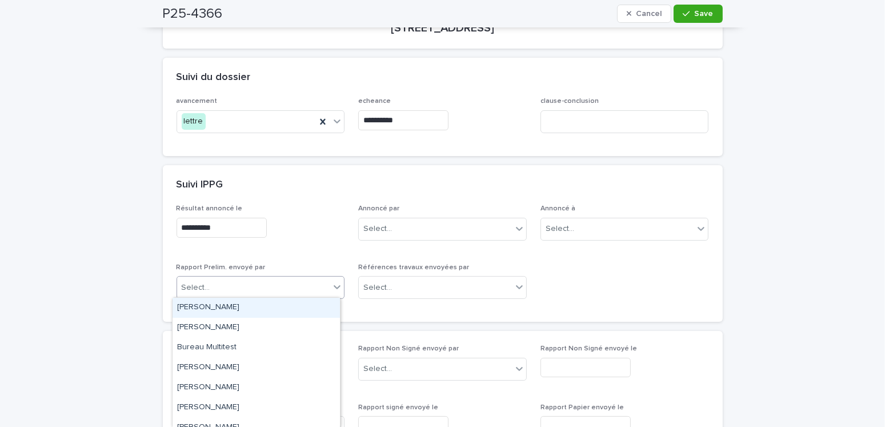
click at [226, 303] on div "[PERSON_NAME]" at bounding box center [256, 308] width 167 height 20
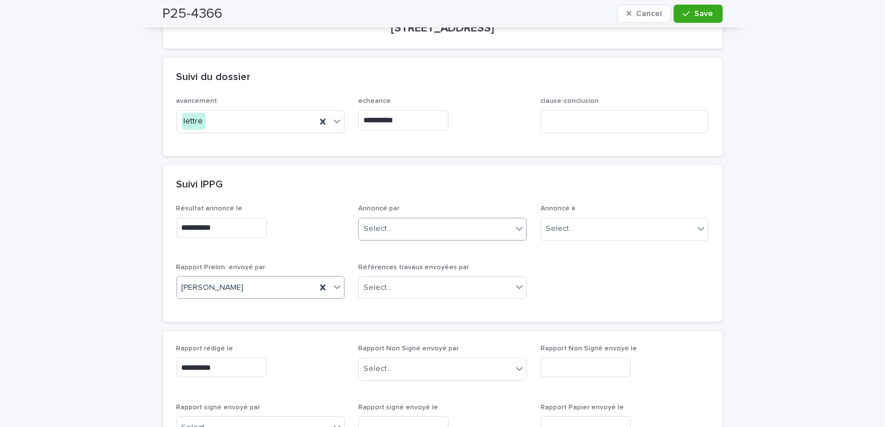
click at [390, 218] on div "Select..." at bounding box center [442, 229] width 169 height 23
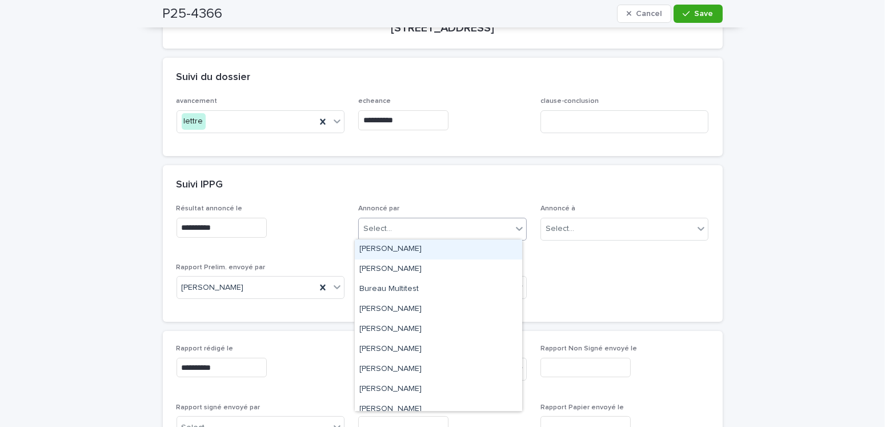
click at [394, 243] on div "[PERSON_NAME]" at bounding box center [438, 249] width 167 height 20
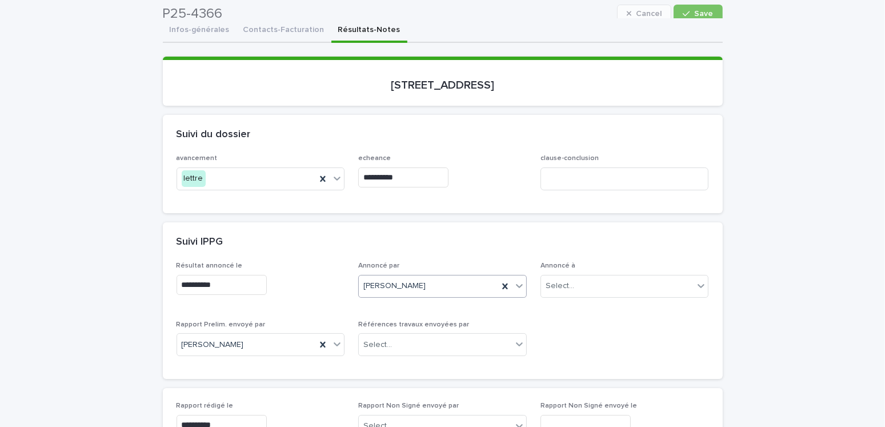
scroll to position [0, 0]
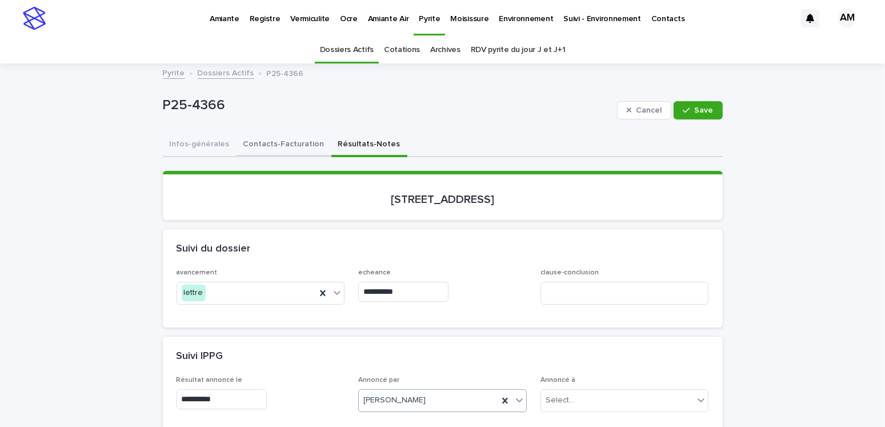
click at [262, 141] on button "Contacts-Facturation" at bounding box center [283, 145] width 95 height 24
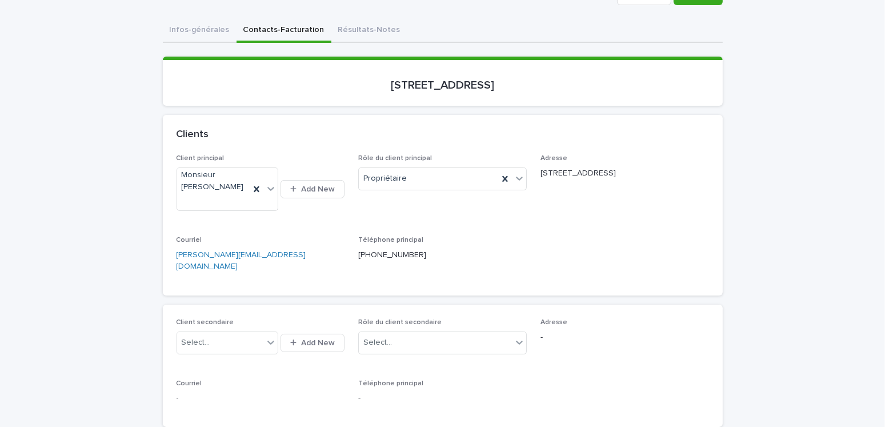
scroll to position [57, 0]
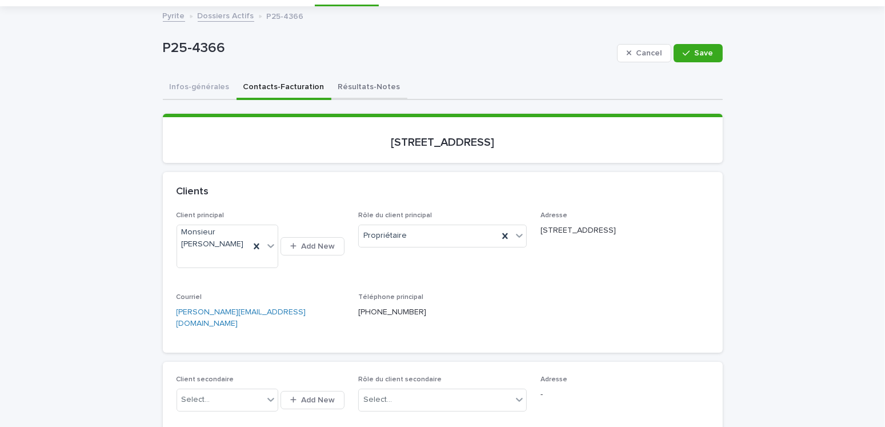
click at [333, 86] on button "Résultats-Notes" at bounding box center [369, 88] width 76 height 24
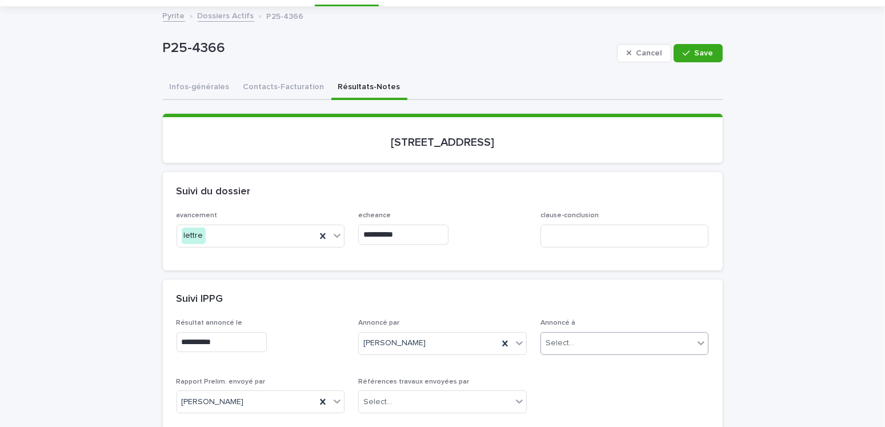
click at [559, 348] on div "Select..." at bounding box center [617, 343] width 153 height 19
type input "**********"
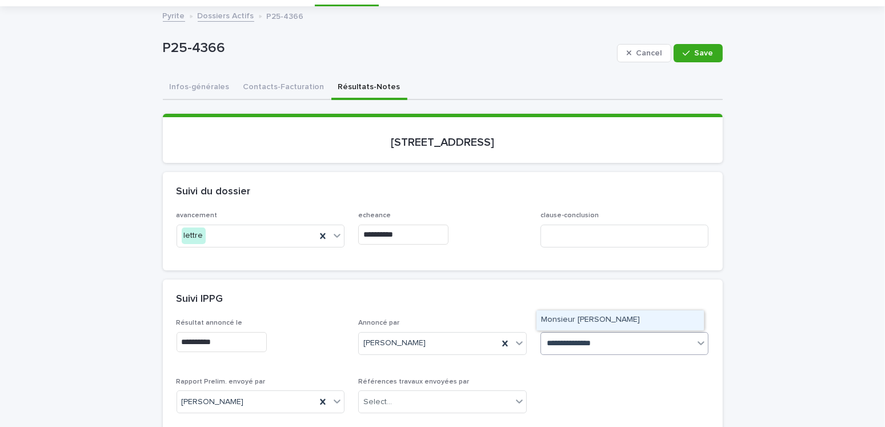
click at [584, 322] on div "Monsieur François Lacroix" at bounding box center [619, 320] width 167 height 20
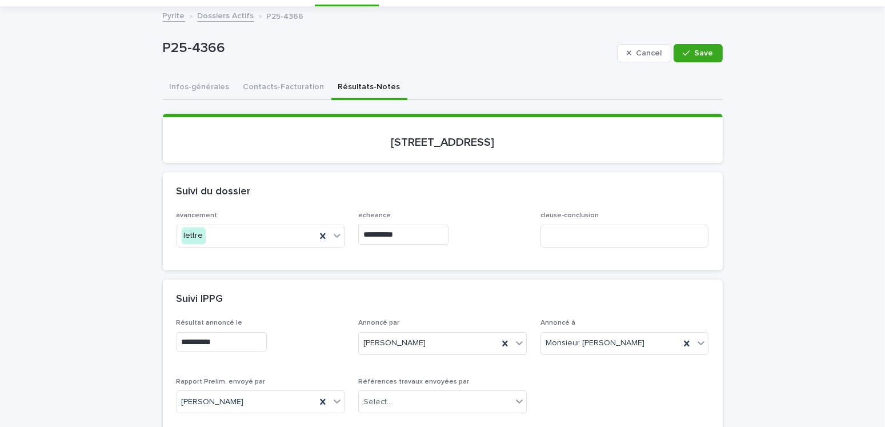
click at [684, 340] on icon at bounding box center [686, 343] width 5 height 6
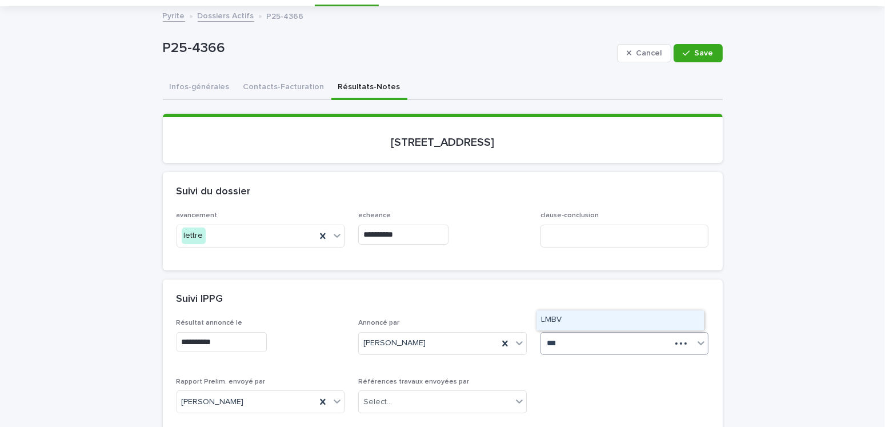
type input "****"
click at [583, 315] on div "LMBV" at bounding box center [619, 320] width 167 height 20
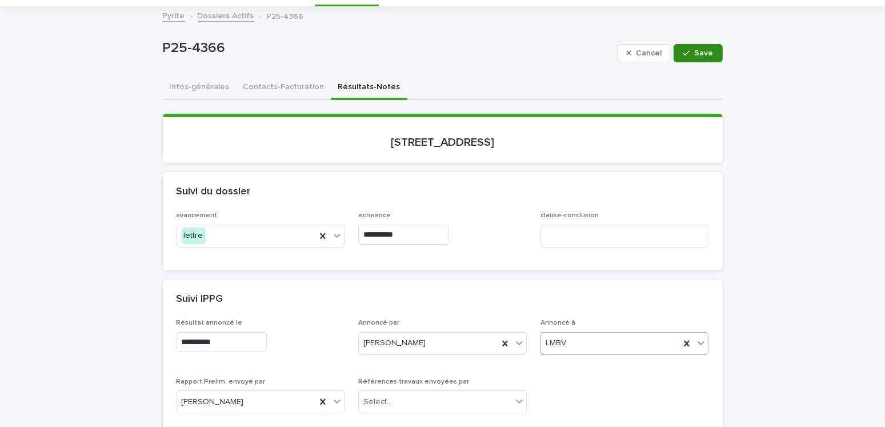
click at [697, 45] on button "Save" at bounding box center [697, 53] width 49 height 18
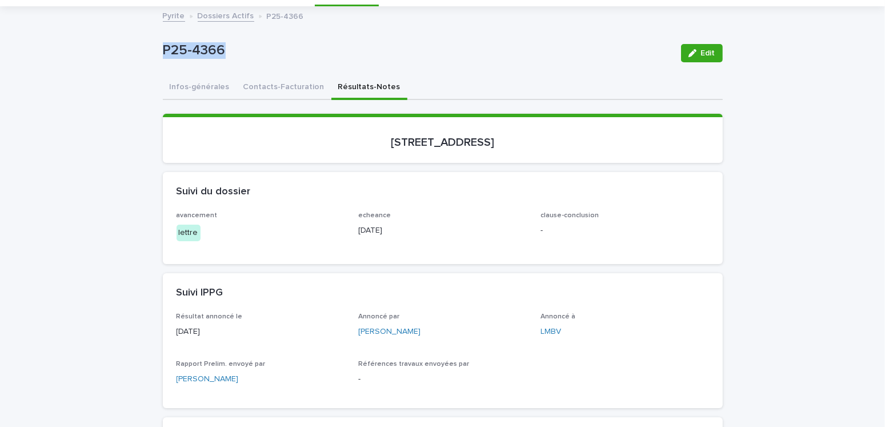
drag, startPoint x: 596, startPoint y: 22, endPoint x: 19, endPoint y: 47, distance: 577.5
click at [269, 80] on button "Contacts-Facturation" at bounding box center [283, 88] width 95 height 24
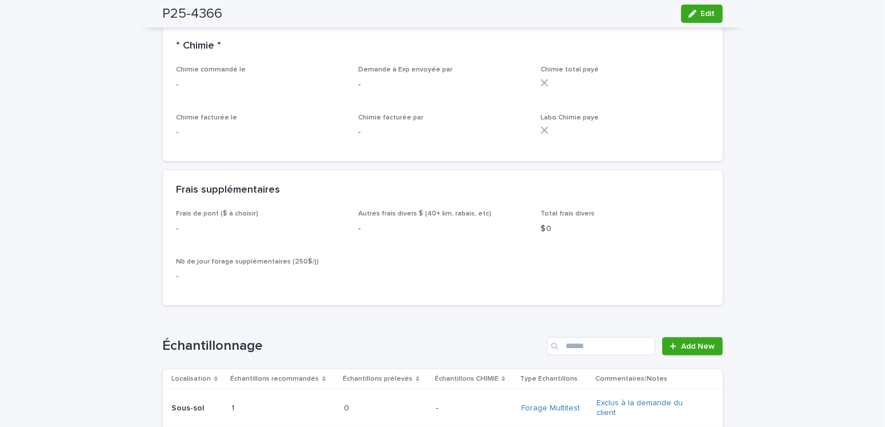
scroll to position [1428, 0]
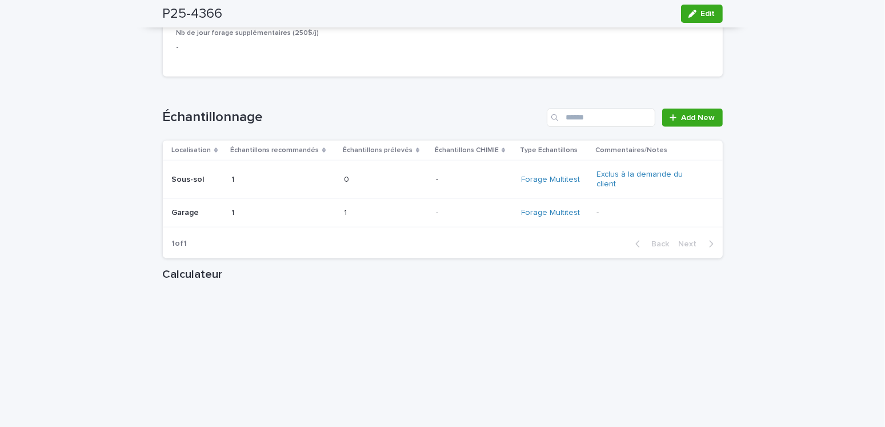
click at [300, 21] on div "P25-4366 Edit" at bounding box center [443, 13] width 560 height 27
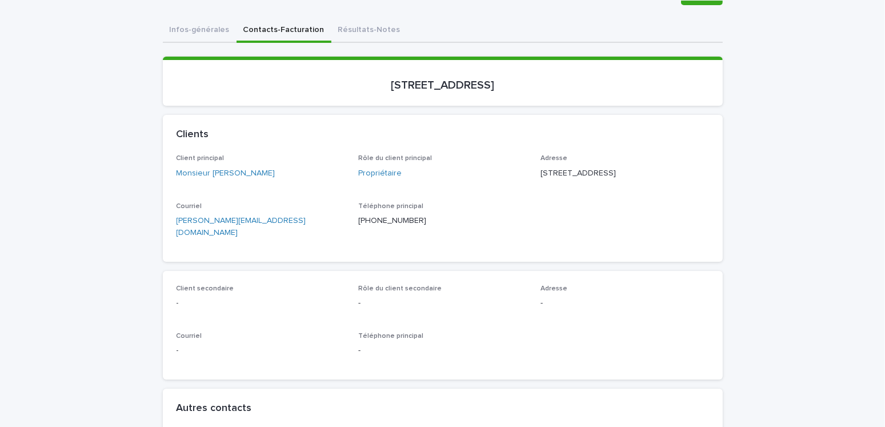
scroll to position [0, 0]
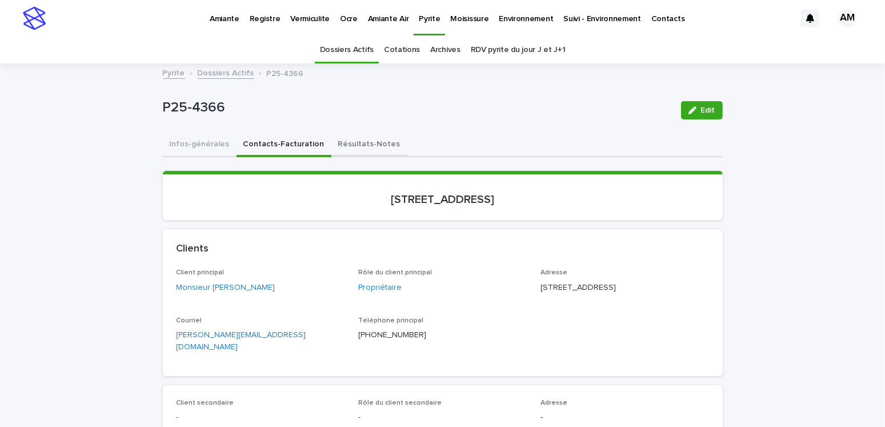
click at [350, 143] on button "Résultats-Notes" at bounding box center [369, 145] width 76 height 24
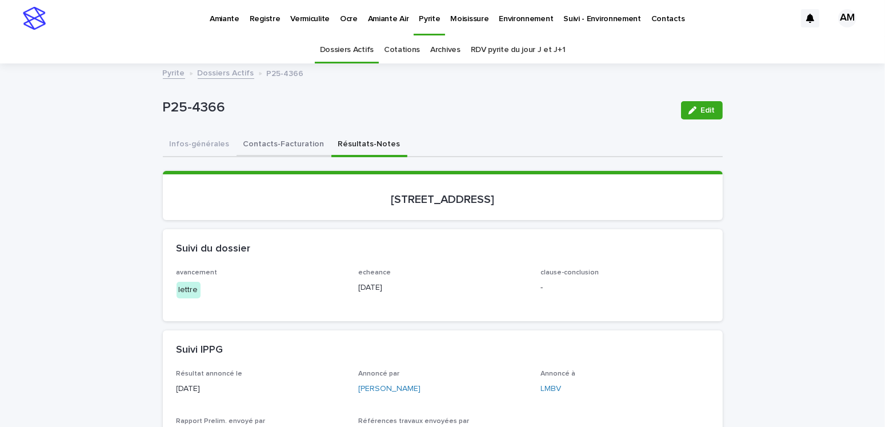
click at [263, 142] on button "Contacts-Facturation" at bounding box center [283, 145] width 95 height 24
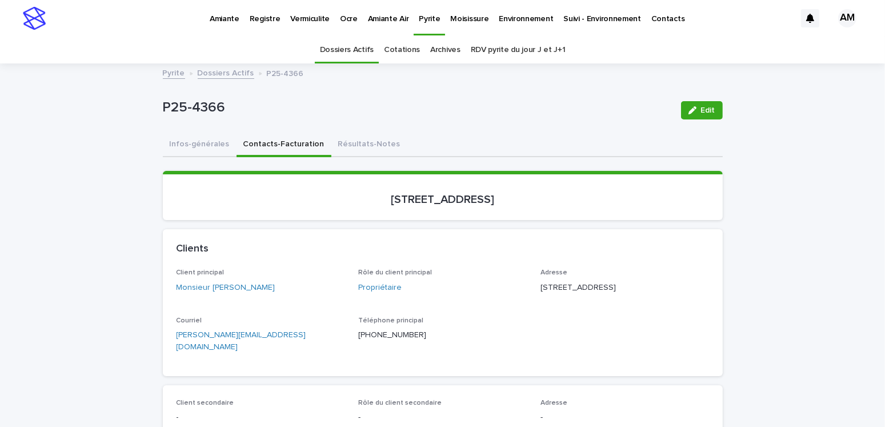
scroll to position [114, 0]
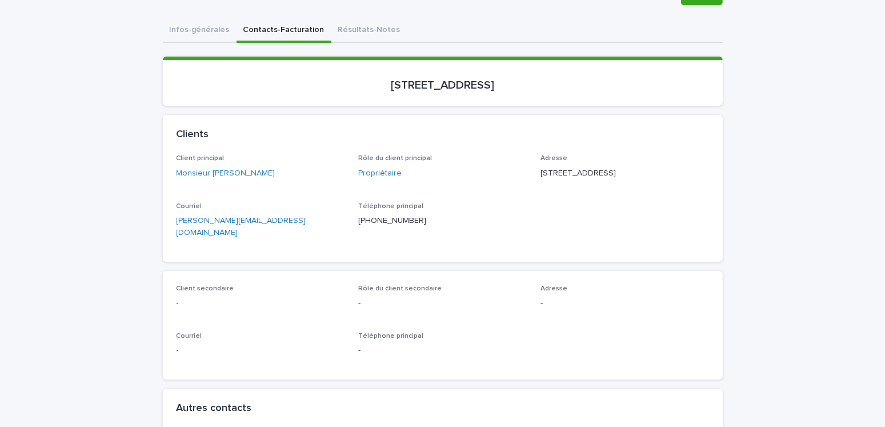
click at [298, 238] on div "Courriel francois.lacroix@videotron.ca" at bounding box center [261, 225] width 169 height 46
drag, startPoint x: 271, startPoint y: 242, endPoint x: 173, endPoint y: 235, distance: 99.0
copy link "francois.lacroix@videotron.ca"
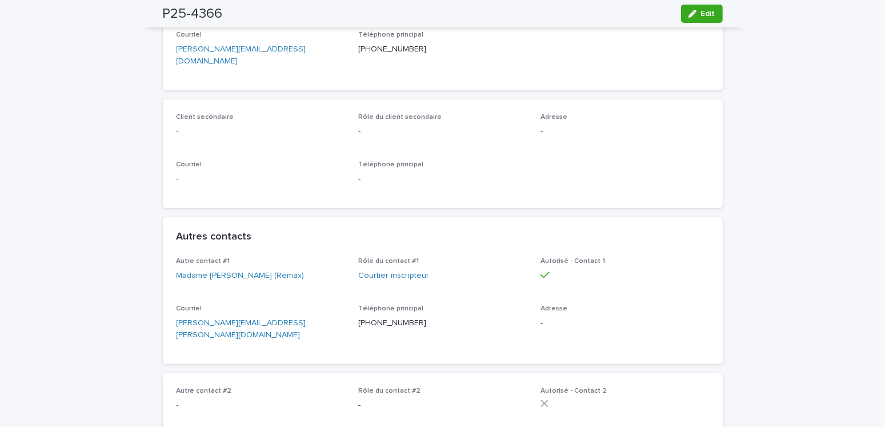
click at [312, 321] on p "chantal.misischia@remax-quebec.com" at bounding box center [261, 329] width 169 height 24
drag, startPoint x: 312, startPoint y: 321, endPoint x: 176, endPoint y: 326, distance: 136.0
click at [177, 326] on p "chantal.misischia@remax-quebec.com" at bounding box center [261, 329] width 169 height 24
copy link "chantal.misischia@remax-quebec.com"
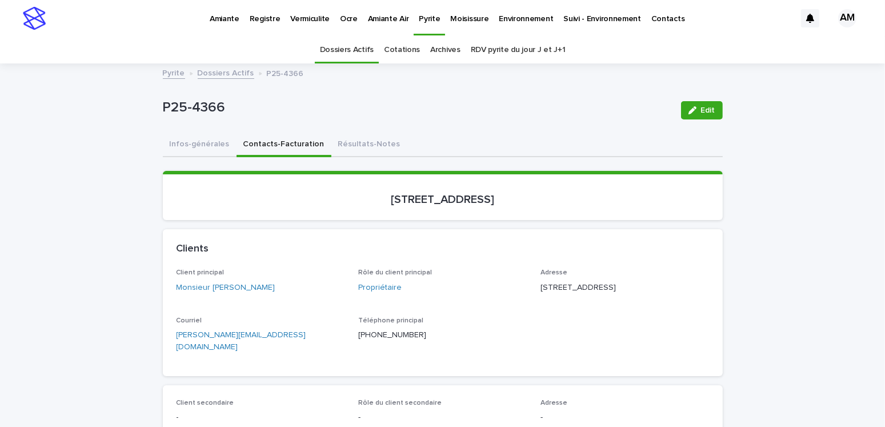
click at [224, 73] on link "Dossiers Actifs" at bounding box center [226, 72] width 57 height 13
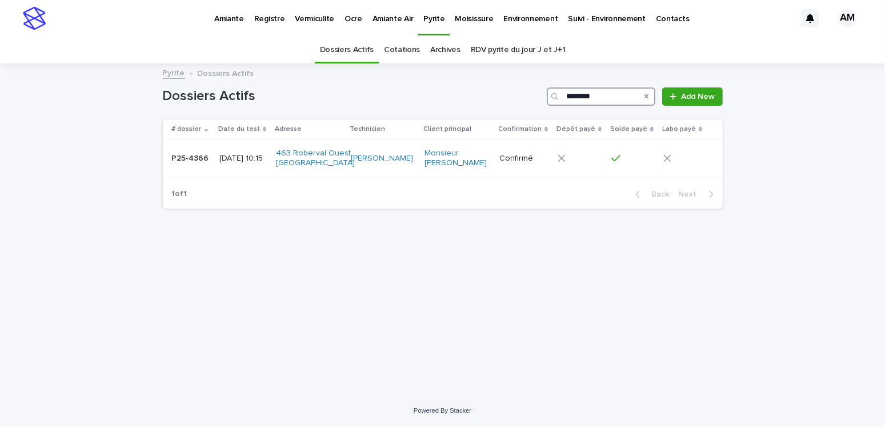
click at [609, 98] on input "********" at bounding box center [601, 96] width 109 height 18
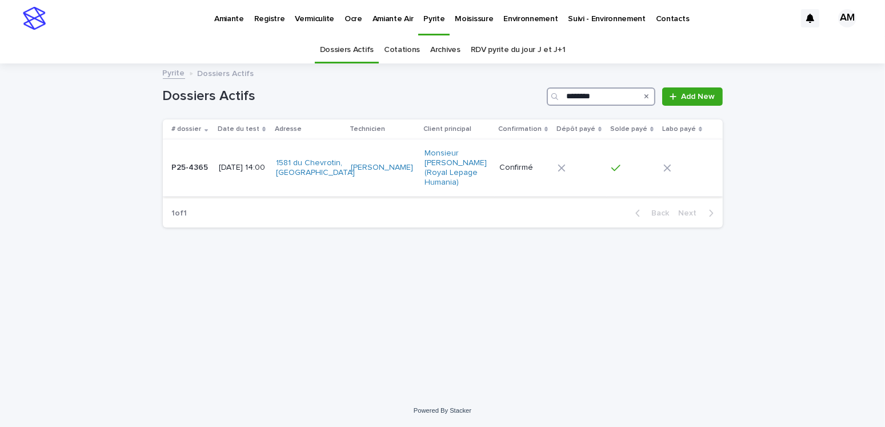
type input "********"
click at [254, 167] on p "2025-09-18 14:00" at bounding box center [243, 168] width 48 height 10
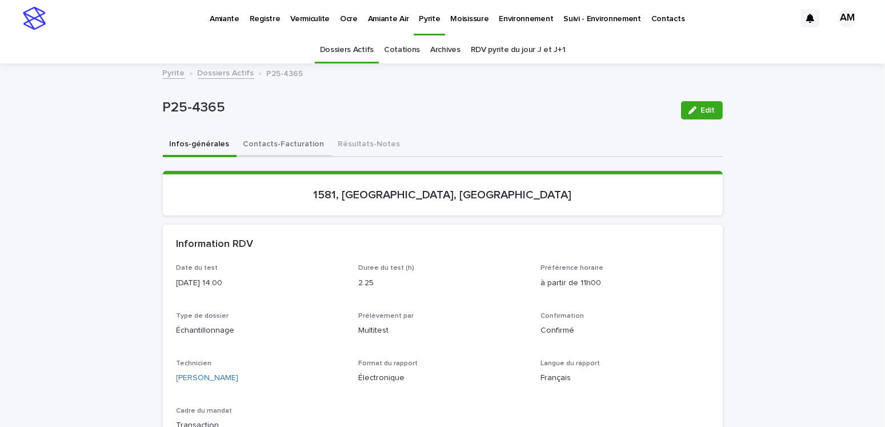
click at [292, 139] on button "Contacts-Facturation" at bounding box center [283, 145] width 95 height 24
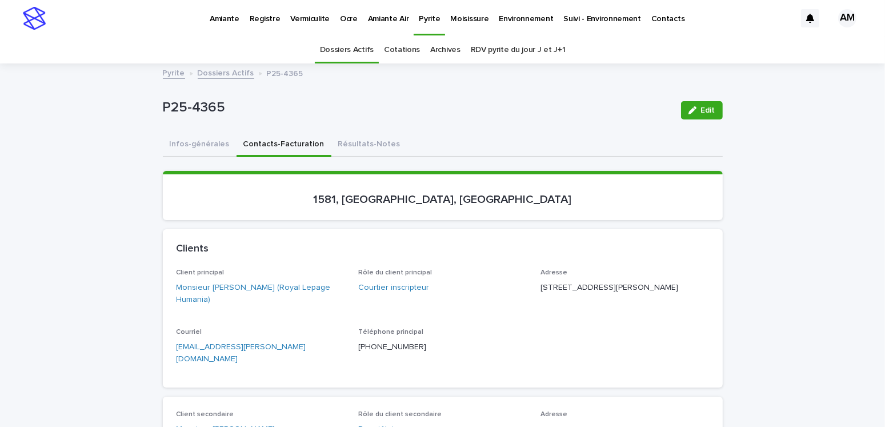
drag, startPoint x: 303, startPoint y: 354, endPoint x: 242, endPoint y: 350, distance: 60.6
click at [288, 353] on div "Courriel imm.r.pepin@hotmail.com" at bounding box center [261, 351] width 169 height 46
drag, startPoint x: 242, startPoint y: 350, endPoint x: 133, endPoint y: 348, distance: 109.1
click at [274, 348] on p "imm.r.pepin@hotmail.com" at bounding box center [261, 353] width 169 height 24
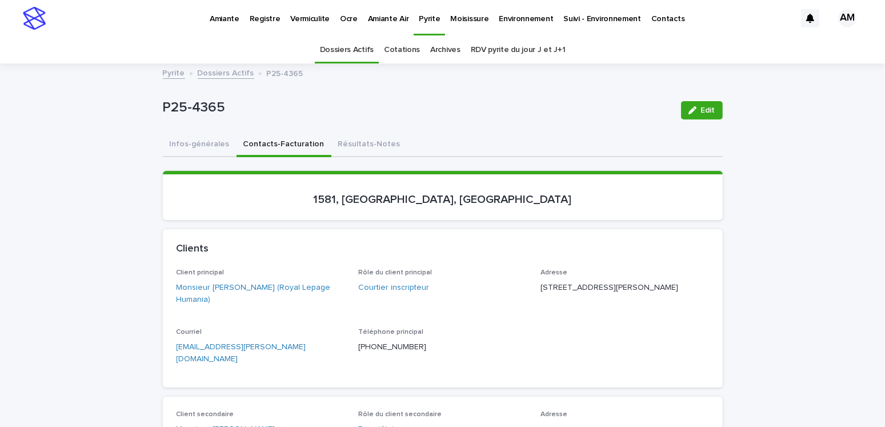
click at [274, 348] on p "imm.r.pepin@hotmail.com" at bounding box center [261, 353] width 169 height 24
copy link "imm.r.pepin@hotmail.com"
click at [327, 253] on div "Clients" at bounding box center [441, 249] width 528 height 13
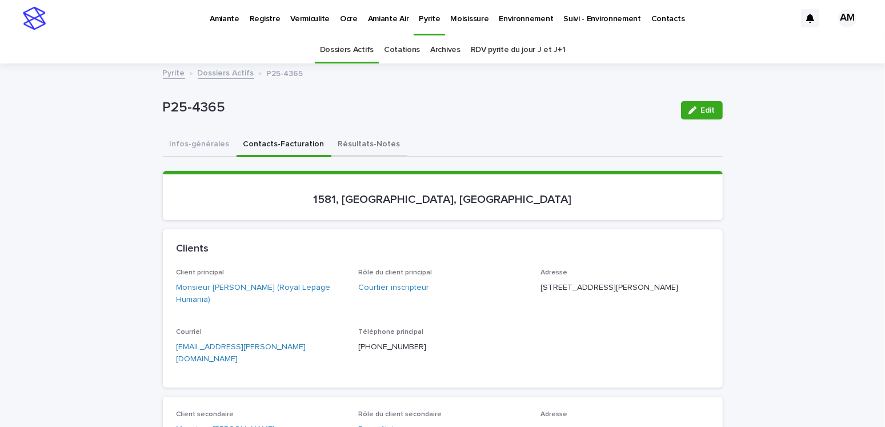
click at [367, 141] on button "Résultats-Notes" at bounding box center [369, 145] width 76 height 24
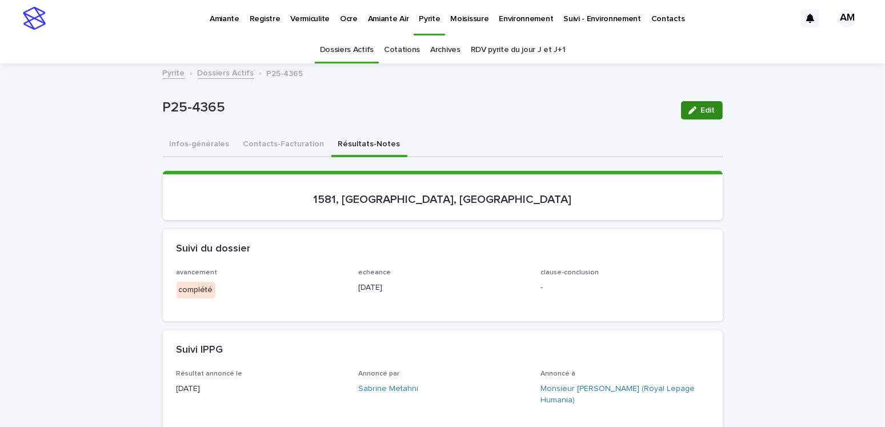
click at [704, 108] on span "Edit" at bounding box center [708, 110] width 14 height 8
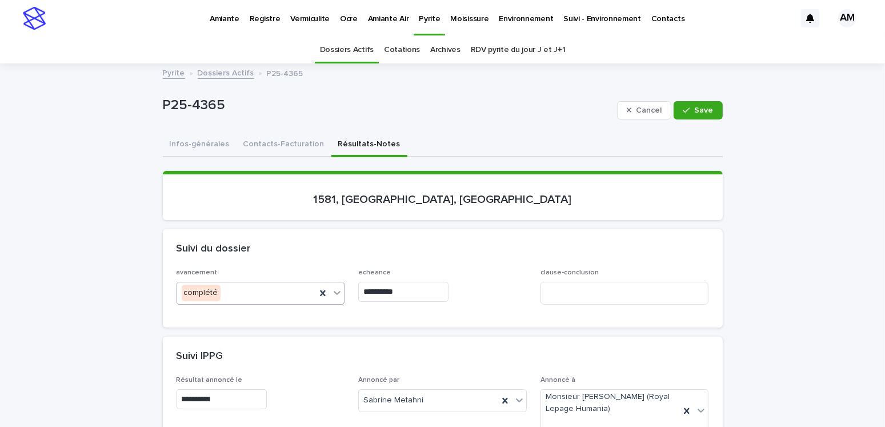
click at [224, 285] on div "complété" at bounding box center [246, 292] width 139 height 19
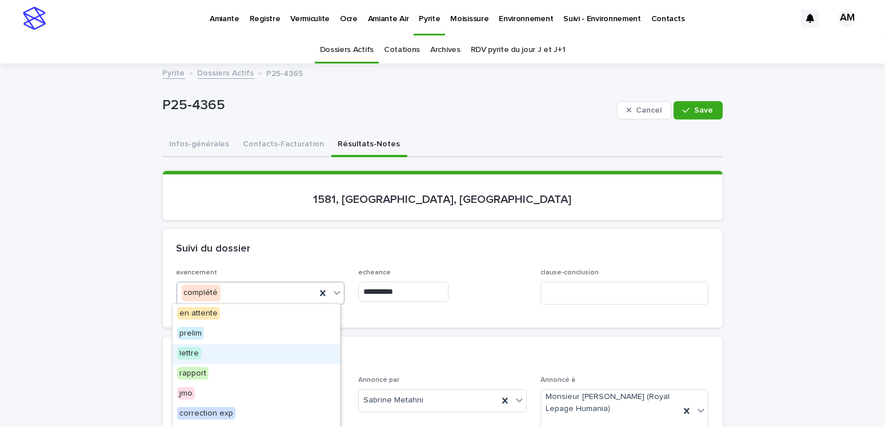
click at [195, 350] on span "lettre" at bounding box center [189, 353] width 24 height 13
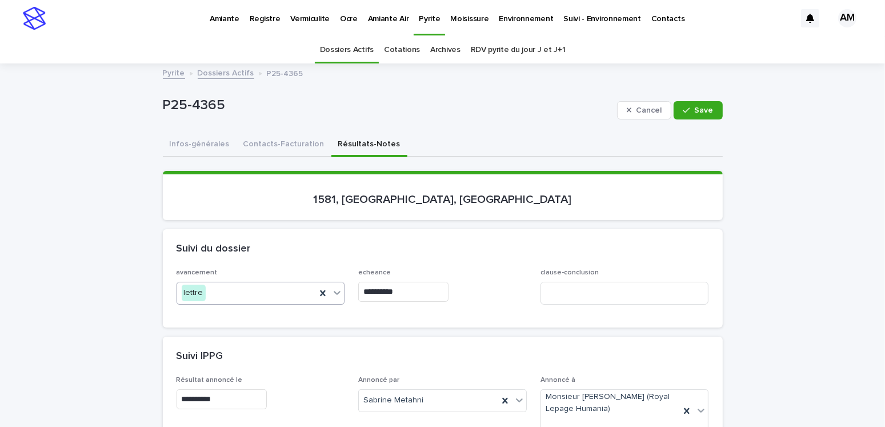
click at [409, 284] on input "**********" at bounding box center [403, 292] width 90 height 20
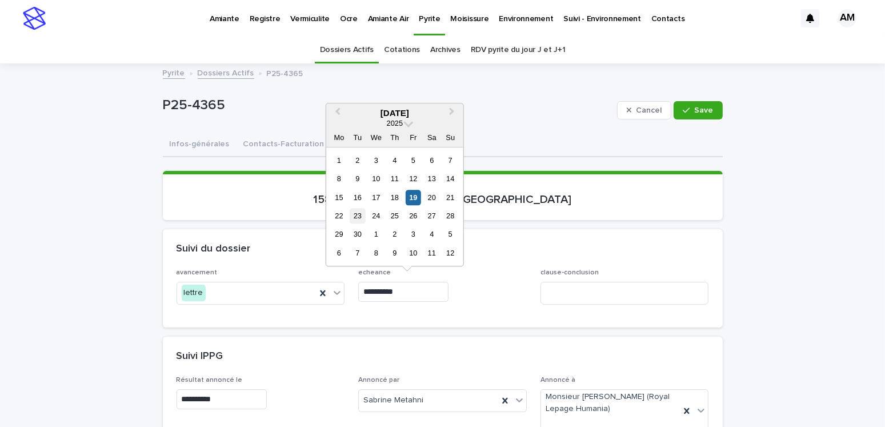
click at [354, 210] on div "23" at bounding box center [357, 215] width 15 height 15
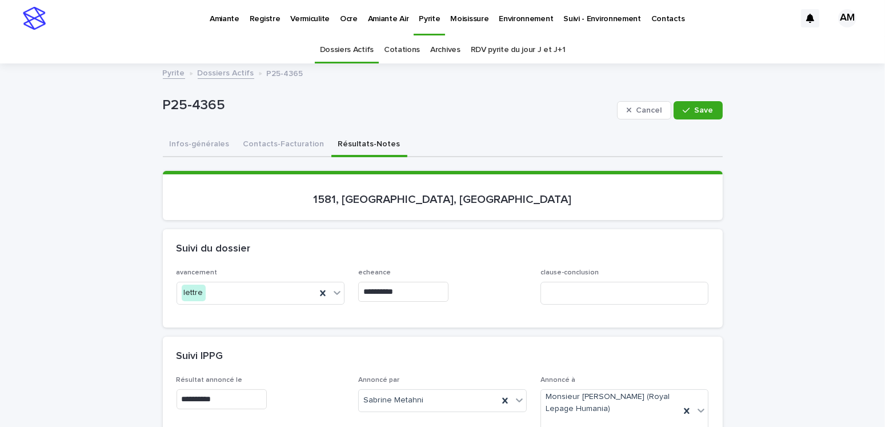
type input "**********"
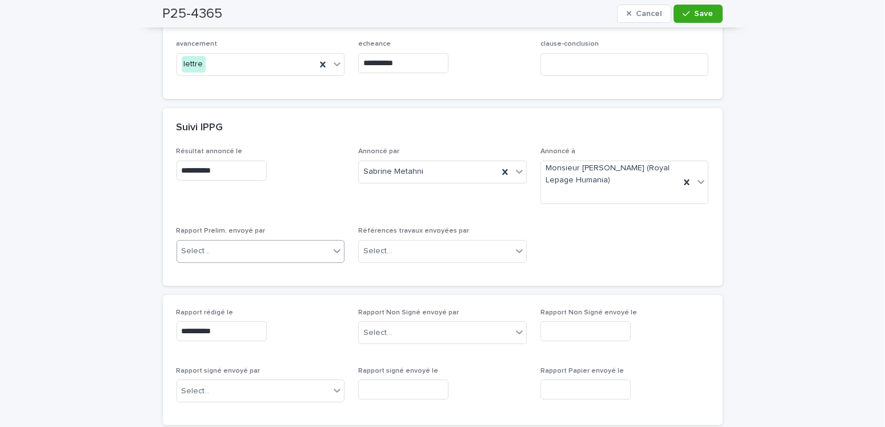
click at [223, 246] on div "Select..." at bounding box center [253, 251] width 153 height 19
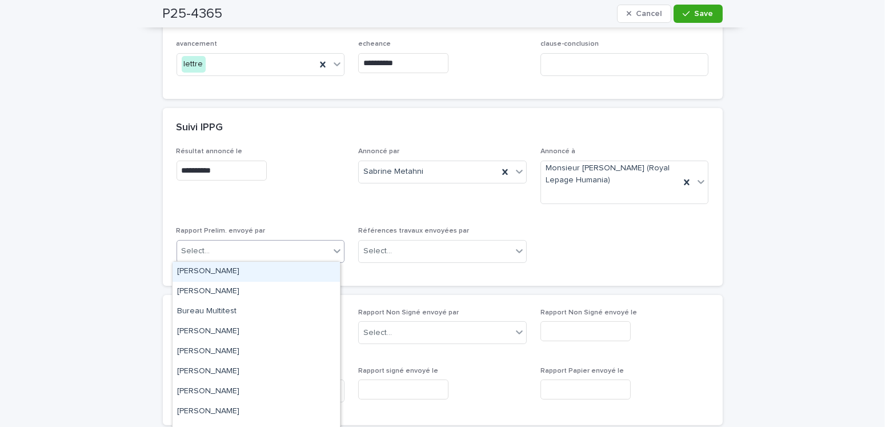
click at [213, 268] on div "[PERSON_NAME]" at bounding box center [256, 272] width 167 height 20
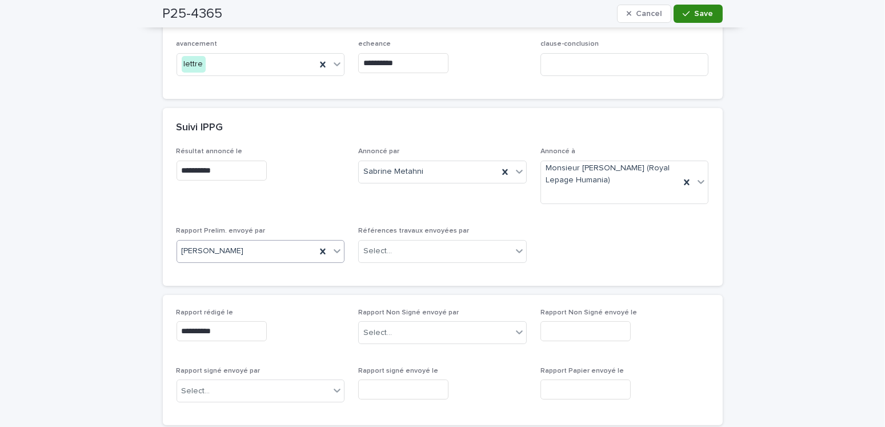
click at [696, 17] on span "Save" at bounding box center [704, 14] width 19 height 8
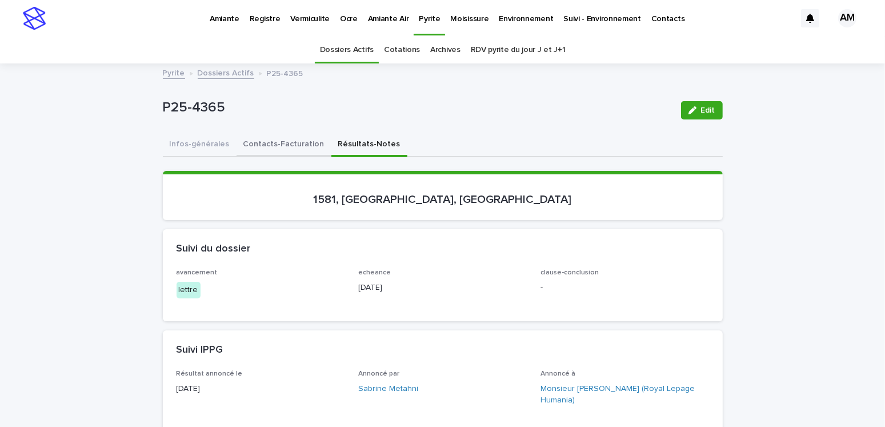
click at [300, 141] on button "Contacts-Facturation" at bounding box center [283, 145] width 95 height 24
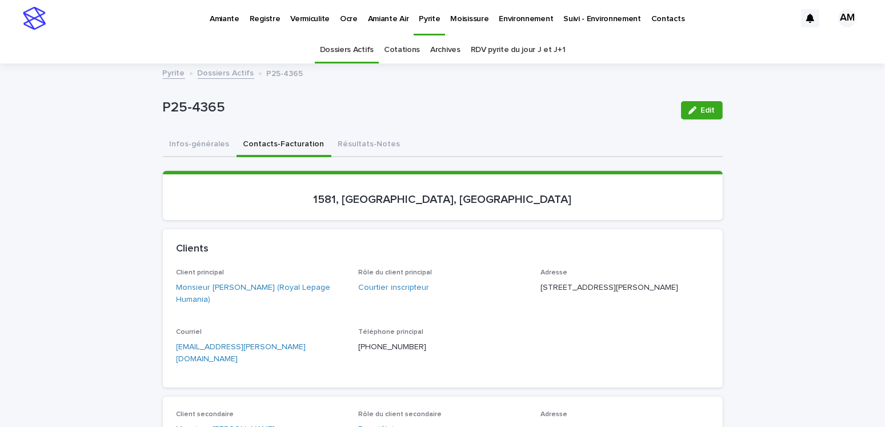
click at [205, 75] on link "Dossiers Actifs" at bounding box center [226, 72] width 57 height 13
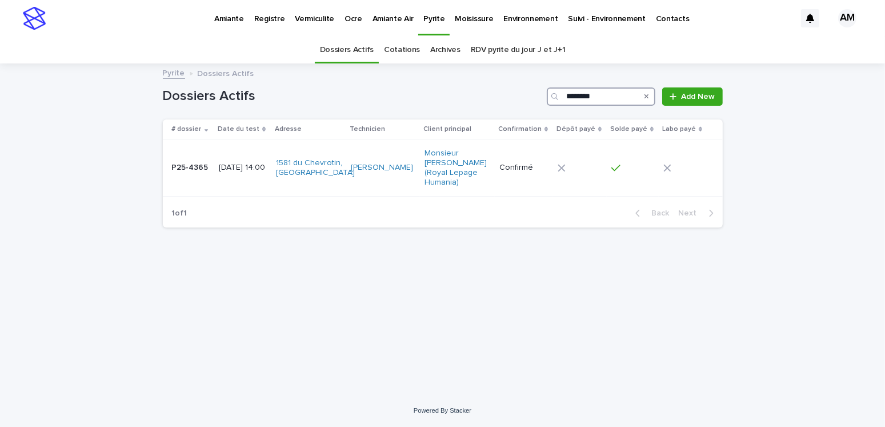
click at [605, 93] on input "********" at bounding box center [601, 96] width 109 height 18
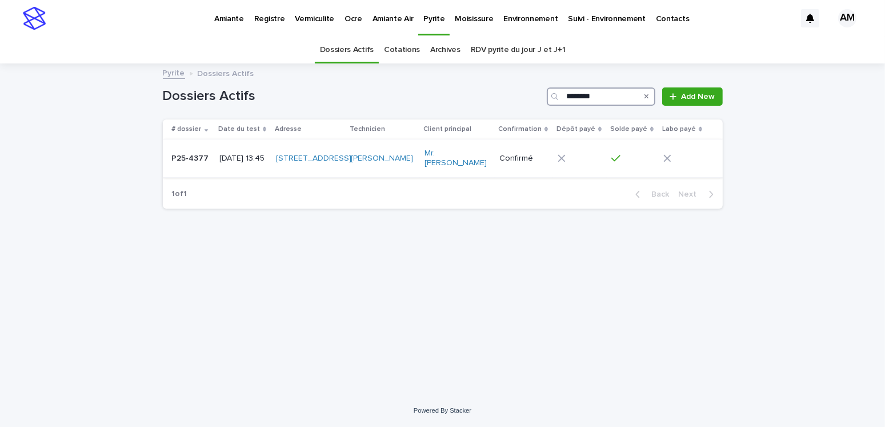
type input "********"
click at [236, 157] on p "2025-09-18 13:45" at bounding box center [242, 159] width 47 height 10
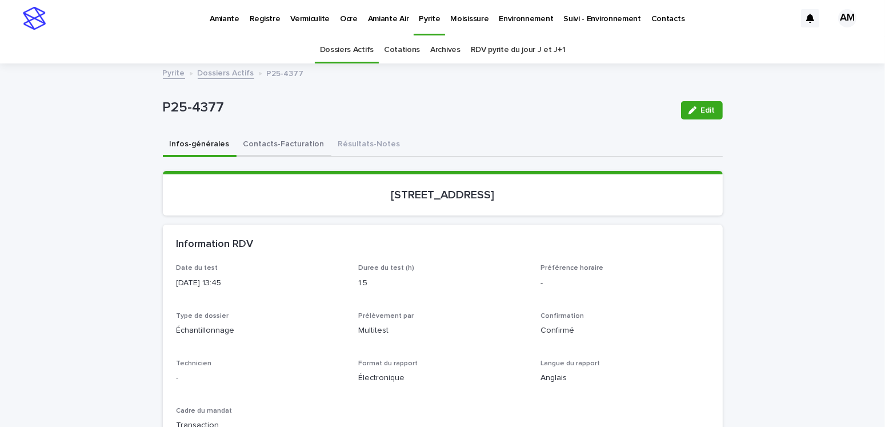
click at [264, 148] on button "Contacts-Facturation" at bounding box center [283, 145] width 95 height 24
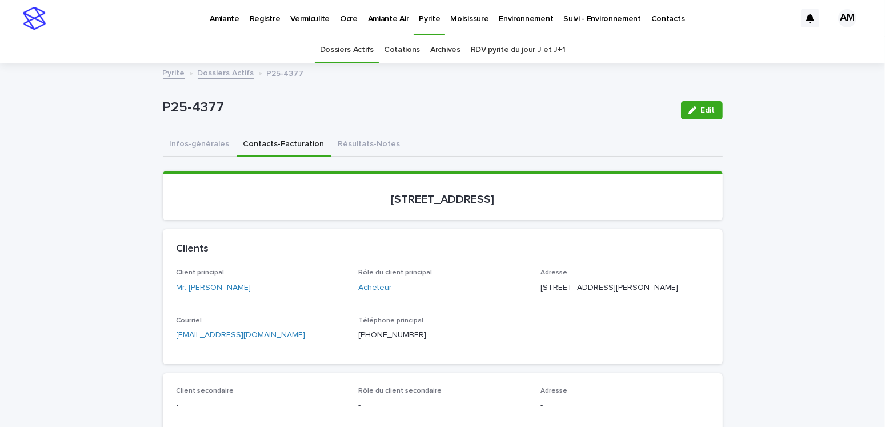
drag, startPoint x: 292, startPoint y: 350, endPoint x: 278, endPoint y: 342, distance: 15.6
click at [292, 341] on p "james_martin30@hotmail.com" at bounding box center [261, 335] width 169 height 12
click at [286, 341] on p "james_martin30@hotmail.com" at bounding box center [261, 335] width 169 height 12
click at [284, 341] on p "james_martin30@hotmail.com" at bounding box center [261, 335] width 169 height 12
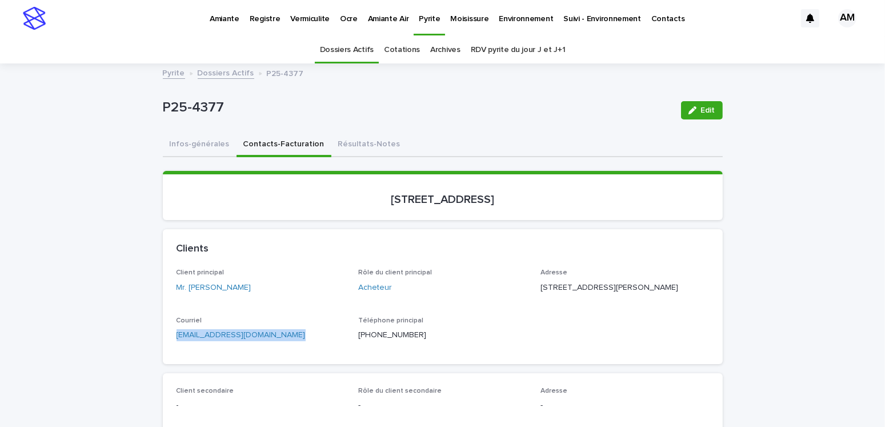
copy link "james_martin30@hotmail.com"
click at [307, 295] on div "Client principal Mr. James Martin" at bounding box center [261, 285] width 169 height 34
click at [354, 141] on button "Résultats-Notes" at bounding box center [369, 145] width 76 height 24
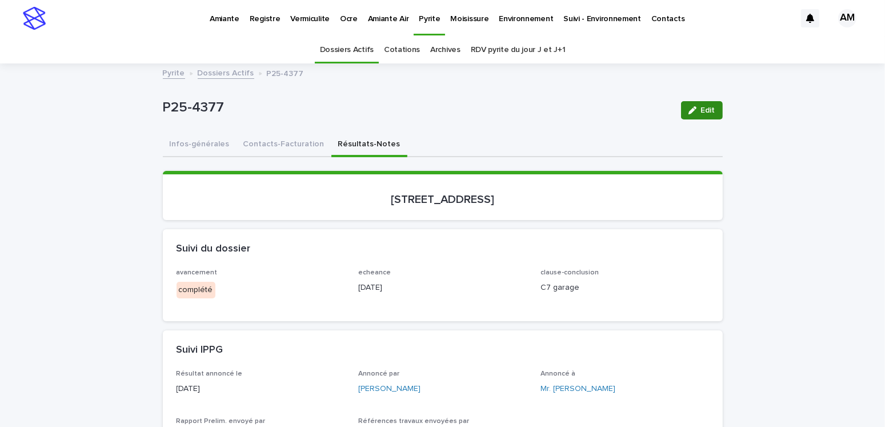
click at [688, 113] on icon "button" at bounding box center [692, 110] width 8 height 8
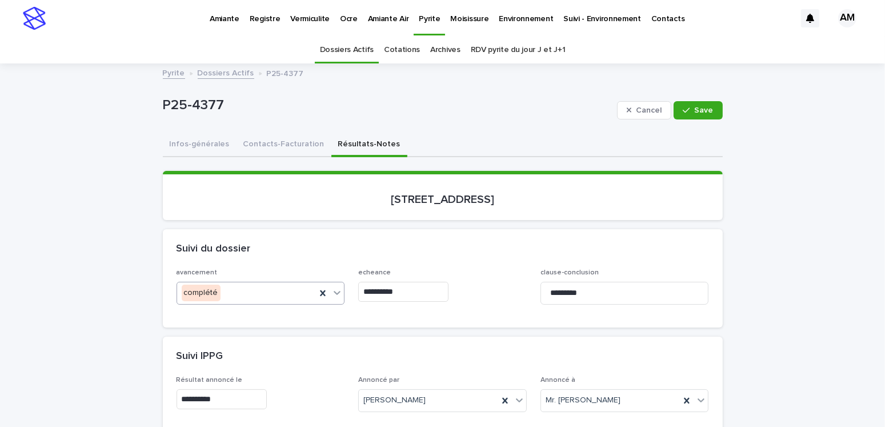
click at [226, 286] on div "complété" at bounding box center [246, 292] width 139 height 19
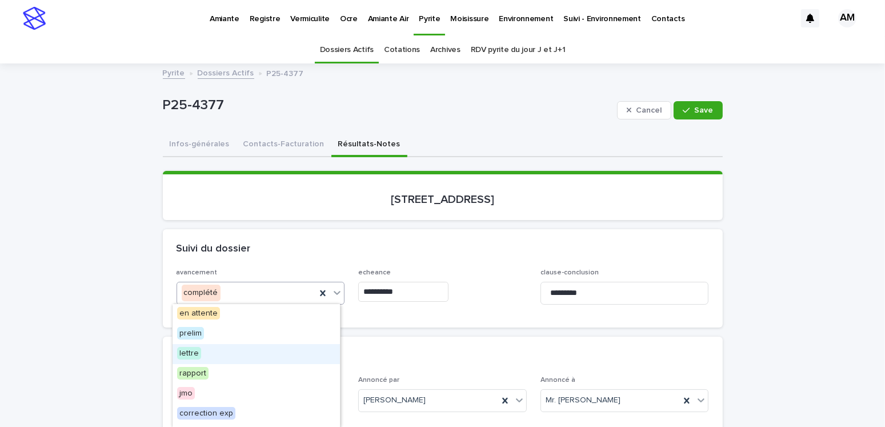
click at [195, 349] on span "lettre" at bounding box center [189, 353] width 24 height 13
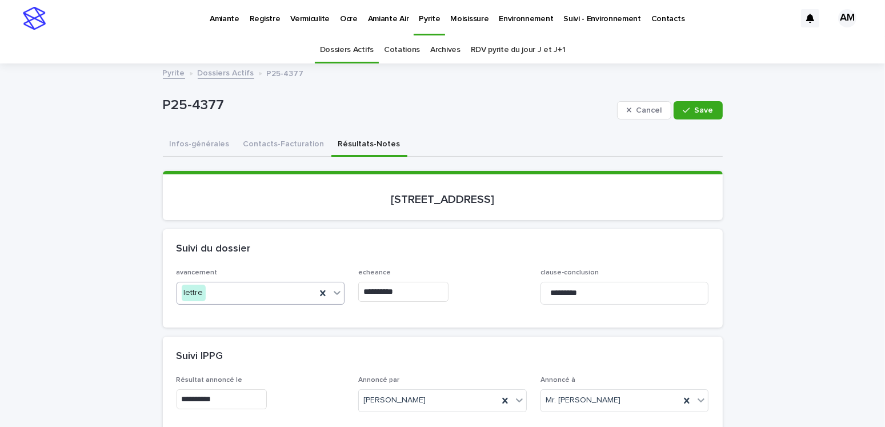
click at [403, 290] on input "**********" at bounding box center [403, 292] width 90 height 20
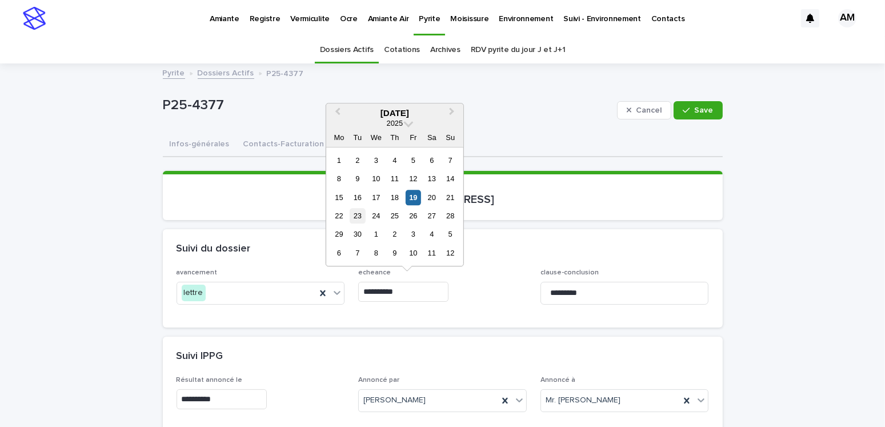
click at [354, 217] on div "23" at bounding box center [357, 215] width 15 height 15
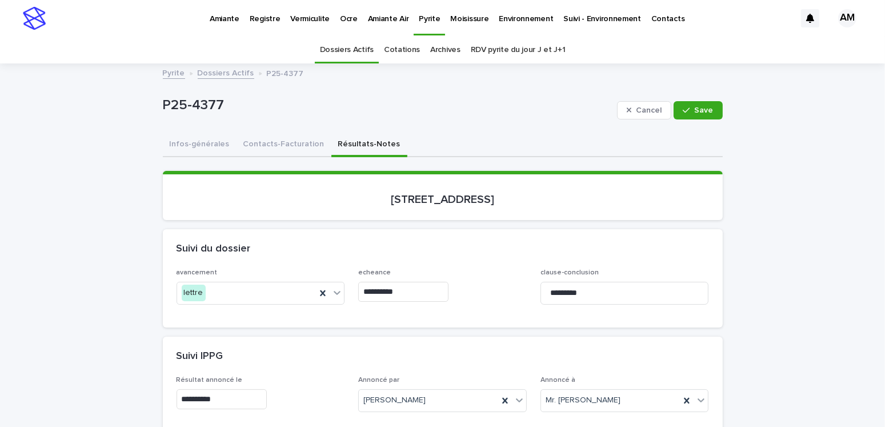
type input "**********"
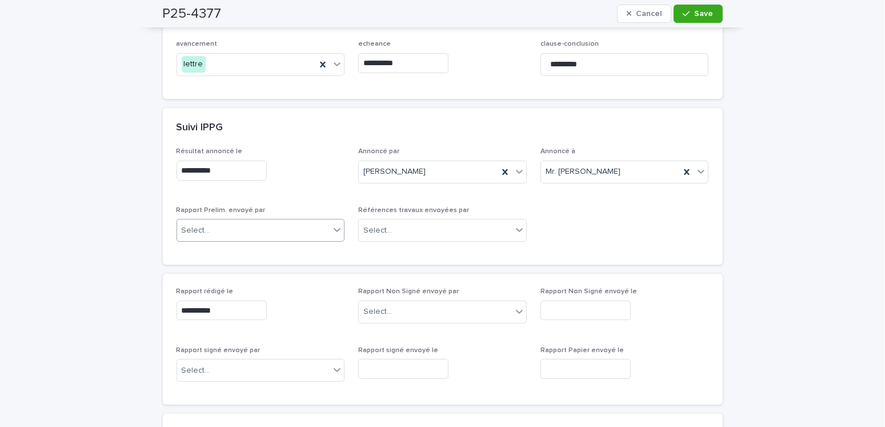
click at [232, 224] on div "Select..." at bounding box center [253, 230] width 153 height 19
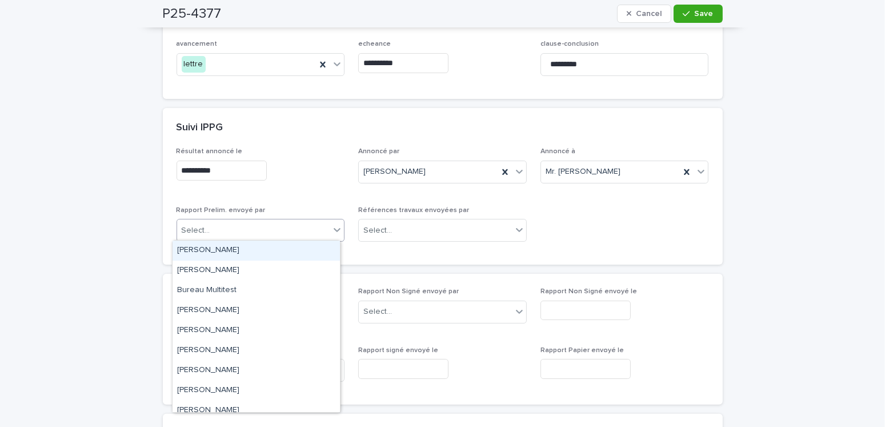
click at [224, 244] on div "[PERSON_NAME]" at bounding box center [256, 250] width 167 height 20
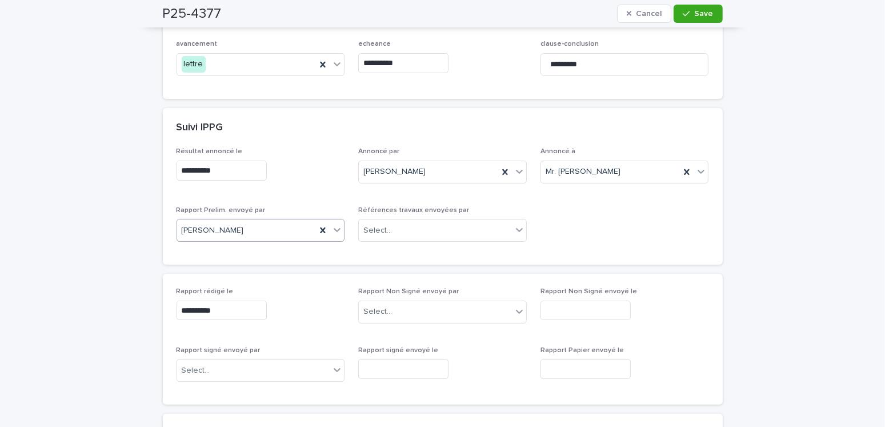
scroll to position [57, 0]
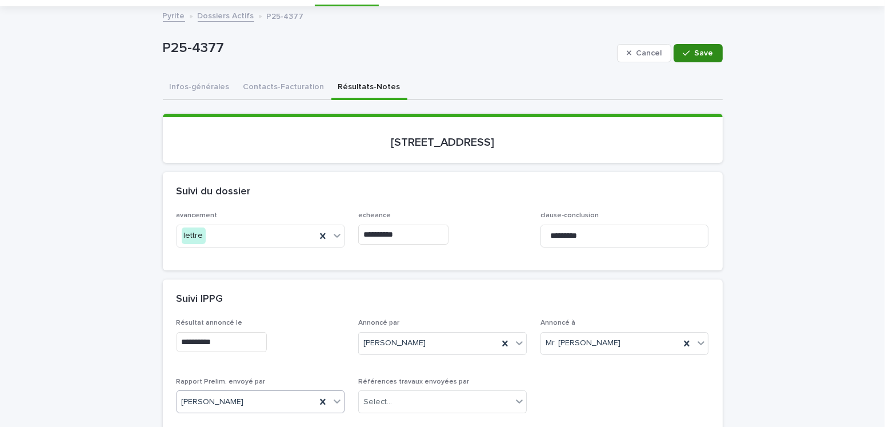
click at [711, 49] on button "Save" at bounding box center [697, 53] width 49 height 18
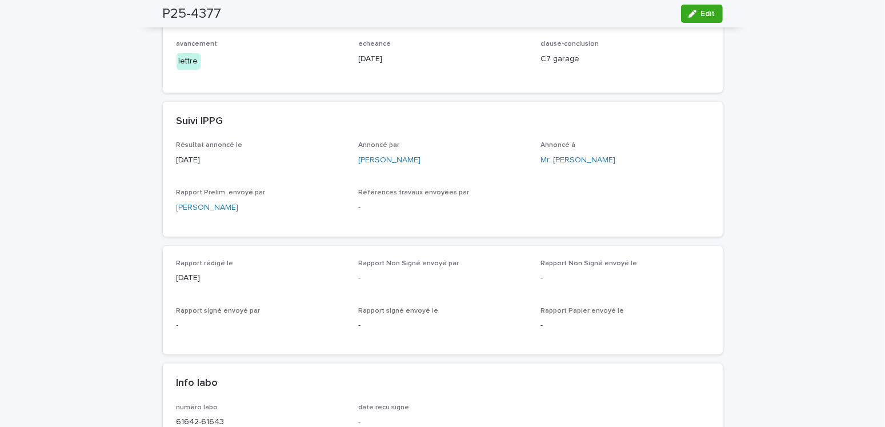
scroll to position [0, 0]
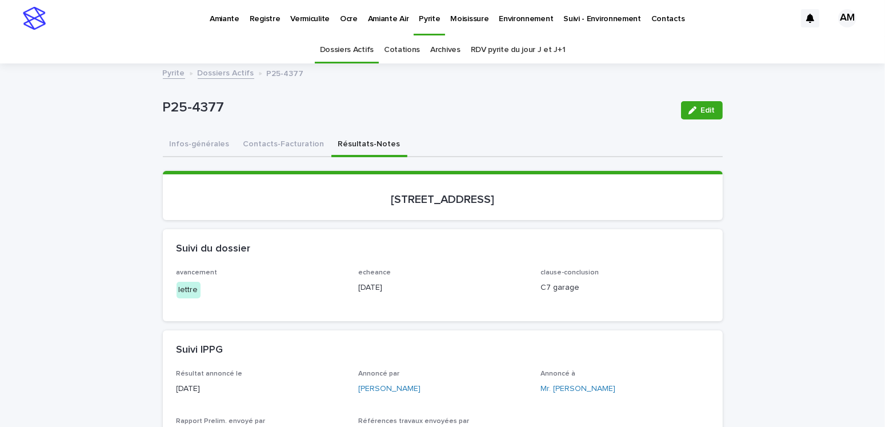
click at [232, 70] on link "Dossiers Actifs" at bounding box center [226, 72] width 57 height 13
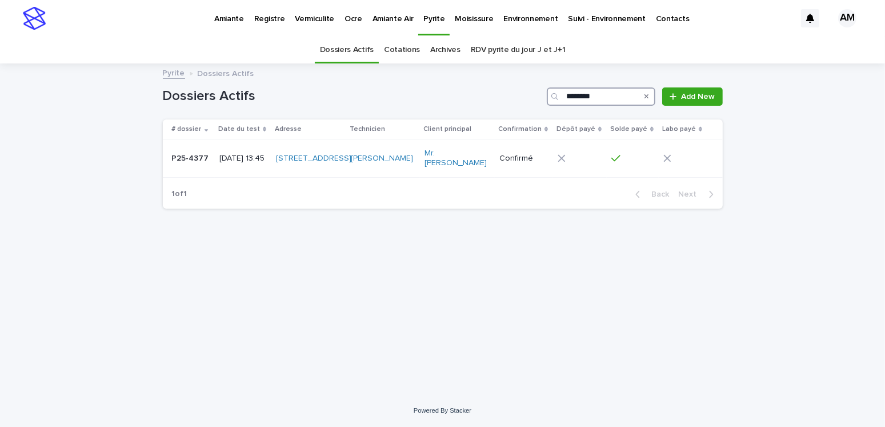
click at [604, 98] on input "********" at bounding box center [601, 96] width 109 height 18
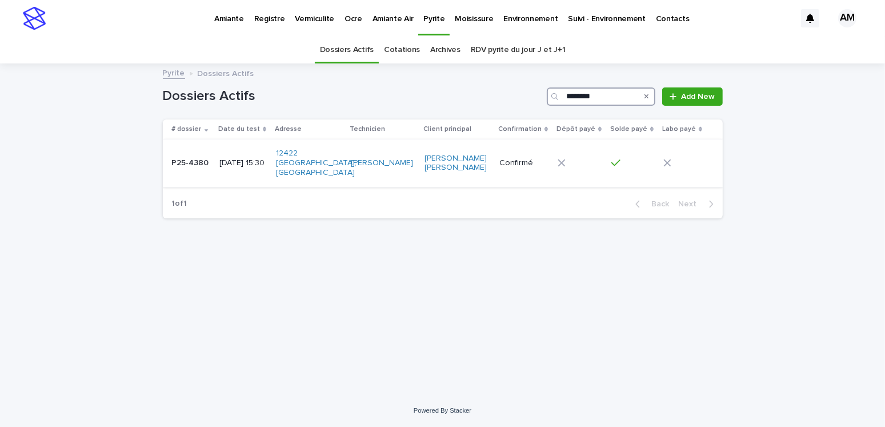
type input "********"
click at [260, 158] on p "2025-09-18 15:30" at bounding box center [242, 163] width 47 height 10
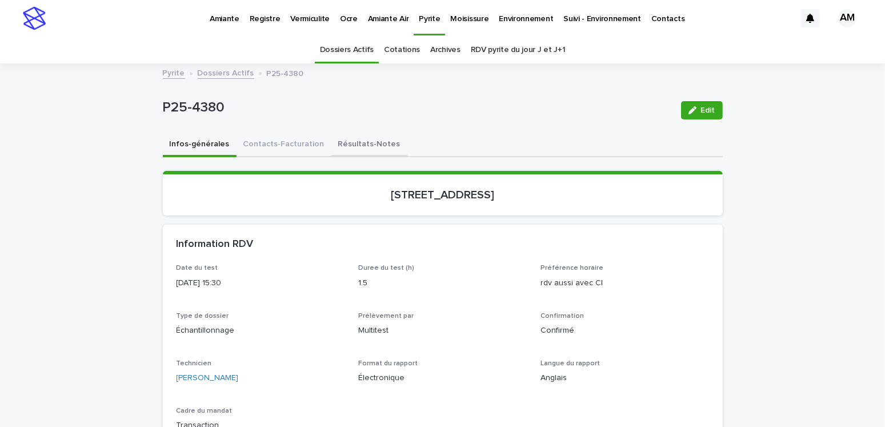
click at [344, 142] on button "Résultats-Notes" at bounding box center [369, 145] width 76 height 24
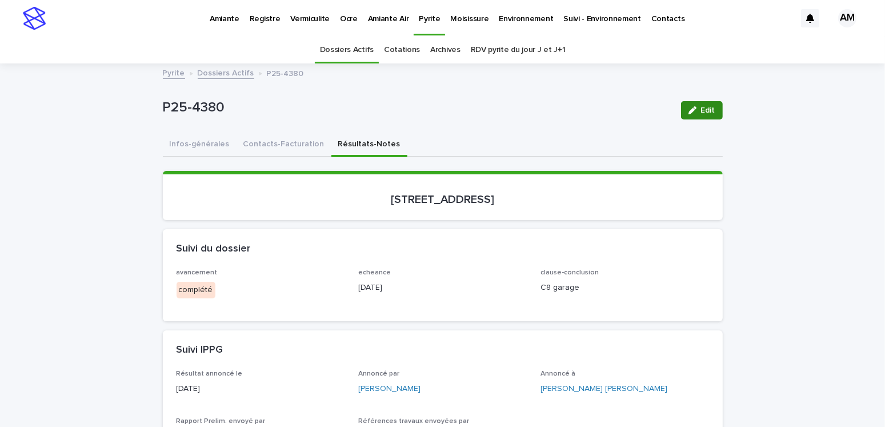
click at [715, 106] on button "Edit" at bounding box center [702, 110] width 42 height 18
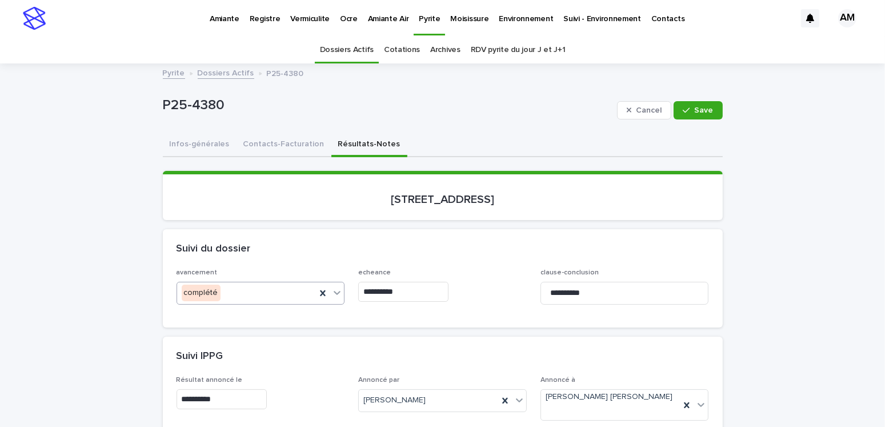
click at [231, 292] on div "complété" at bounding box center [246, 292] width 139 height 19
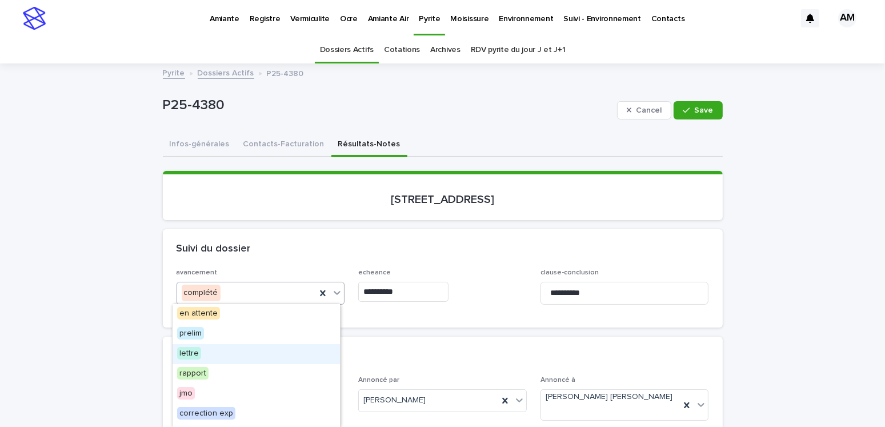
click at [197, 350] on span "lettre" at bounding box center [189, 353] width 24 height 13
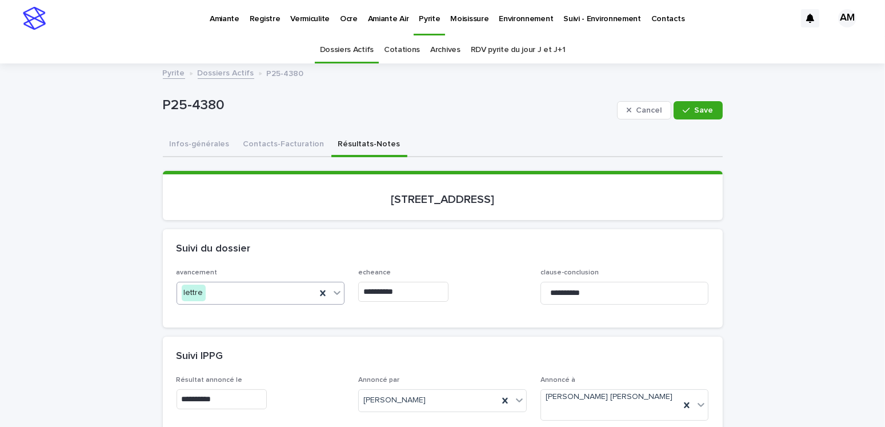
click at [368, 291] on input "**********" at bounding box center [403, 292] width 90 height 20
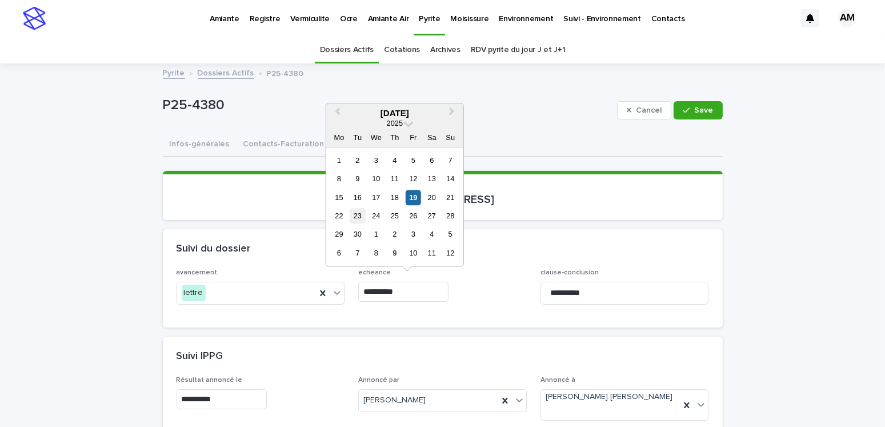
click at [357, 211] on div "23" at bounding box center [357, 215] width 15 height 15
type input "**********"
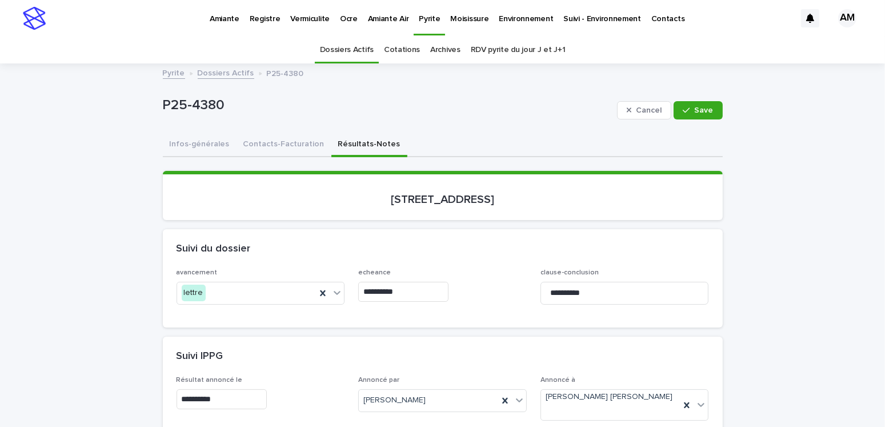
scroll to position [171, 0]
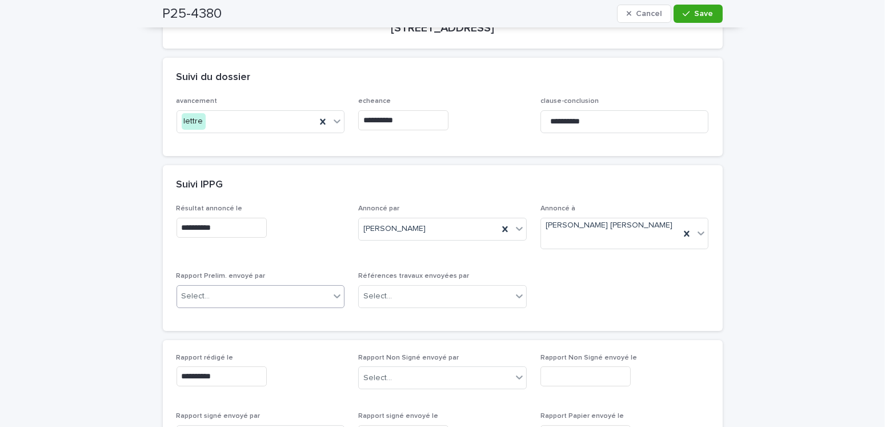
click at [231, 287] on div "Select..." at bounding box center [253, 296] width 153 height 19
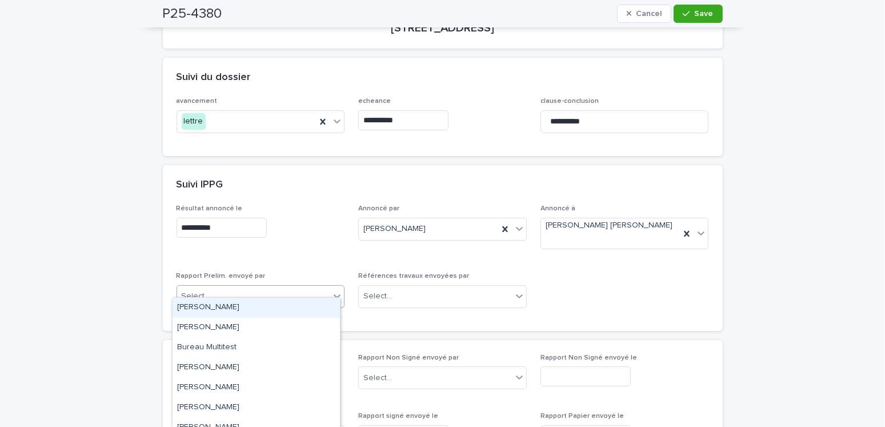
click at [220, 302] on div "[PERSON_NAME]" at bounding box center [256, 308] width 167 height 20
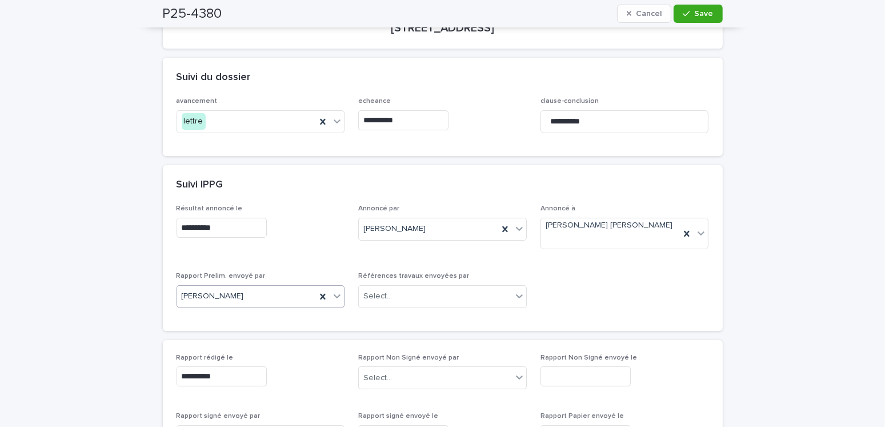
scroll to position [0, 0]
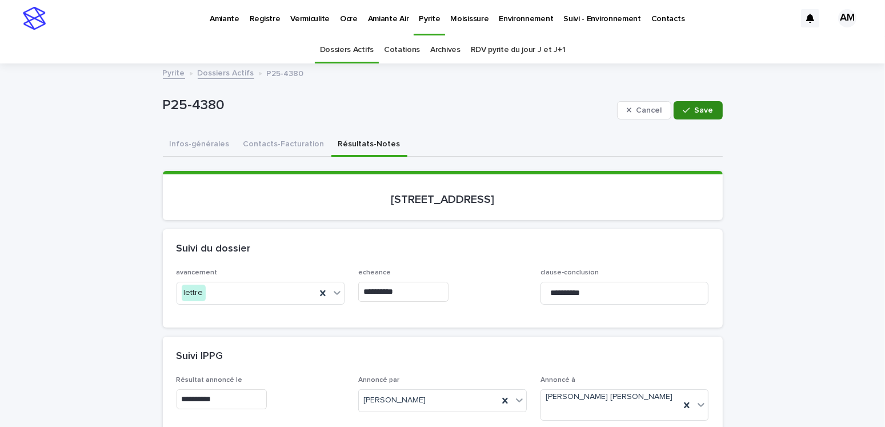
click at [690, 107] on div "button" at bounding box center [688, 110] width 11 height 8
click at [271, 143] on button "Contacts-Facturation" at bounding box center [283, 145] width 95 height 24
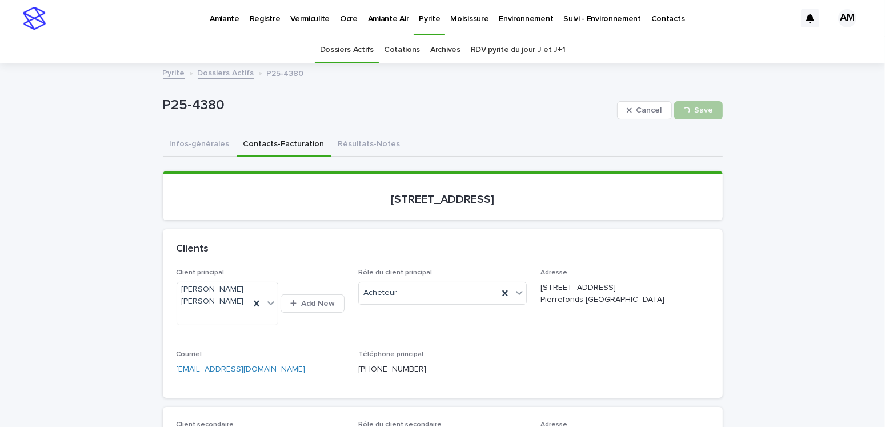
scroll to position [114, 0]
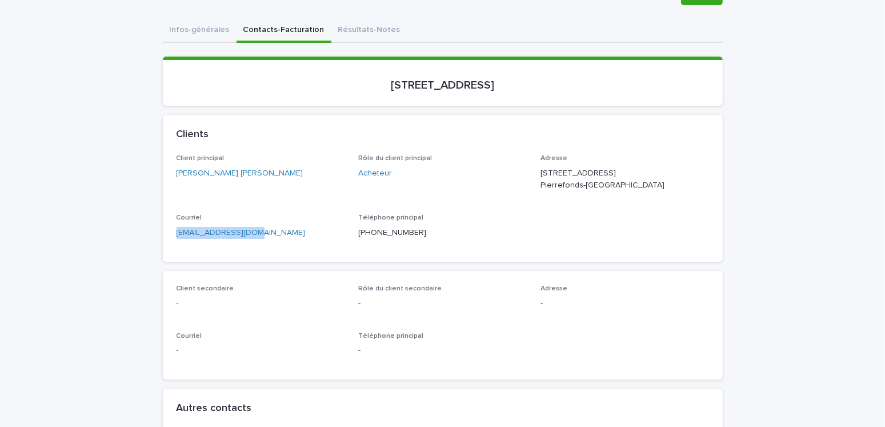
drag, startPoint x: 263, startPoint y: 254, endPoint x: 145, endPoint y: 247, distance: 118.4
copy link "wahaj620@icloud.com"
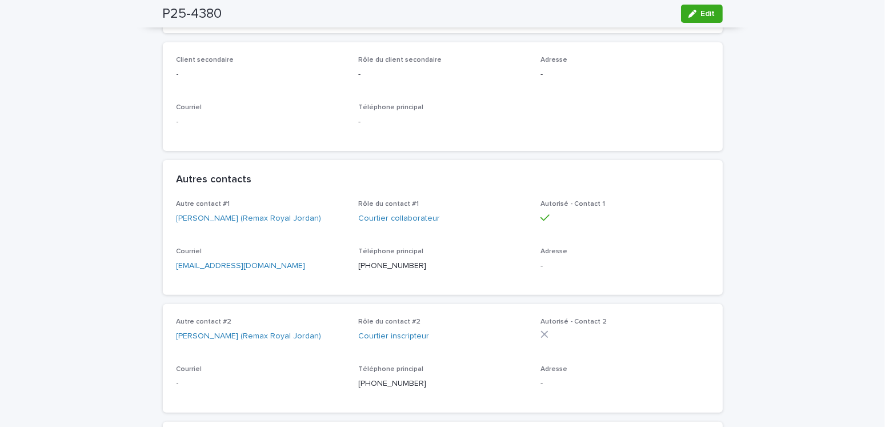
drag, startPoint x: 316, startPoint y: 288, endPoint x: 152, endPoint y: 280, distance: 164.1
drag, startPoint x: 109, startPoint y: 170, endPoint x: 186, endPoint y: 216, distance: 89.9
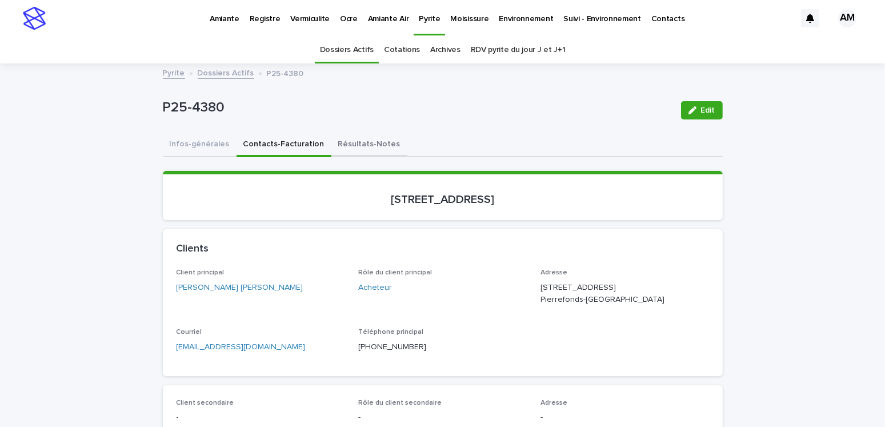
click at [350, 135] on button "Résultats-Notes" at bounding box center [369, 145] width 76 height 24
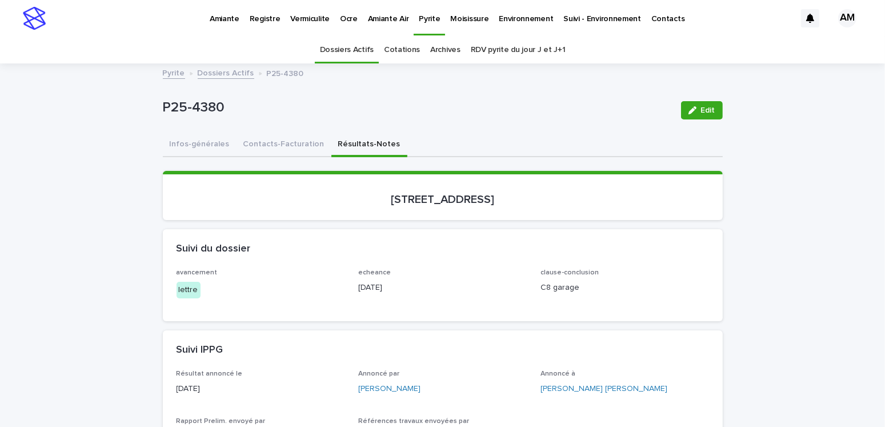
click at [226, 71] on link "Dossiers Actifs" at bounding box center [226, 72] width 57 height 13
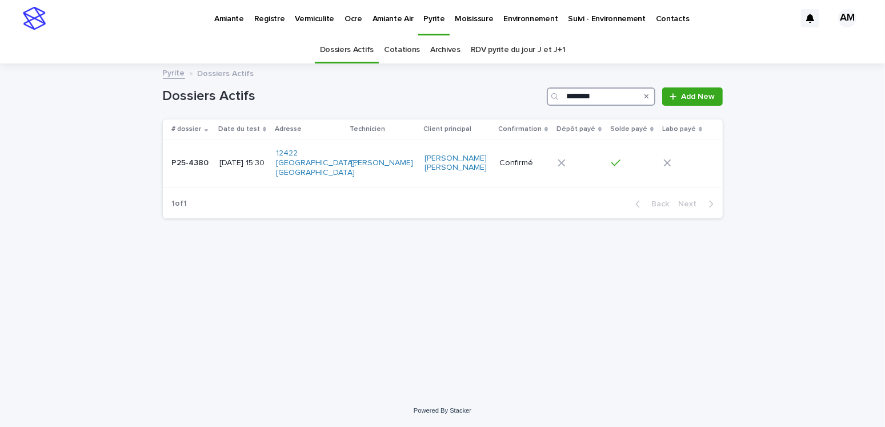
click at [604, 95] on input "********" at bounding box center [601, 96] width 109 height 18
type input "********"
click at [240, 161] on p "2025-09-19 09:00" at bounding box center [243, 163] width 50 height 10
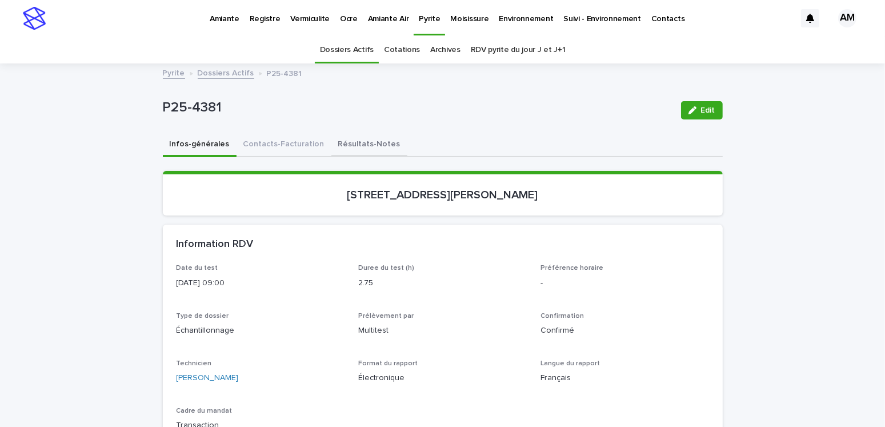
click at [355, 138] on button "Résultats-Notes" at bounding box center [369, 145] width 76 height 24
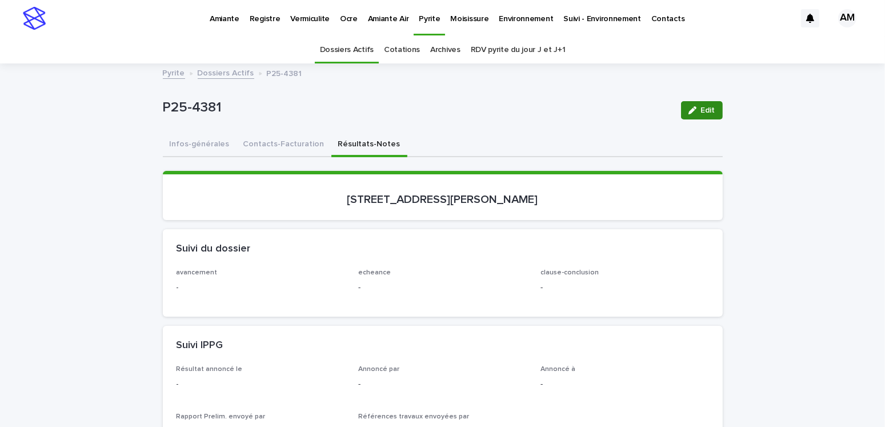
click at [695, 107] on div "button" at bounding box center [694, 110] width 13 height 8
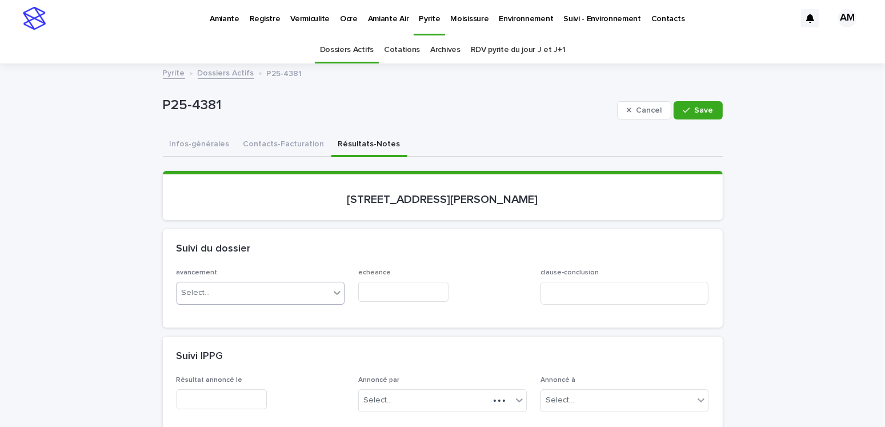
click at [221, 290] on div "Select..." at bounding box center [253, 292] width 153 height 19
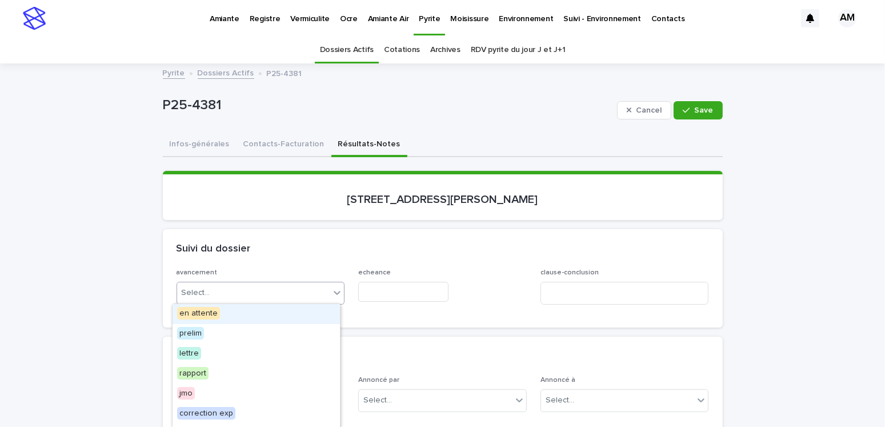
click at [199, 310] on span "en attente" at bounding box center [198, 313] width 43 height 13
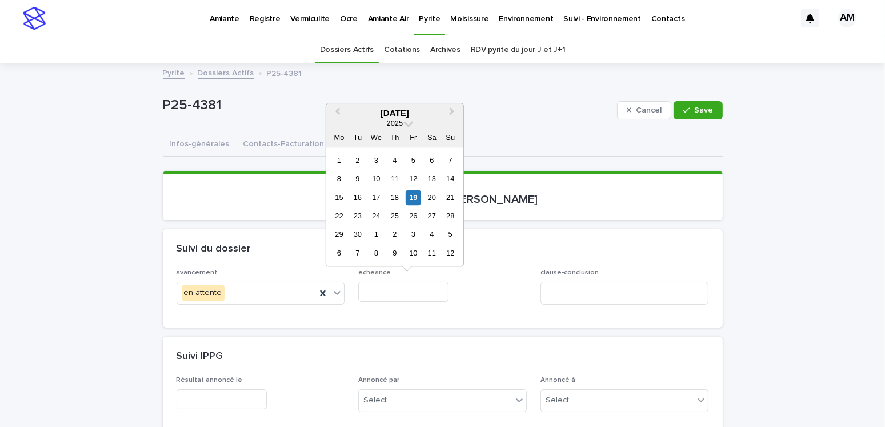
click at [366, 288] on input "text" at bounding box center [403, 292] width 90 height 20
click at [337, 212] on div "22" at bounding box center [338, 215] width 15 height 15
type input "**********"
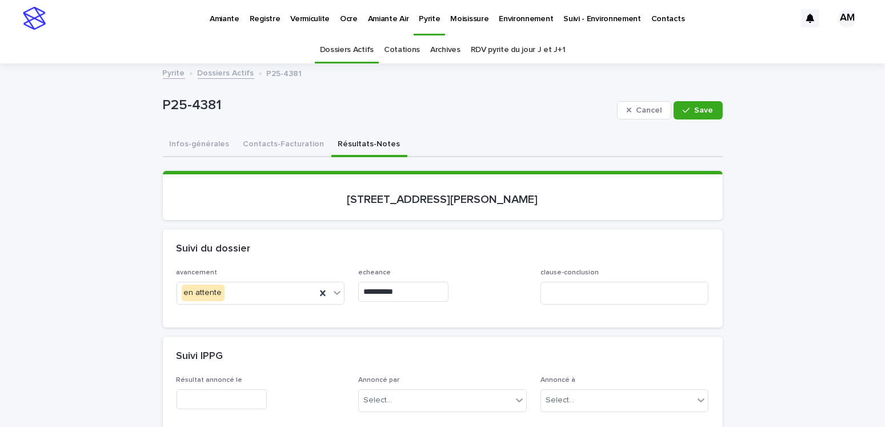
scroll to position [171, 0]
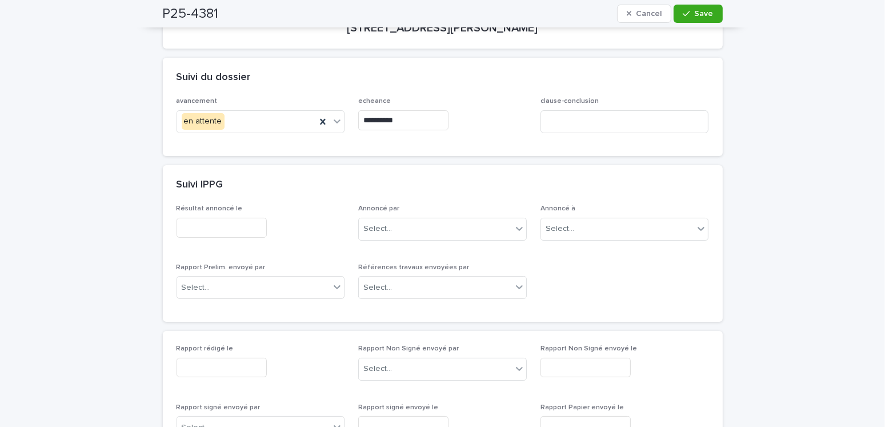
click at [198, 361] on input "text" at bounding box center [222, 368] width 90 height 20
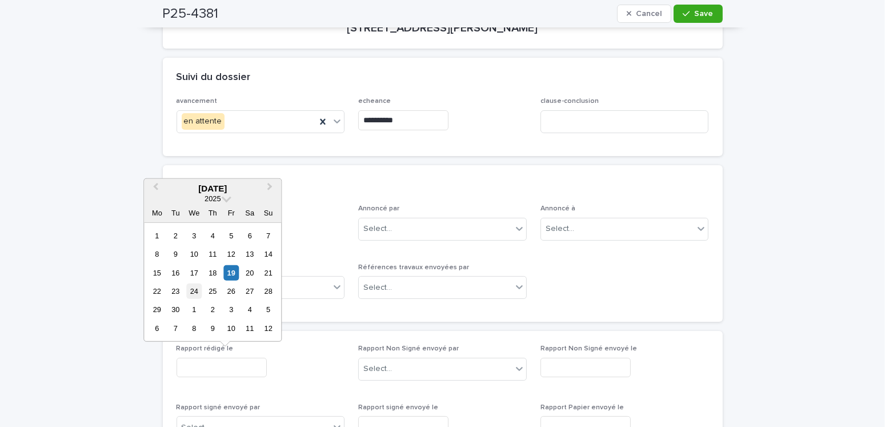
click at [191, 290] on div "24" at bounding box center [193, 290] width 15 height 15
type input "**********"
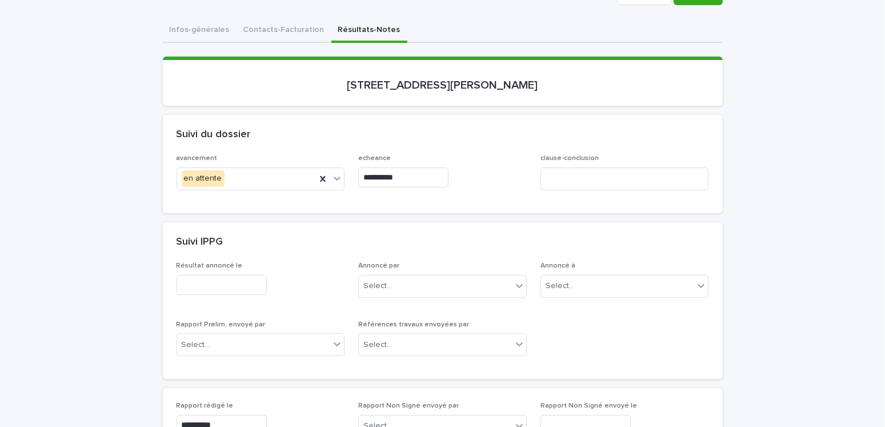
scroll to position [0, 0]
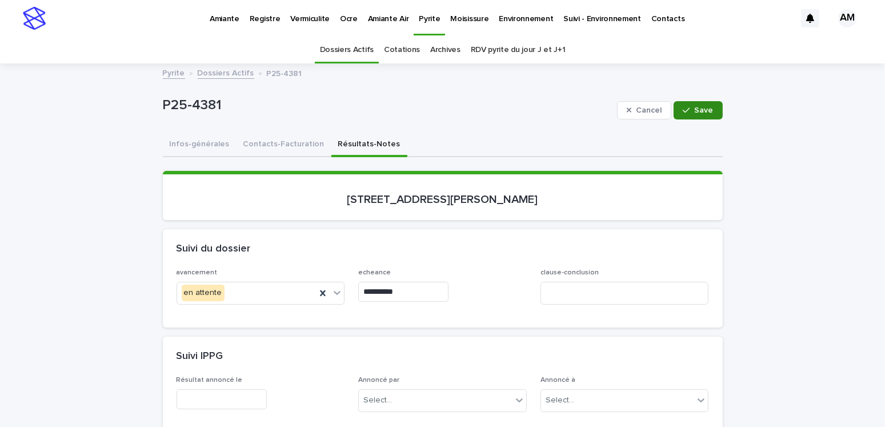
click at [688, 115] on button "Save" at bounding box center [697, 110] width 49 height 18
click at [271, 141] on button "Contacts-Facturation" at bounding box center [283, 145] width 95 height 24
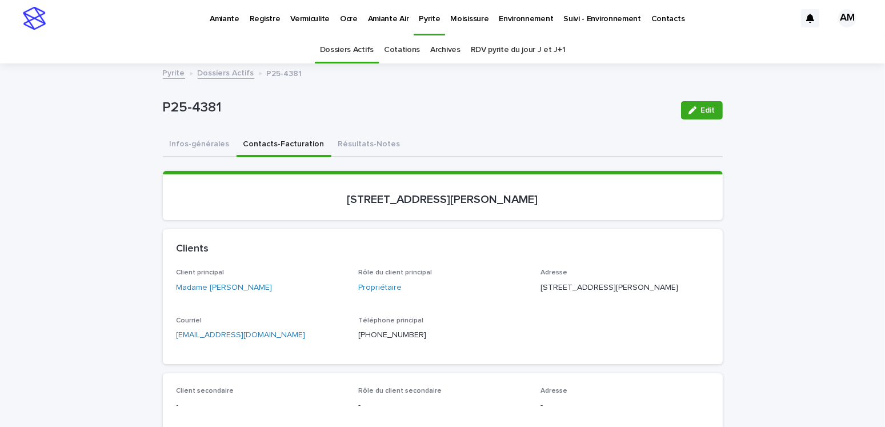
click at [214, 71] on link "Dossiers Actifs" at bounding box center [226, 72] width 57 height 13
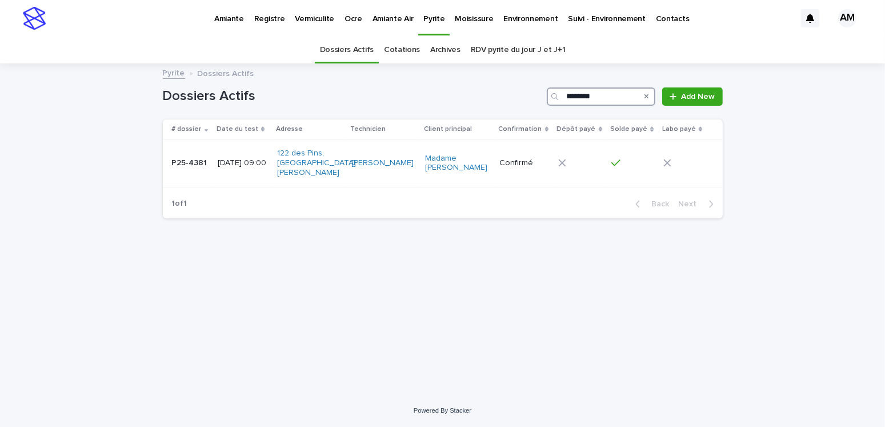
click at [609, 96] on input "********" at bounding box center [601, 96] width 109 height 18
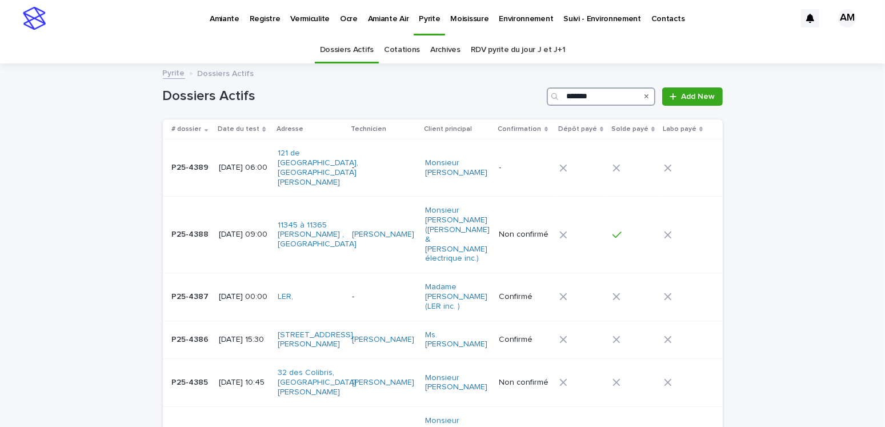
type input "********"
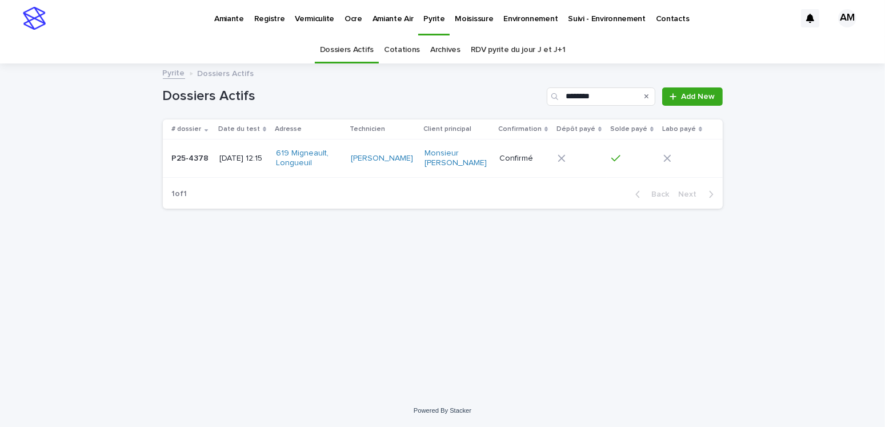
click at [241, 162] on p "2025-09-19 12:15" at bounding box center [242, 159] width 47 height 10
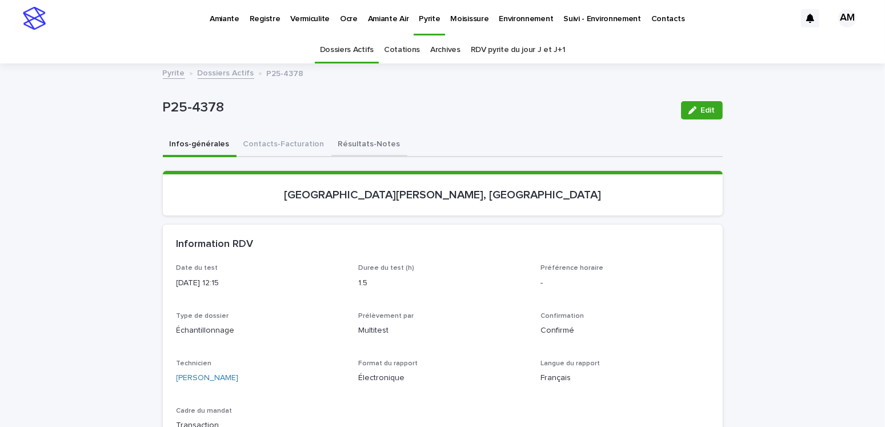
click at [366, 138] on button "Résultats-Notes" at bounding box center [369, 145] width 76 height 24
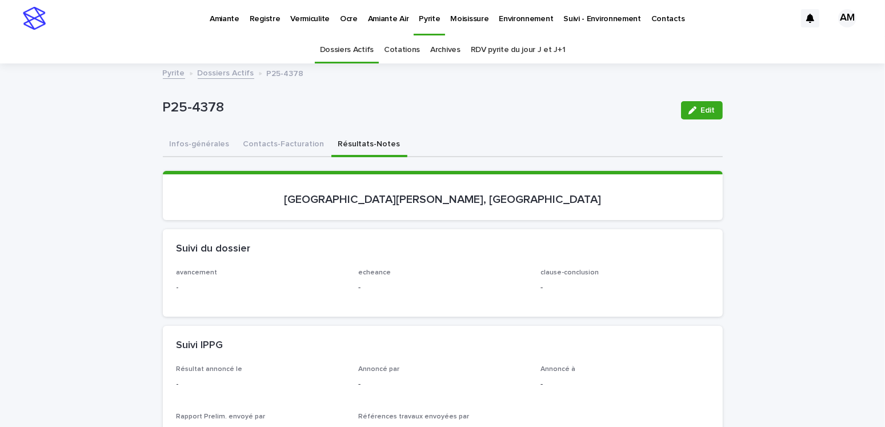
click at [695, 107] on div "button" at bounding box center [694, 110] width 13 height 8
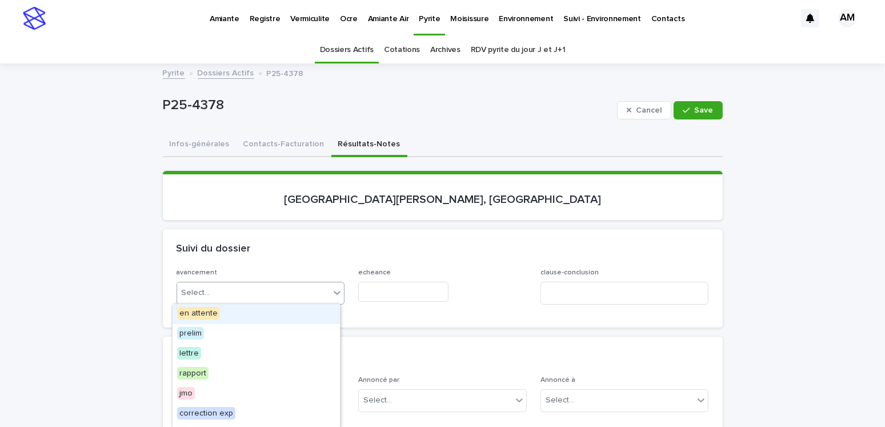
click at [221, 283] on div "Select..." at bounding box center [253, 292] width 153 height 19
click at [201, 319] on span "en attente" at bounding box center [198, 313] width 43 height 13
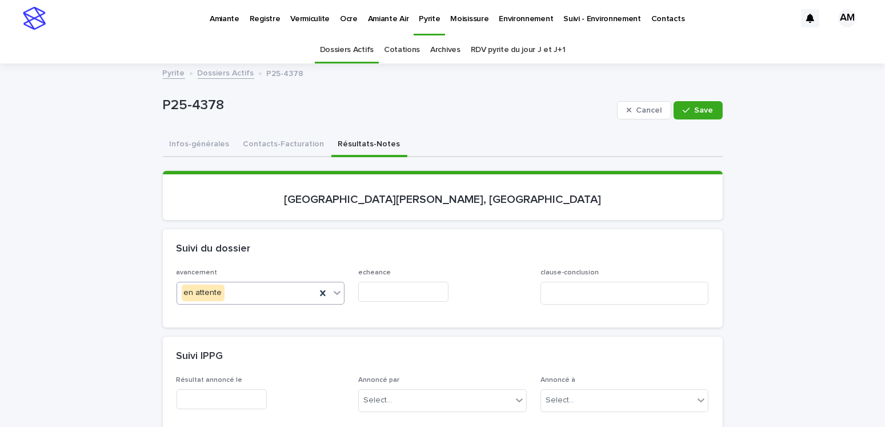
click at [352, 290] on div "avancement option en attente, selected. 0 results available. Select is focused …" at bounding box center [443, 290] width 532 height 45
click at [373, 290] on input "text" at bounding box center [403, 292] width 90 height 20
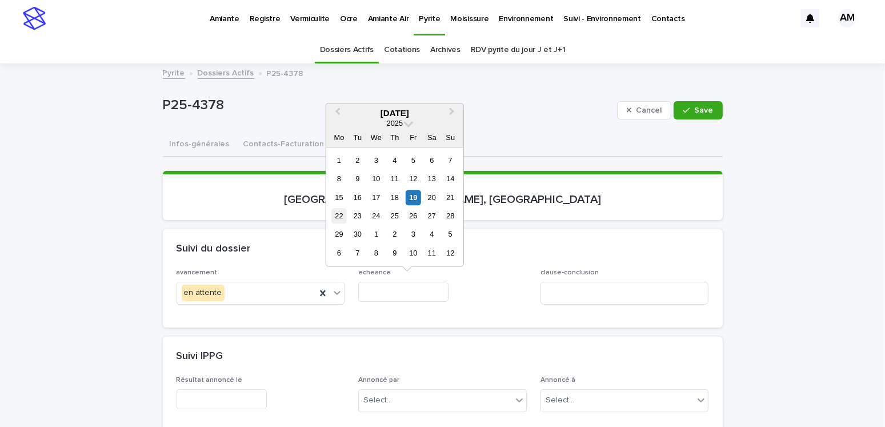
click at [338, 216] on div "22" at bounding box center [338, 215] width 15 height 15
type input "**********"
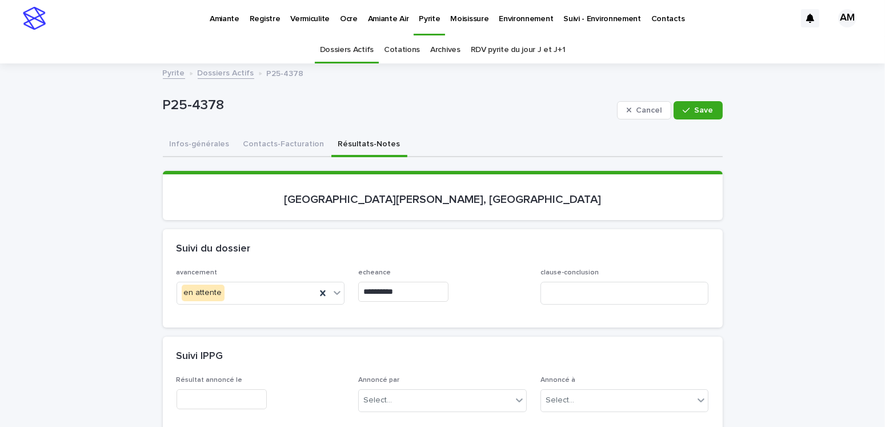
scroll to position [228, 0]
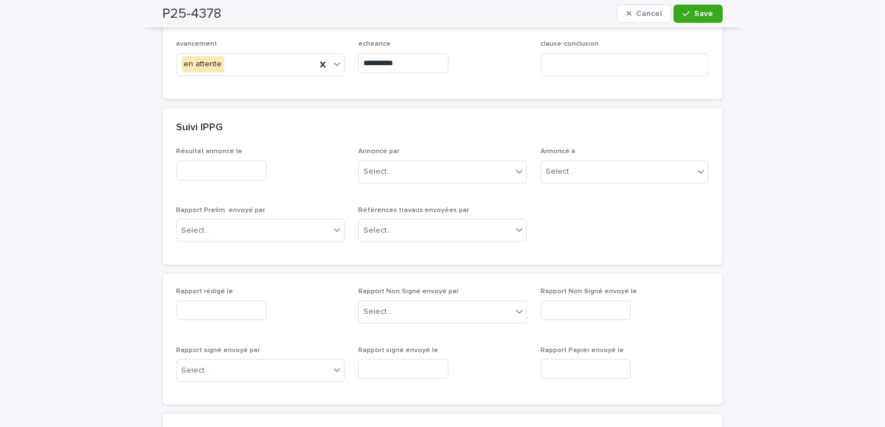
click at [205, 310] on input "text" at bounding box center [222, 310] width 90 height 20
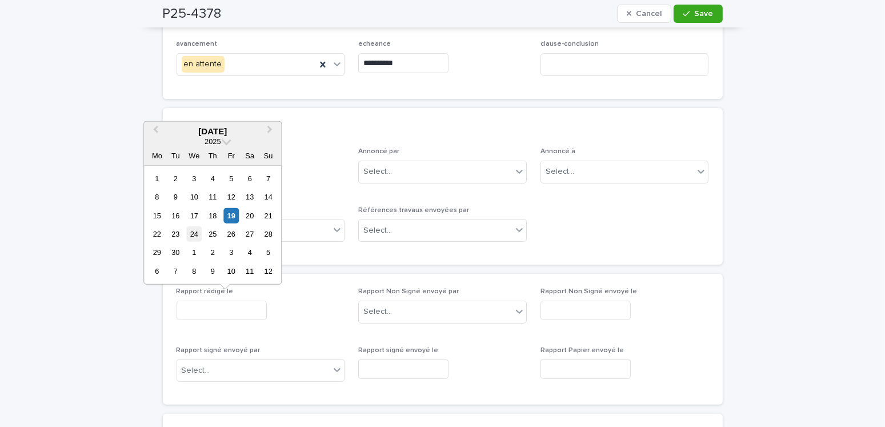
click at [190, 230] on div "24" at bounding box center [193, 233] width 15 height 15
type input "**********"
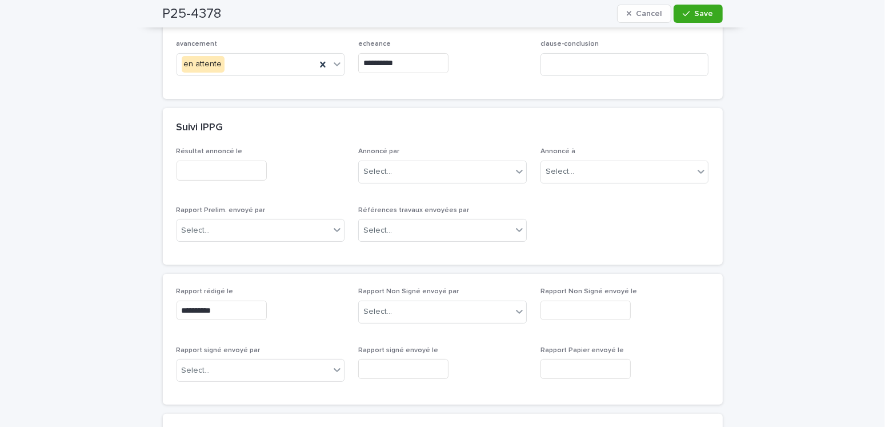
scroll to position [0, 0]
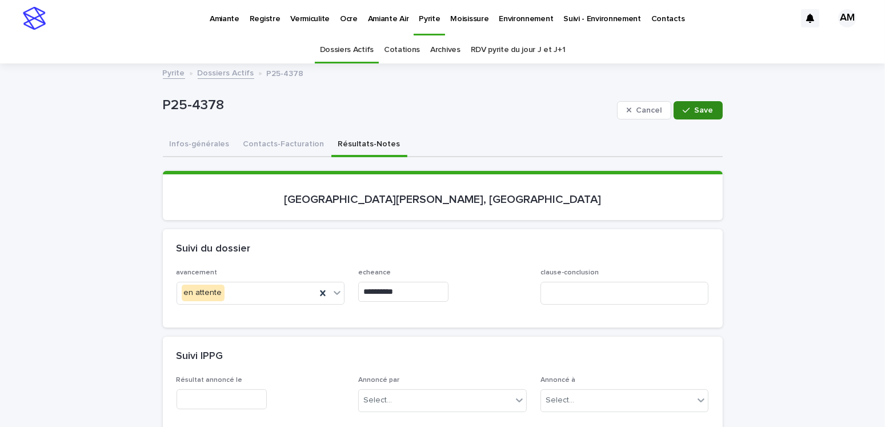
click at [698, 111] on span "Save" at bounding box center [704, 110] width 19 height 8
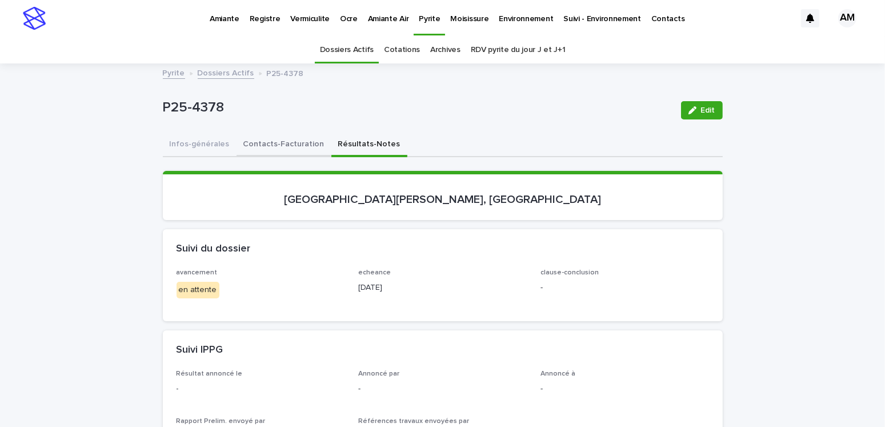
click at [287, 143] on button "Contacts-Facturation" at bounding box center [283, 145] width 95 height 24
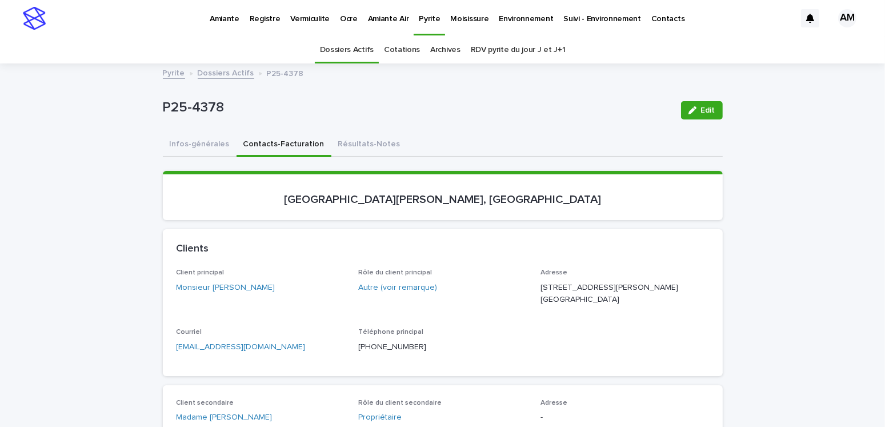
click at [227, 74] on link "Dossiers Actifs" at bounding box center [226, 72] width 57 height 13
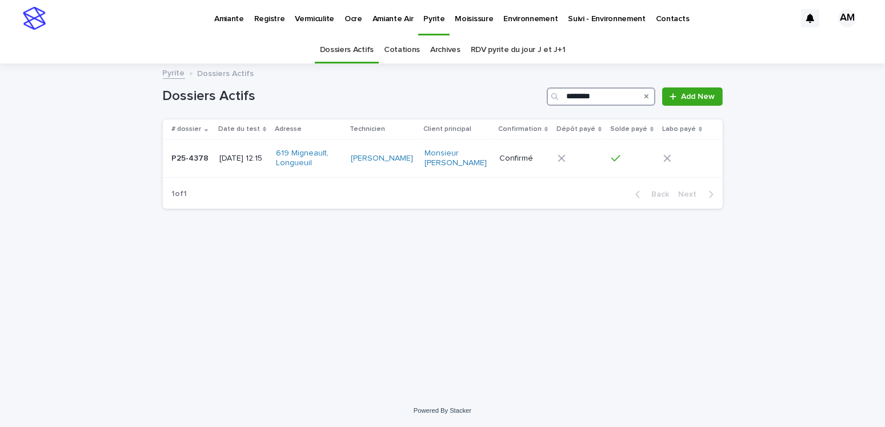
click at [614, 99] on input "********" at bounding box center [601, 96] width 109 height 18
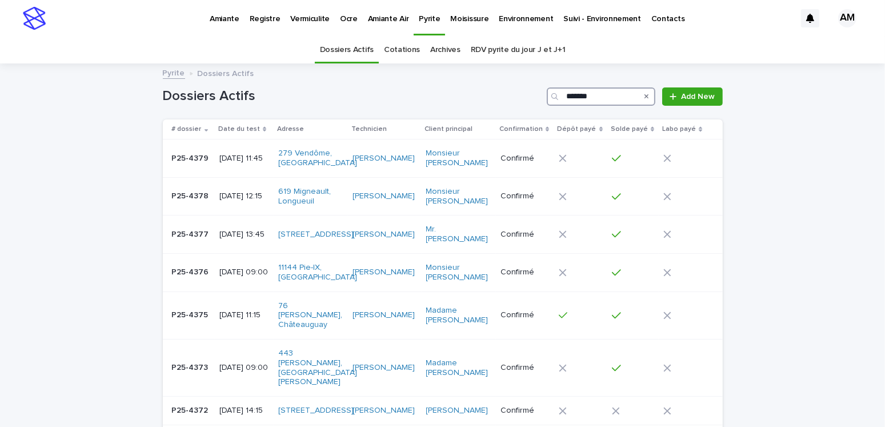
type input "********"
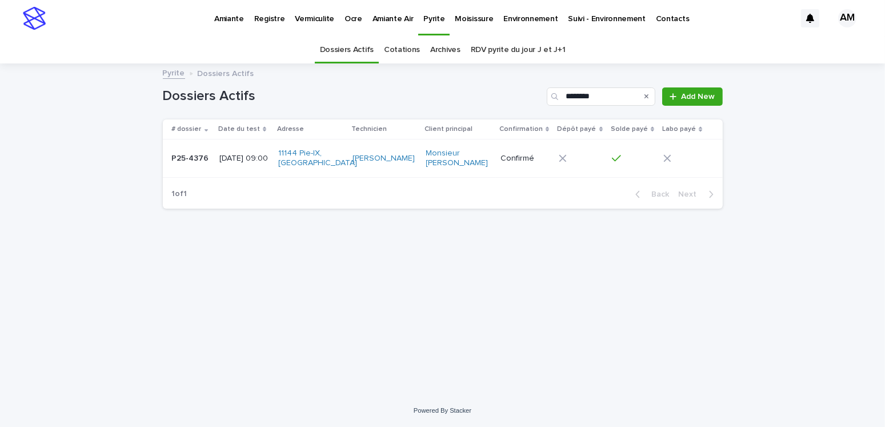
click at [234, 157] on p "2025-09-19 09:00" at bounding box center [244, 159] width 50 height 10
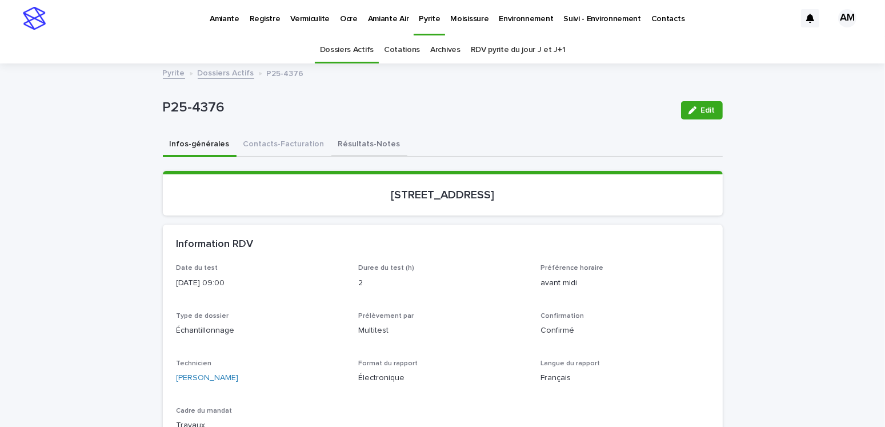
click at [342, 143] on button "Résultats-Notes" at bounding box center [369, 145] width 76 height 24
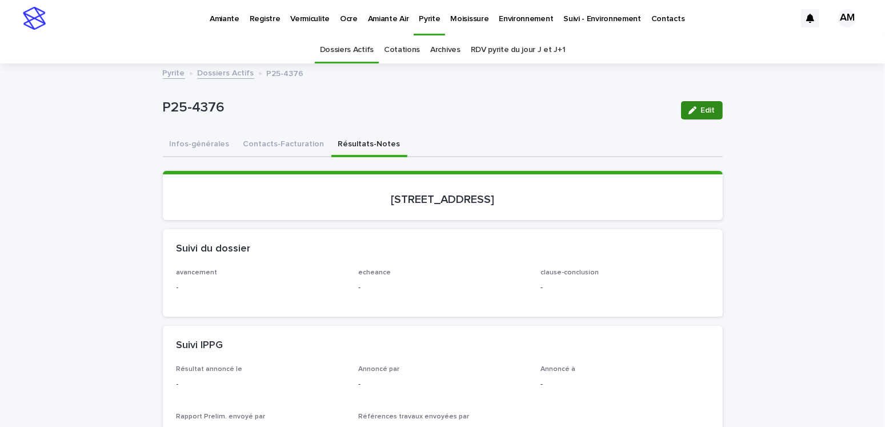
click at [706, 115] on button "Edit" at bounding box center [702, 110] width 42 height 18
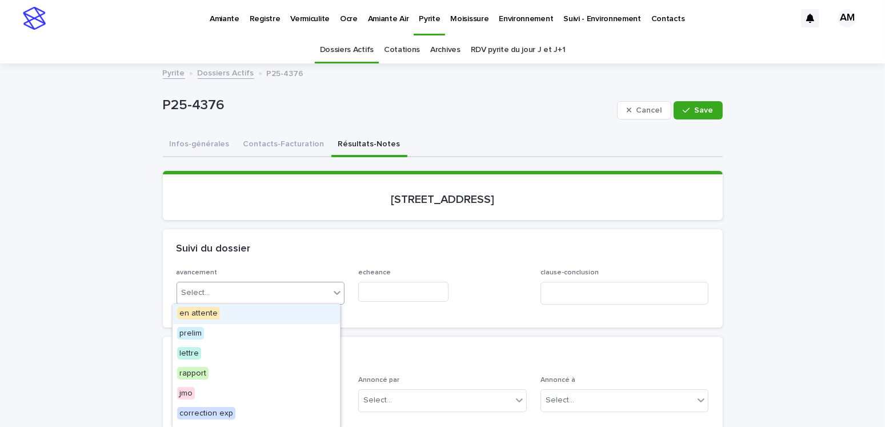
click at [193, 292] on div "Select..." at bounding box center [196, 293] width 29 height 12
click at [194, 314] on span "en attente" at bounding box center [198, 313] width 43 height 13
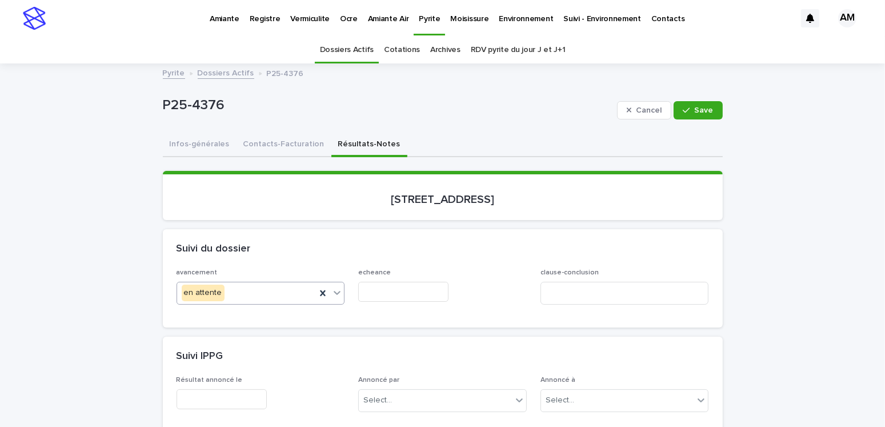
click at [367, 290] on input "text" at bounding box center [403, 292] width 90 height 20
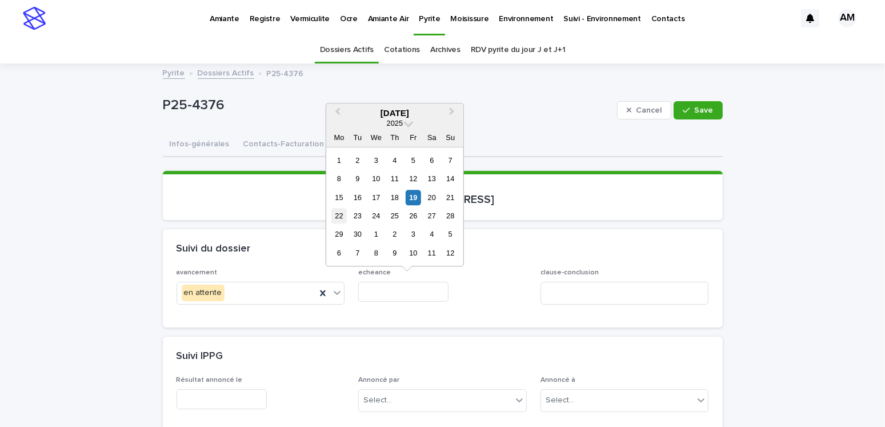
click at [340, 214] on div "22" at bounding box center [338, 215] width 15 height 15
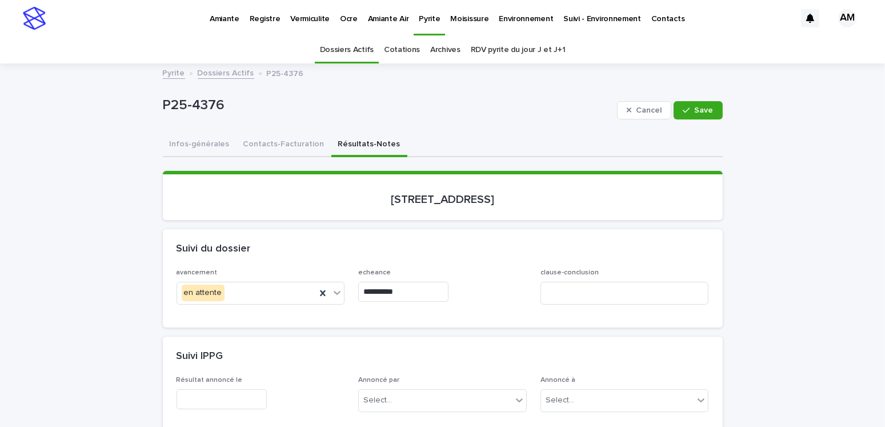
type input "**********"
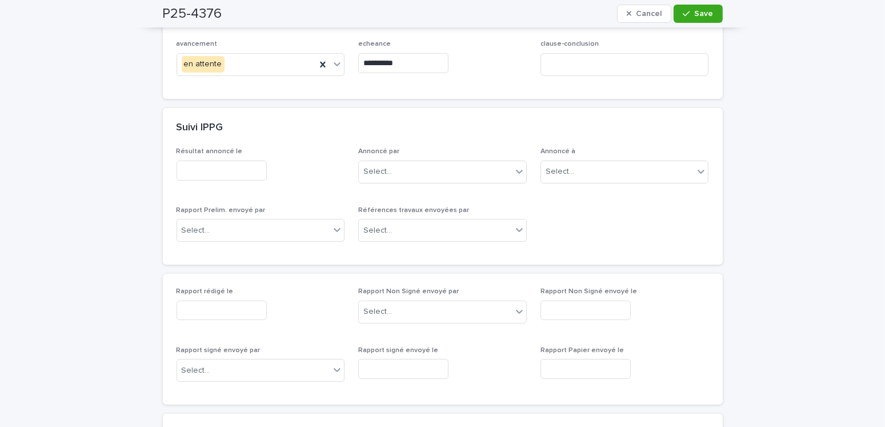
click at [203, 304] on input "text" at bounding box center [222, 310] width 90 height 20
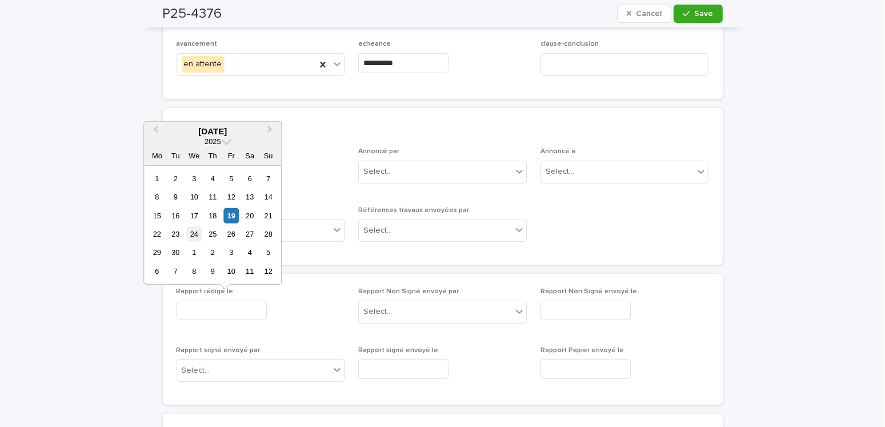
click at [187, 230] on div "24" at bounding box center [193, 233] width 15 height 15
type input "**********"
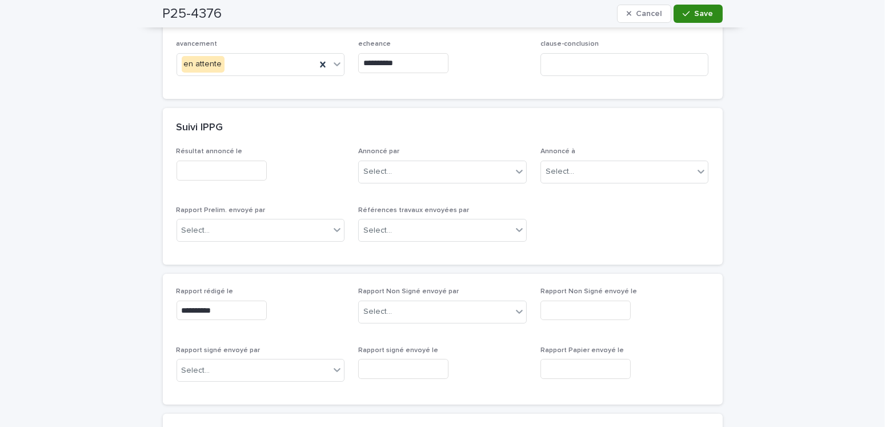
click at [681, 19] on button "Save" at bounding box center [697, 14] width 49 height 18
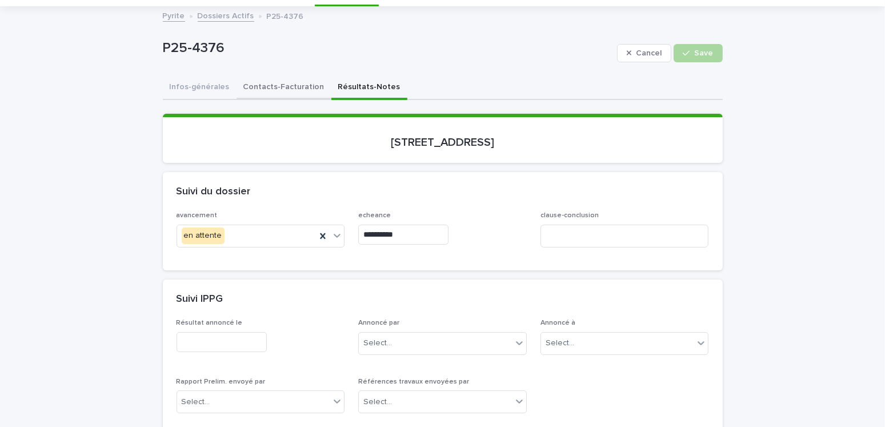
click at [270, 86] on button "Contacts-Facturation" at bounding box center [283, 88] width 95 height 24
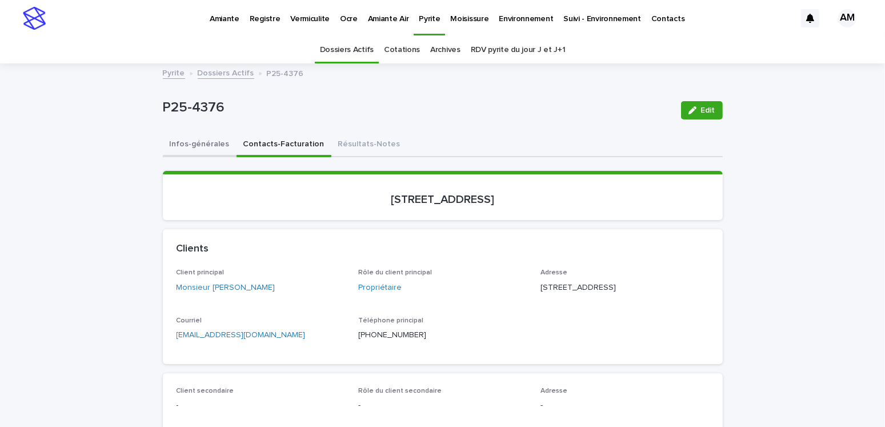
click at [207, 146] on button "Infos-générales" at bounding box center [200, 145] width 74 height 24
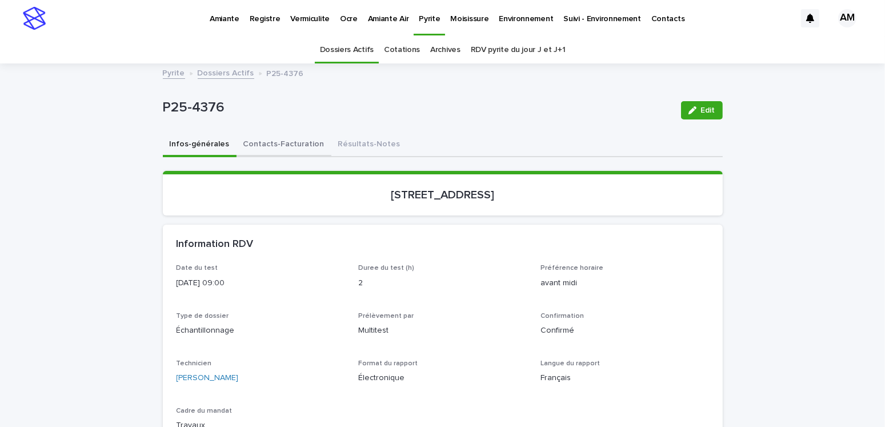
click at [256, 140] on button "Contacts-Facturation" at bounding box center [283, 145] width 95 height 24
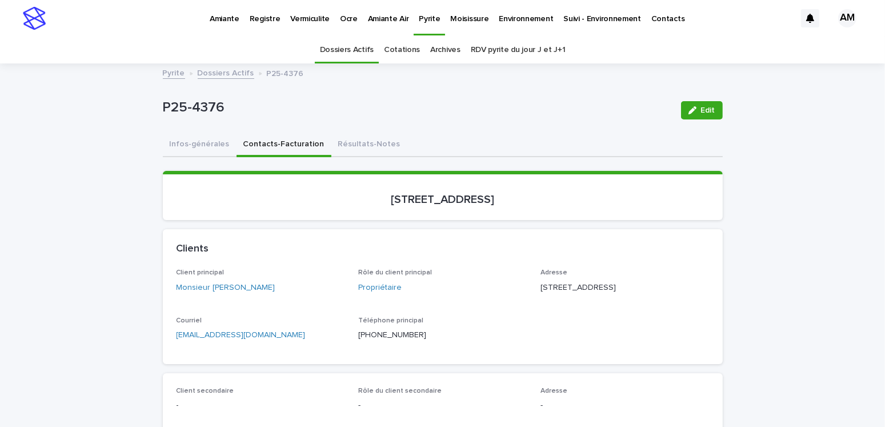
click at [226, 74] on link "Dossiers Actifs" at bounding box center [226, 72] width 57 height 13
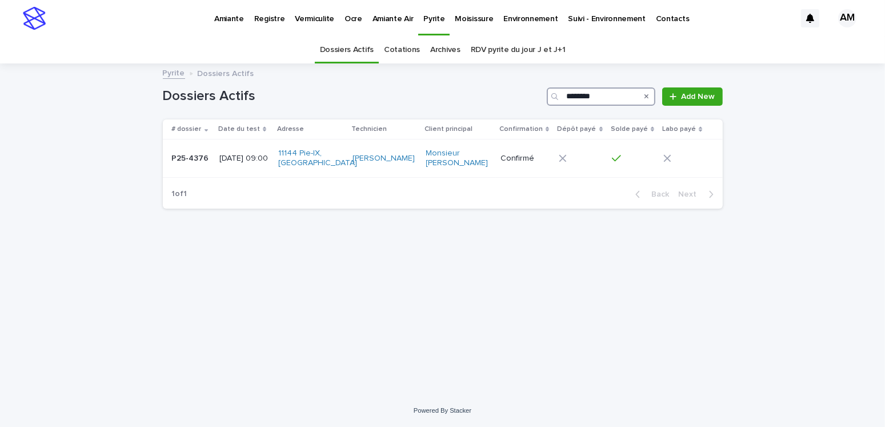
click at [608, 96] on input "********" at bounding box center [601, 96] width 109 height 18
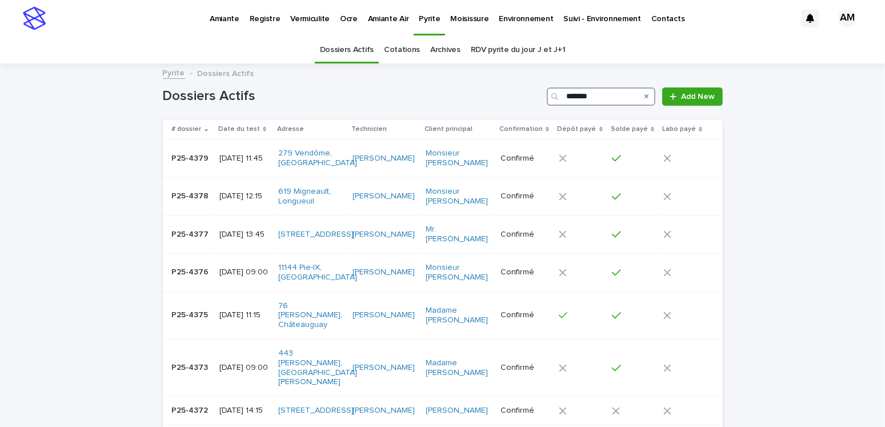
type input "********"
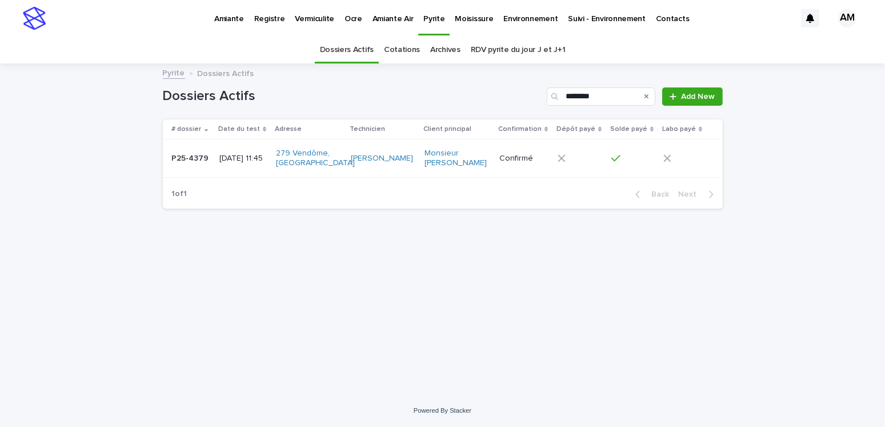
click at [245, 160] on p "2025-09-19 11:45" at bounding box center [242, 159] width 47 height 10
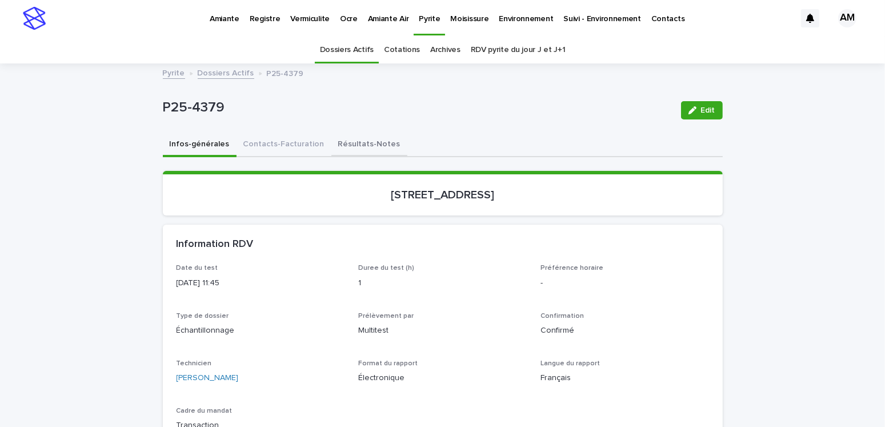
click at [331, 140] on button "Résultats-Notes" at bounding box center [369, 145] width 76 height 24
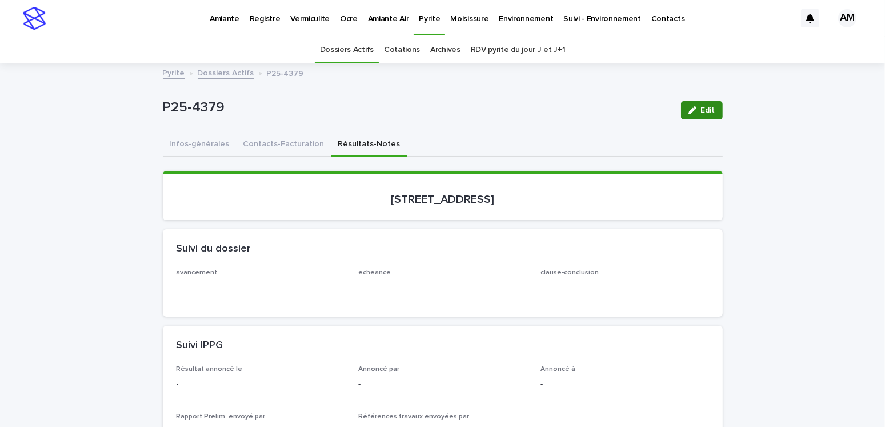
click at [688, 112] on icon "button" at bounding box center [692, 110] width 8 height 8
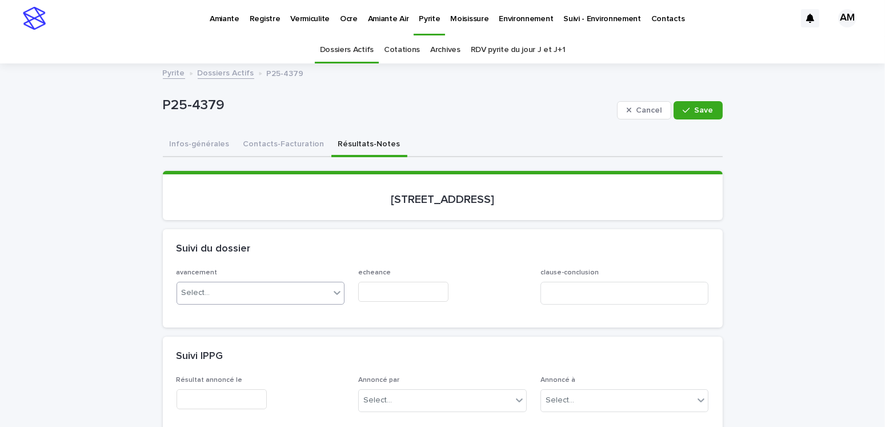
click at [234, 290] on div "Select..." at bounding box center [253, 292] width 153 height 19
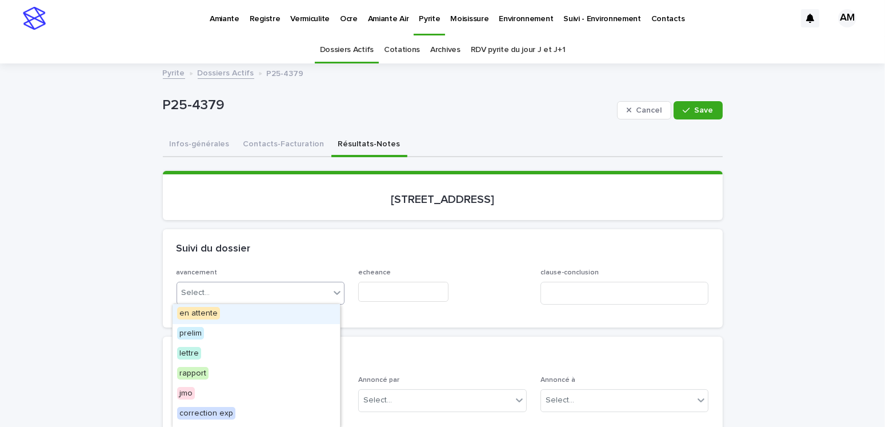
click at [214, 310] on span "en attente" at bounding box center [198, 313] width 43 height 13
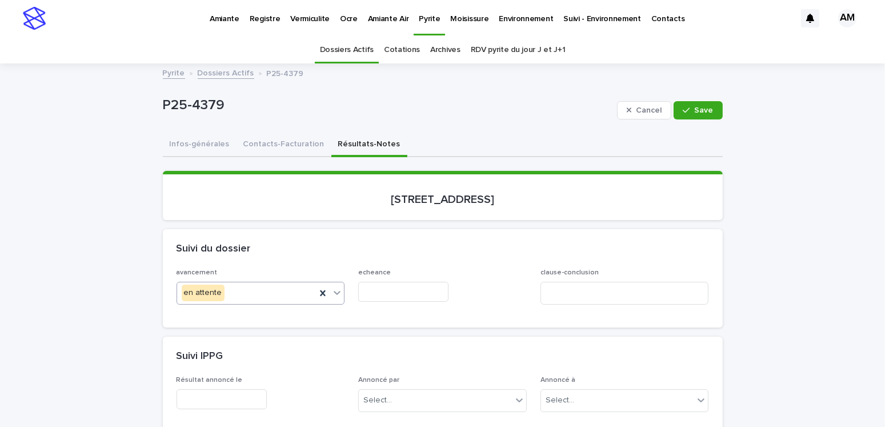
click at [378, 286] on input "text" at bounding box center [403, 292] width 90 height 20
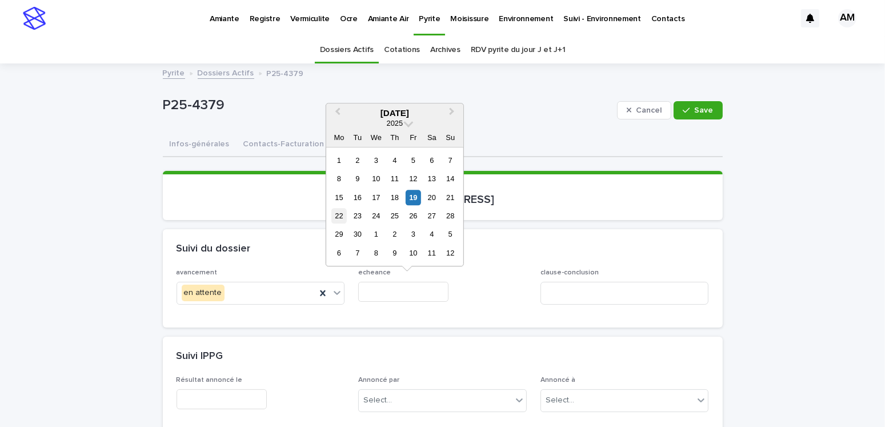
click at [340, 216] on div "22" at bounding box center [338, 215] width 15 height 15
type input "**********"
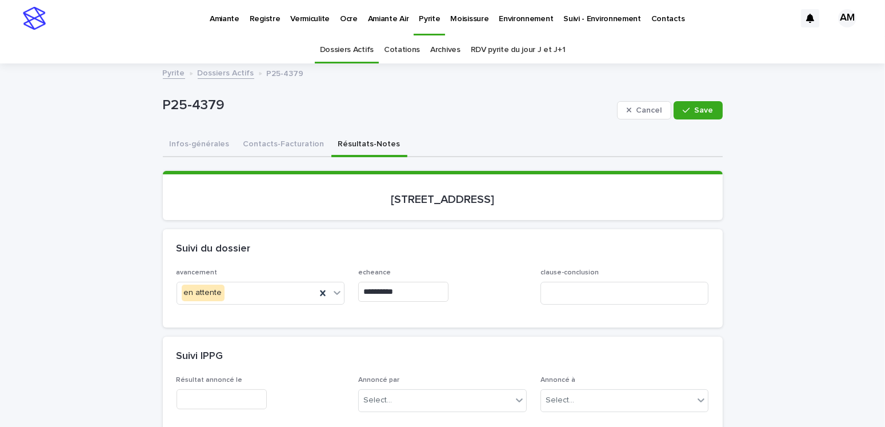
scroll to position [228, 0]
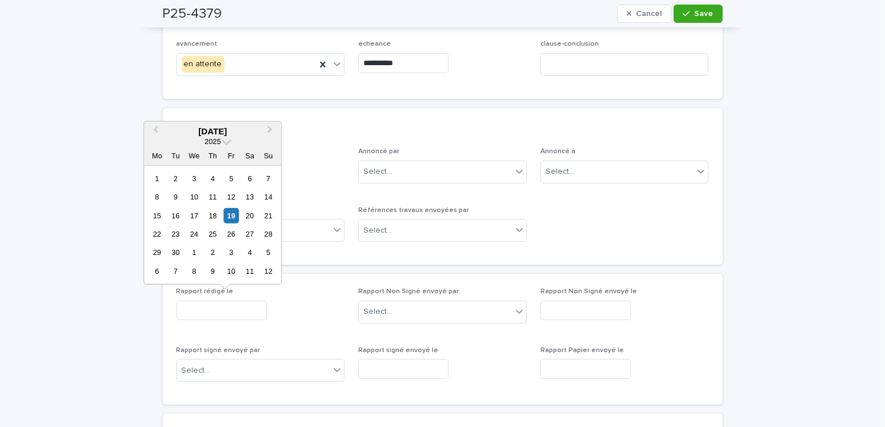
click at [212, 304] on input "text" at bounding box center [222, 310] width 90 height 20
click at [198, 233] on div "24" at bounding box center [193, 233] width 15 height 15
type input "**********"
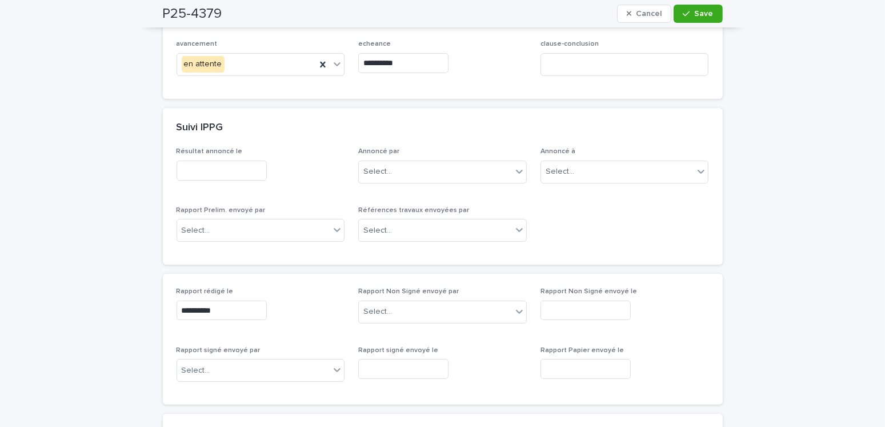
scroll to position [0, 0]
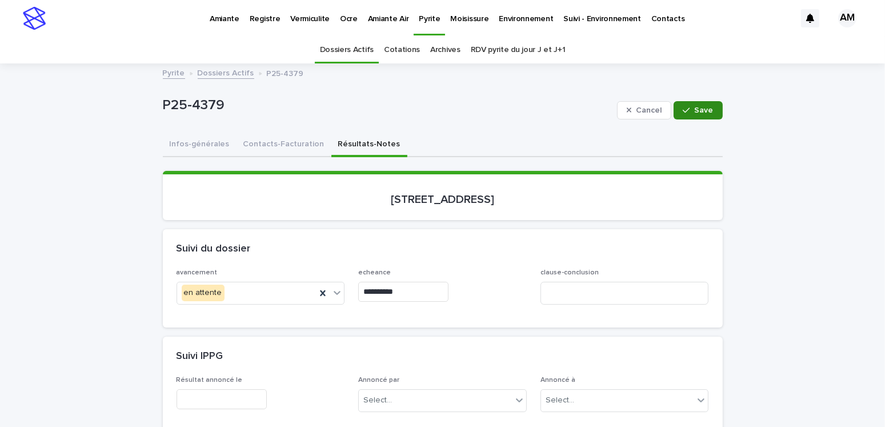
click at [695, 107] on span "Save" at bounding box center [704, 110] width 19 height 8
click at [283, 138] on button "Contacts-Facturation" at bounding box center [283, 145] width 95 height 24
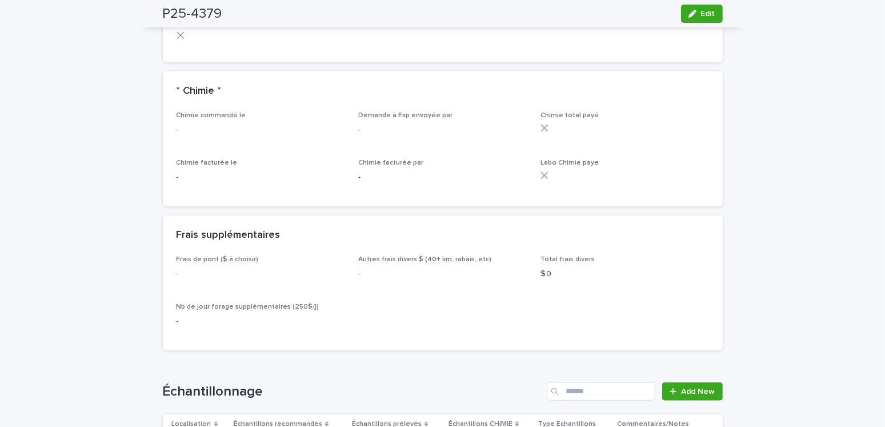
scroll to position [1371, 0]
